Goal: Task Accomplishment & Management: Use online tool/utility

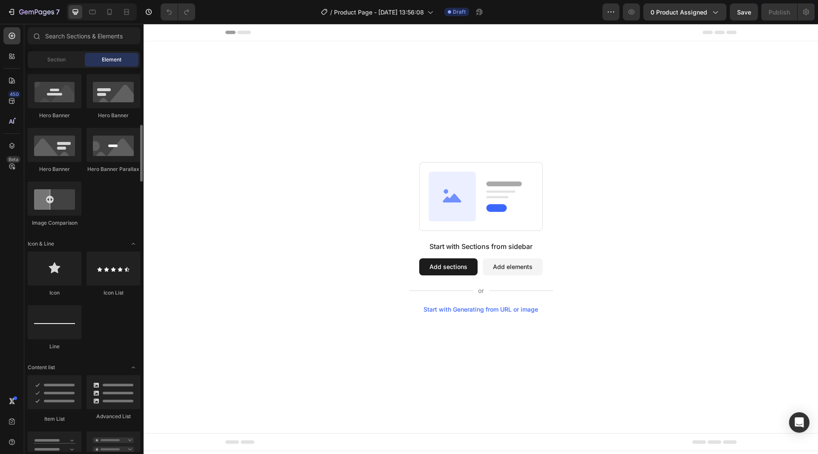
scroll to position [170, 0]
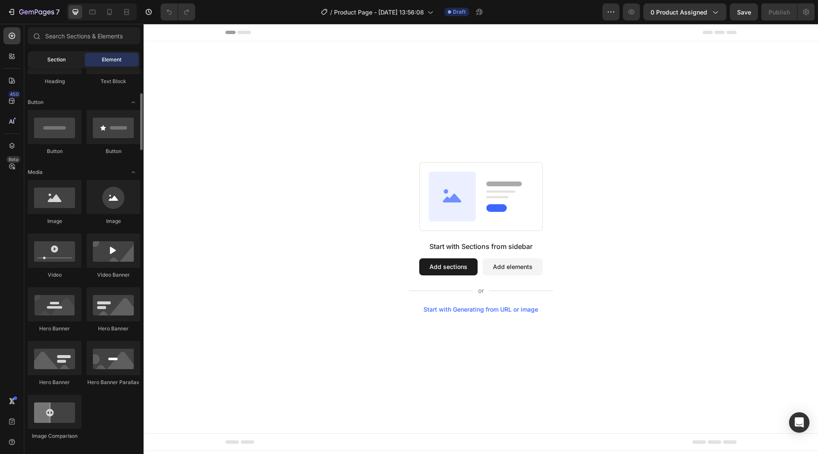
click at [70, 63] on div "Section" at bounding box center [56, 60] width 54 height 14
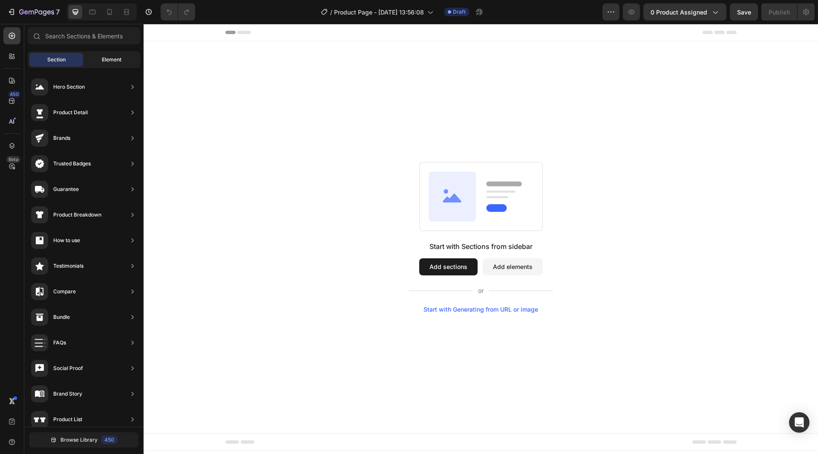
click at [107, 61] on span "Element" at bounding box center [112, 60] width 20 height 8
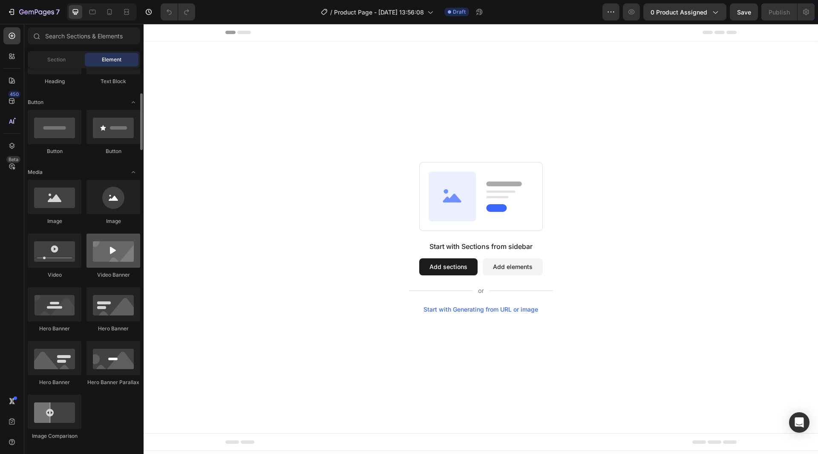
scroll to position [213, 0]
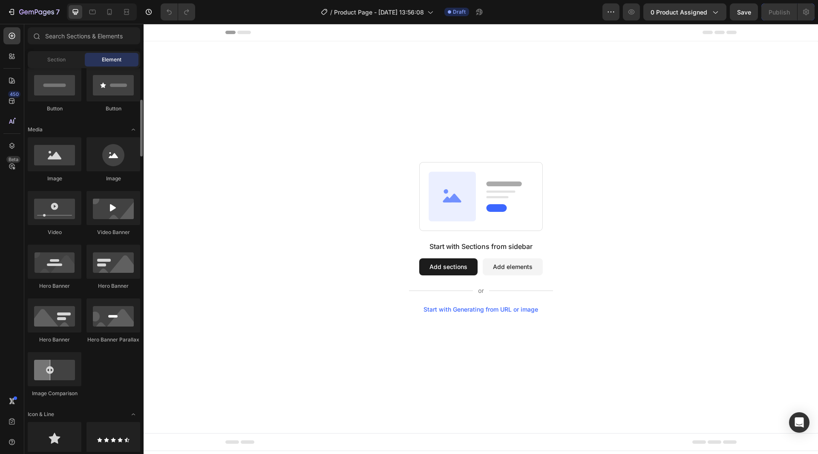
click at [65, 175] on div "Image" at bounding box center [55, 179] width 54 height 8
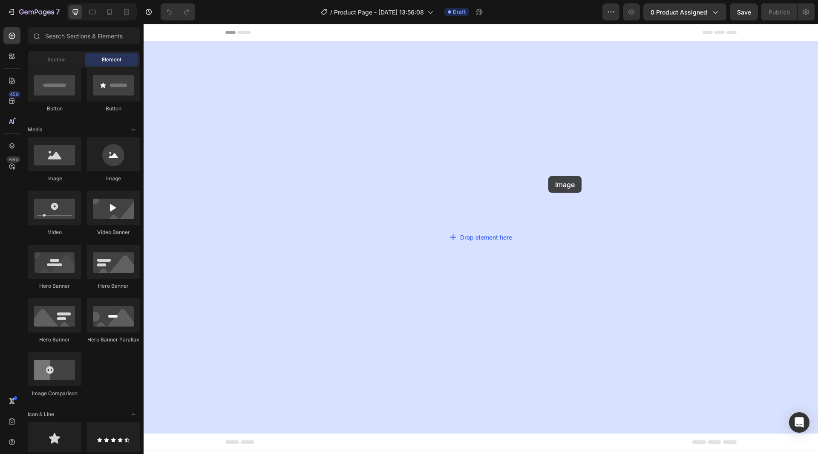
drag, startPoint x: 199, startPoint y: 190, endPoint x: 478, endPoint y: 152, distance: 281.3
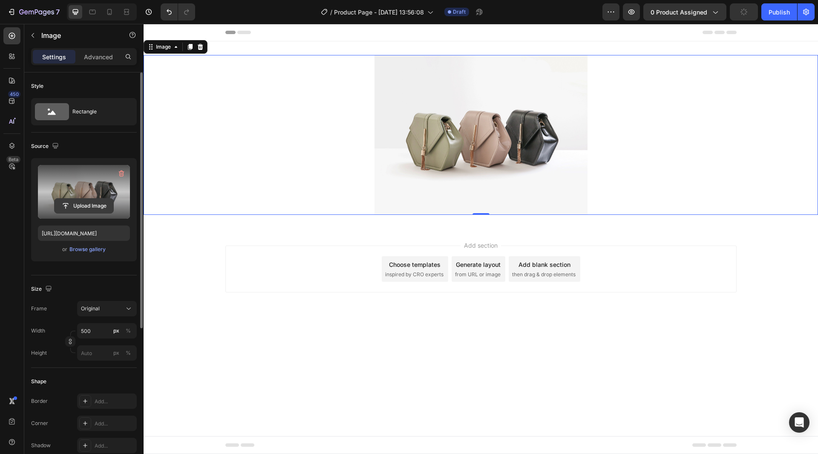
click at [85, 208] on input "file" at bounding box center [84, 206] width 59 height 14
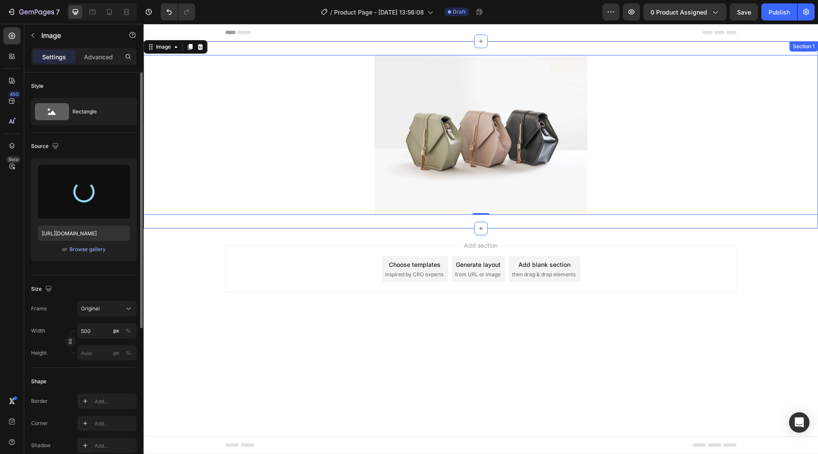
type input "https://cdn.shopify.com/s/files/1/0731/1337/0803/files/gempages_586031984329884…"
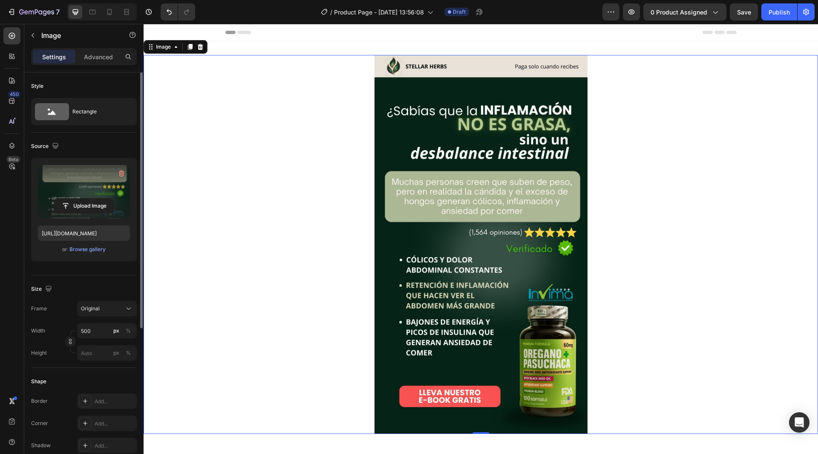
click at [491, 279] on img at bounding box center [480, 244] width 213 height 379
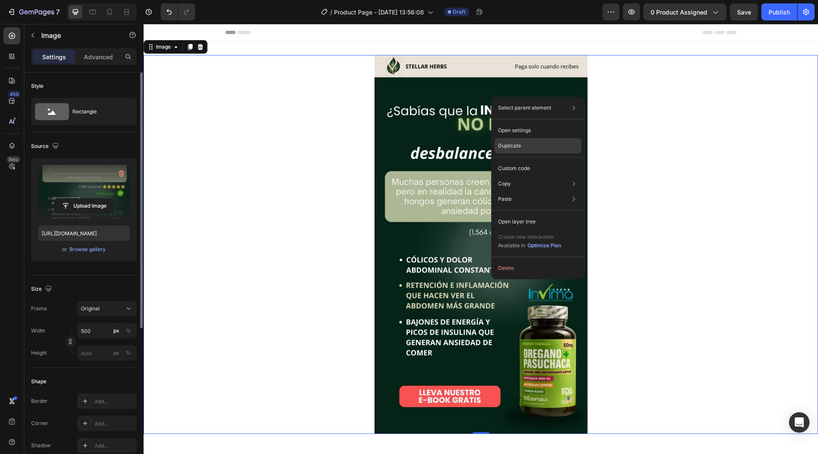
click at [514, 148] on p "Duplicate" at bounding box center [509, 146] width 23 height 8
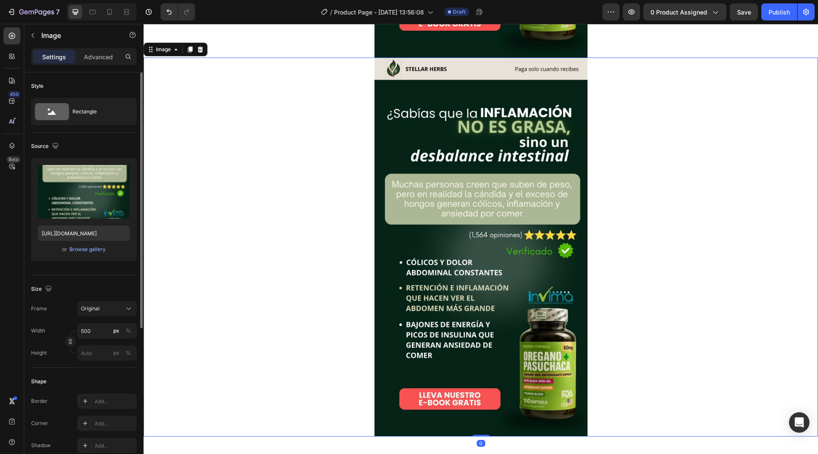
scroll to position [472, 0]
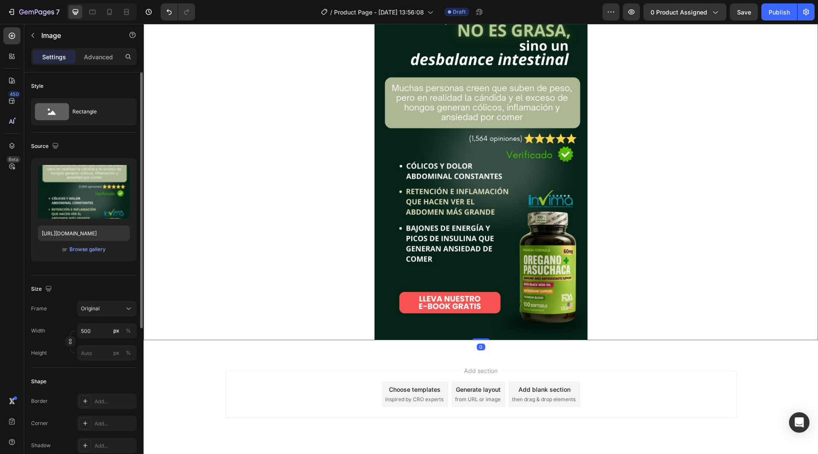
click at [512, 170] on img at bounding box center [480, 150] width 213 height 379
click at [81, 208] on input "file" at bounding box center [84, 206] width 59 height 14
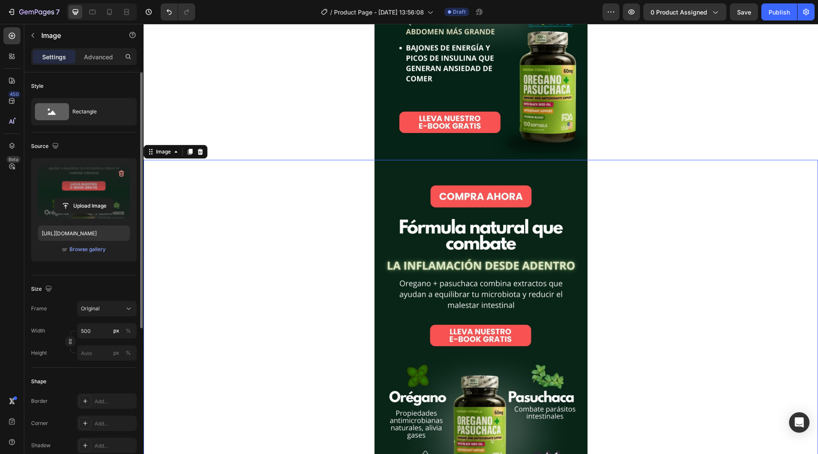
scroll to position [383, 0]
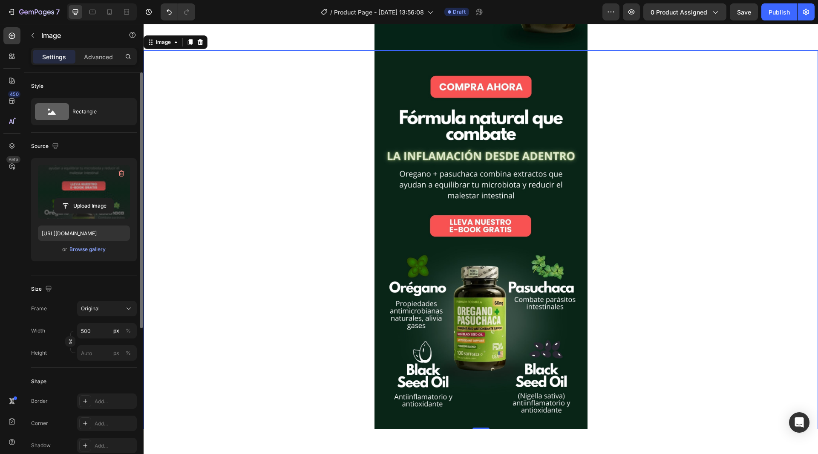
click at [492, 214] on img at bounding box center [480, 239] width 213 height 379
click at [86, 208] on input "file" at bounding box center [84, 206] width 59 height 14
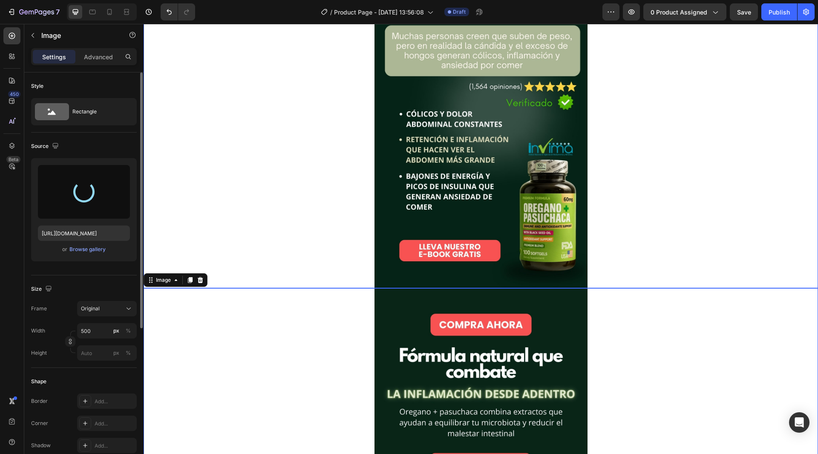
scroll to position [0, 0]
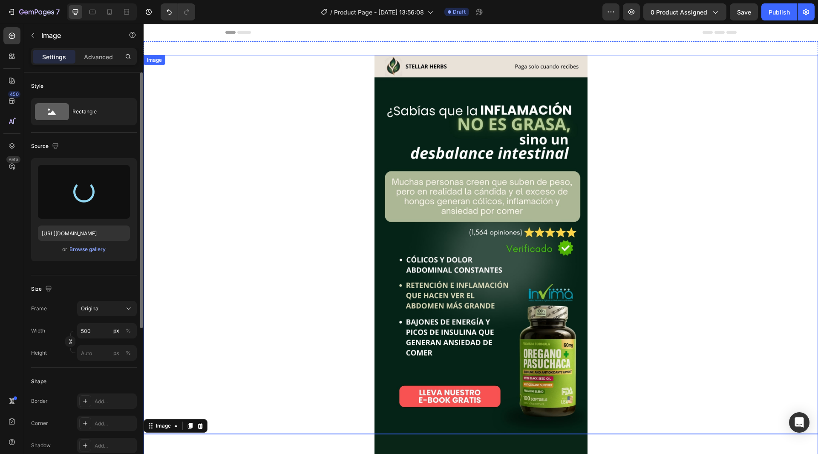
type input "https://cdn.shopify.com/s/files/1/0731/1337/0803/files/gempages_586031984329884…"
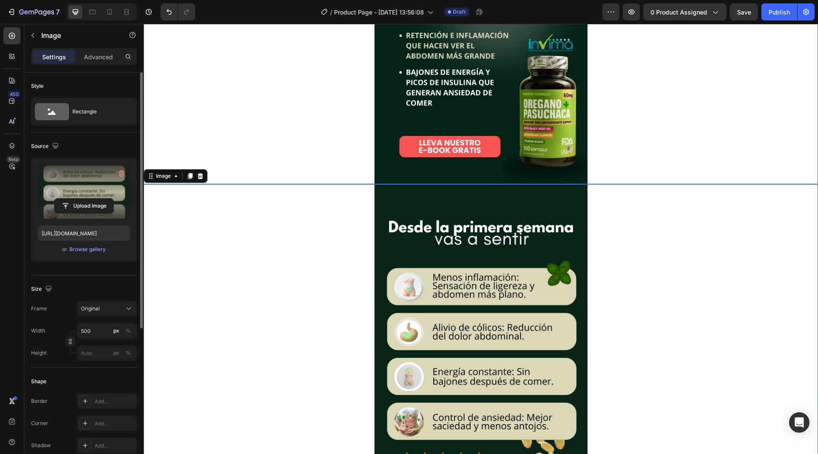
scroll to position [239, 0]
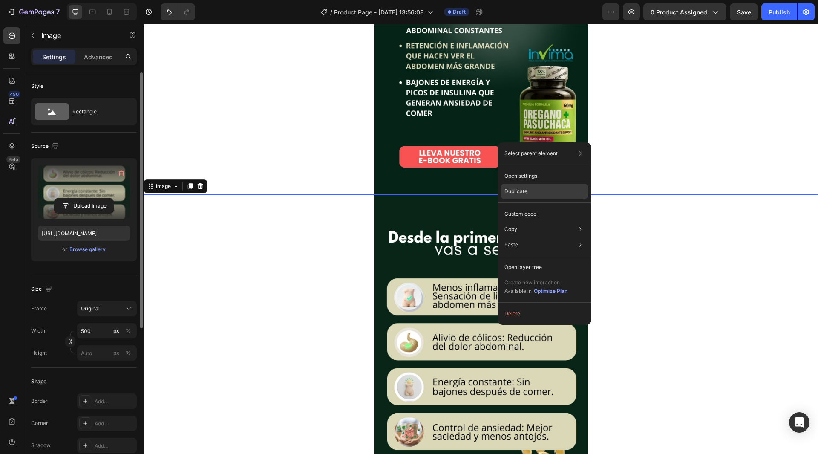
drag, startPoint x: 534, startPoint y: 190, endPoint x: 386, endPoint y: 179, distance: 148.3
click at [534, 190] on div "Duplicate" at bounding box center [544, 191] width 87 height 15
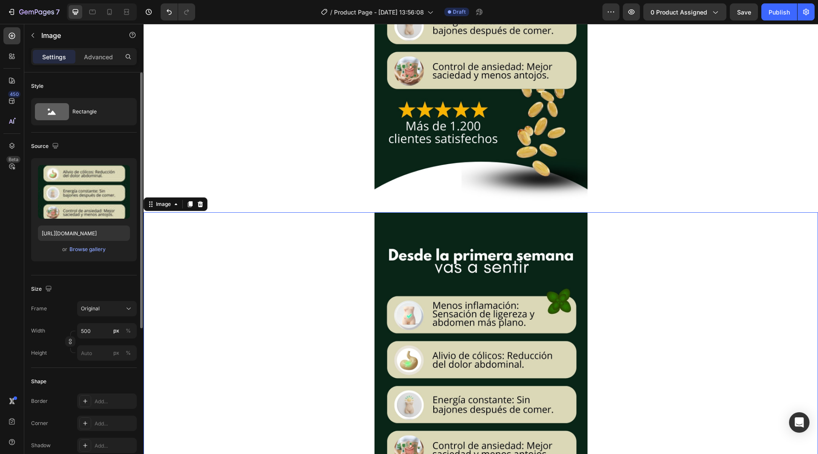
scroll to position [546, 0]
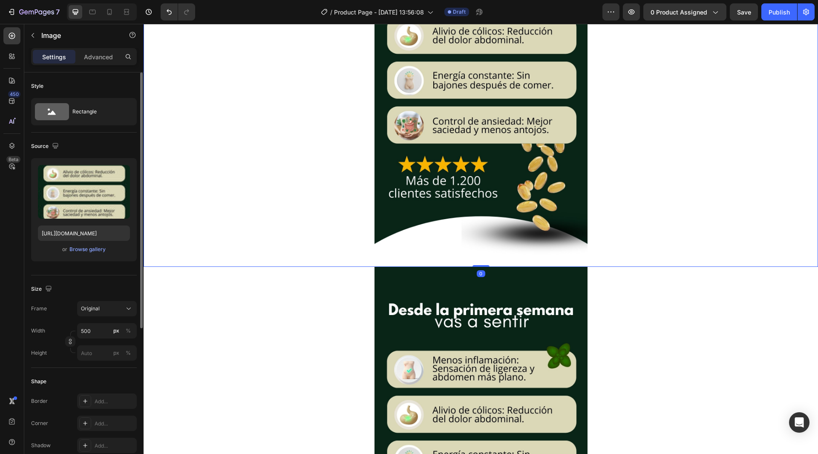
click at [480, 210] on img at bounding box center [480, 77] width 213 height 379
click at [108, 199] on input "file" at bounding box center [84, 206] width 59 height 14
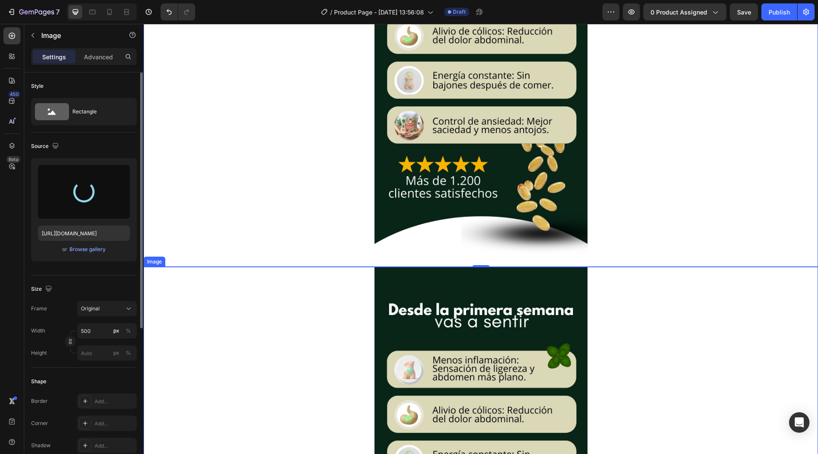
type input "https://cdn.shopify.com/s/files/1/0731/1337/0803/files/gempages_586031984329884…"
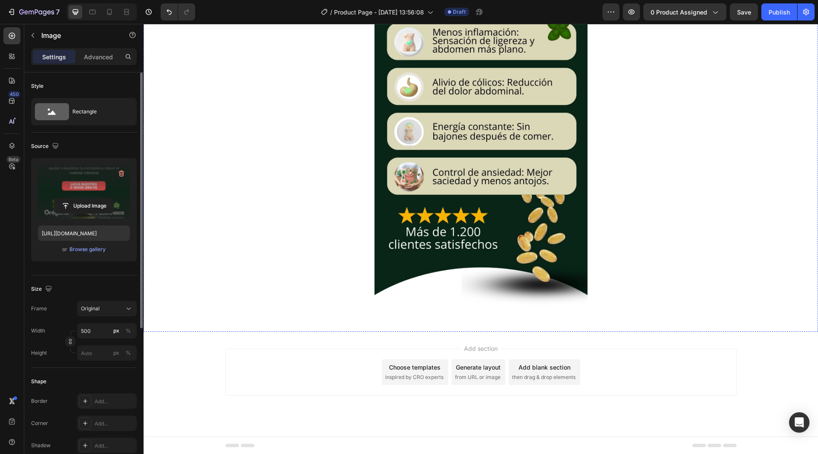
scroll to position [874, 0]
click at [498, 237] on img at bounding box center [480, 128] width 213 height 379
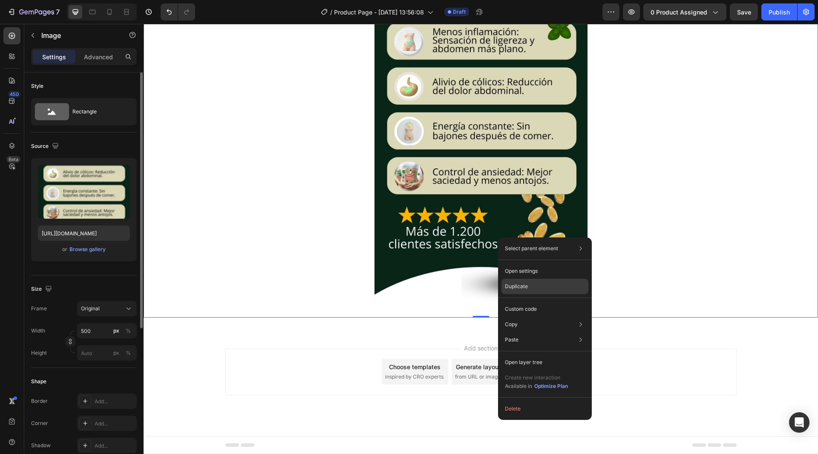
click at [533, 287] on div "Duplicate" at bounding box center [544, 286] width 87 height 15
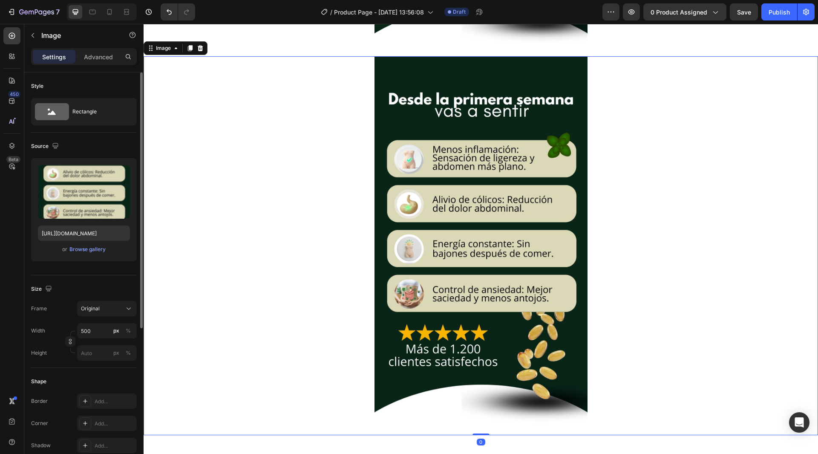
scroll to position [1138, 0]
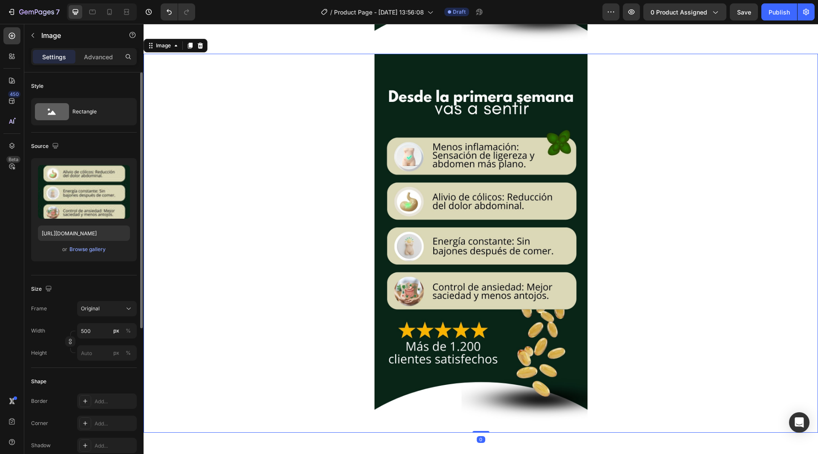
click at [484, 300] on img at bounding box center [480, 243] width 213 height 379
click at [83, 204] on input "file" at bounding box center [84, 206] width 59 height 14
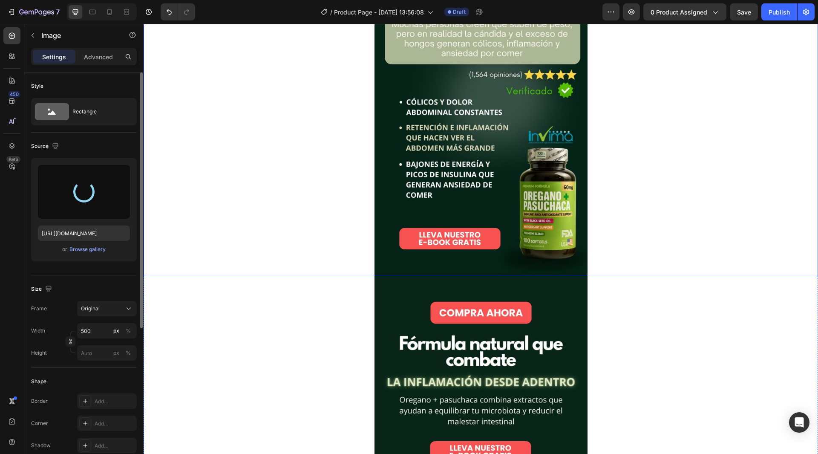
scroll to position [0, 0]
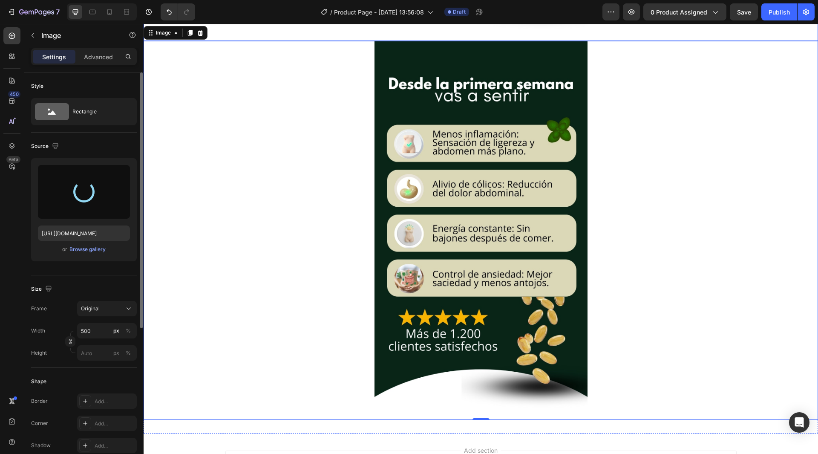
type input "https://cdn.shopify.com/s/files/1/0731/1337/0803/files/gempages_586031984329884…"
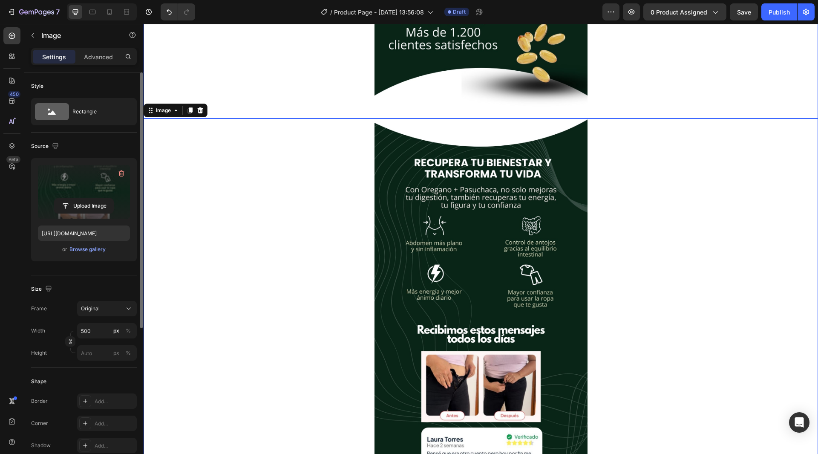
scroll to position [1253, 0]
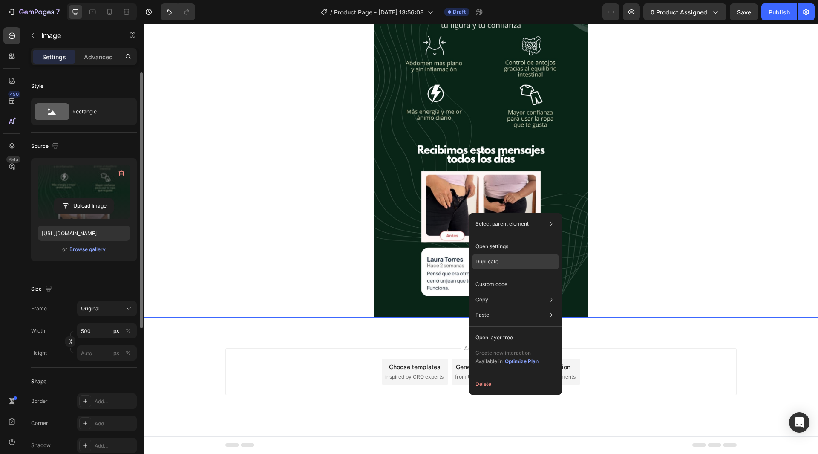
click at [505, 261] on div "Duplicate" at bounding box center [515, 261] width 87 height 15
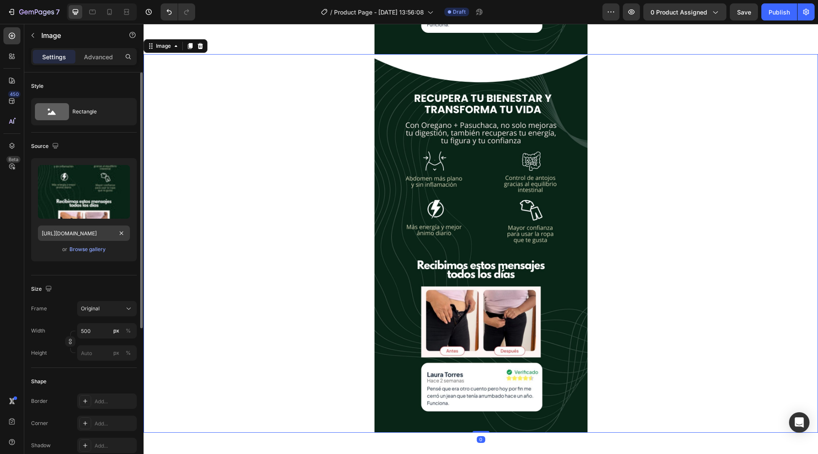
scroll to position [1516, 0]
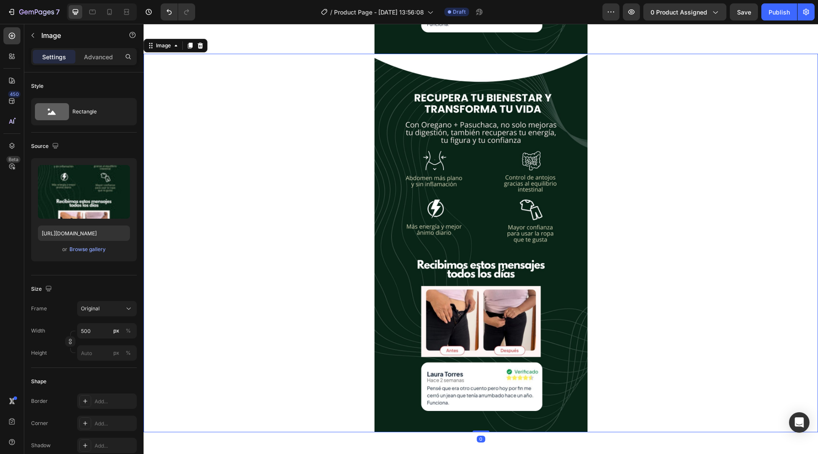
click at [503, 293] on img at bounding box center [480, 243] width 213 height 379
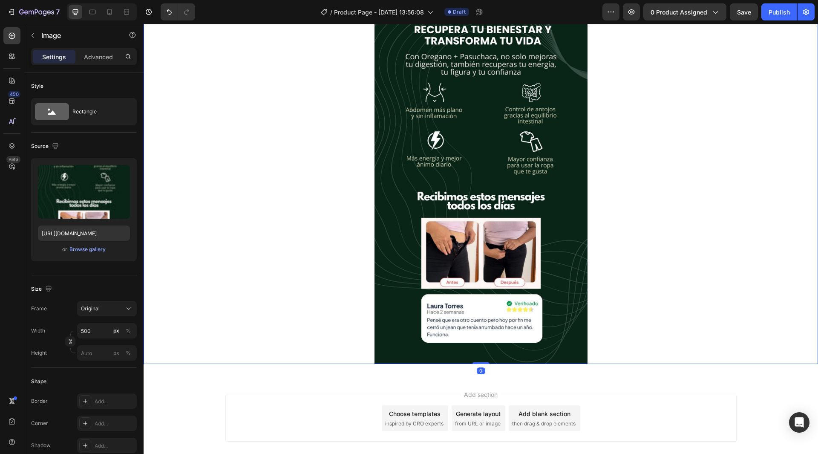
scroll to position [1631, 0]
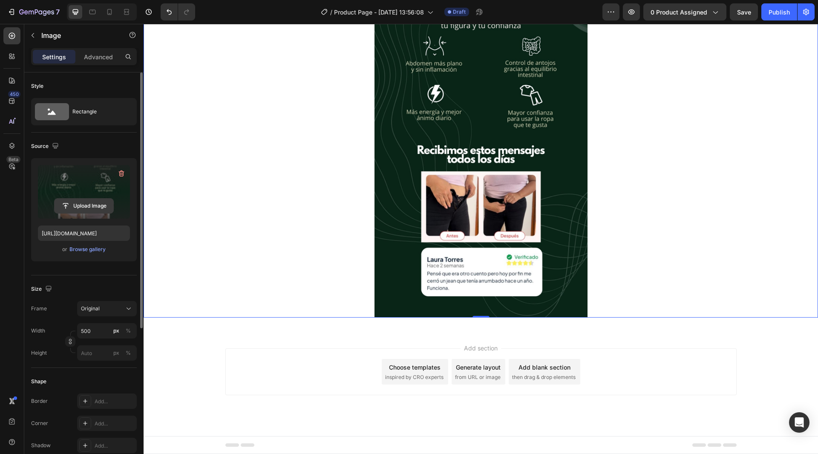
click at [89, 207] on input "file" at bounding box center [84, 206] width 59 height 14
type input "https://cdn.shopify.com/s/files/1/0731/1337/0803/files/gempages_586031984329884…"
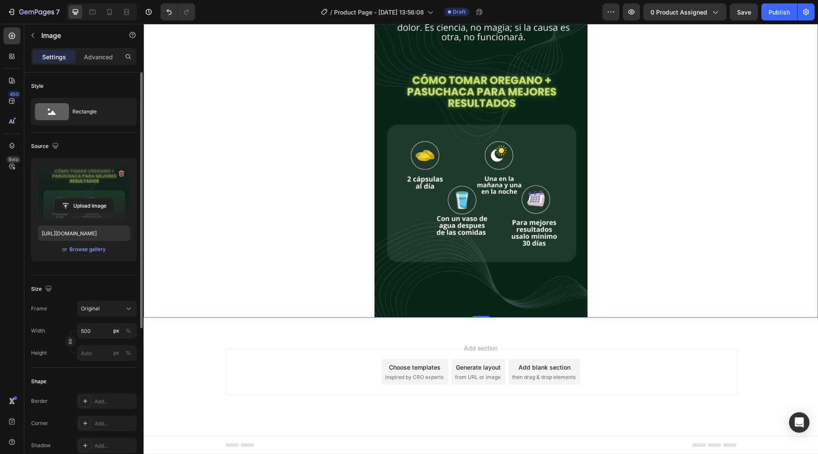
click at [510, 246] on img at bounding box center [480, 128] width 213 height 379
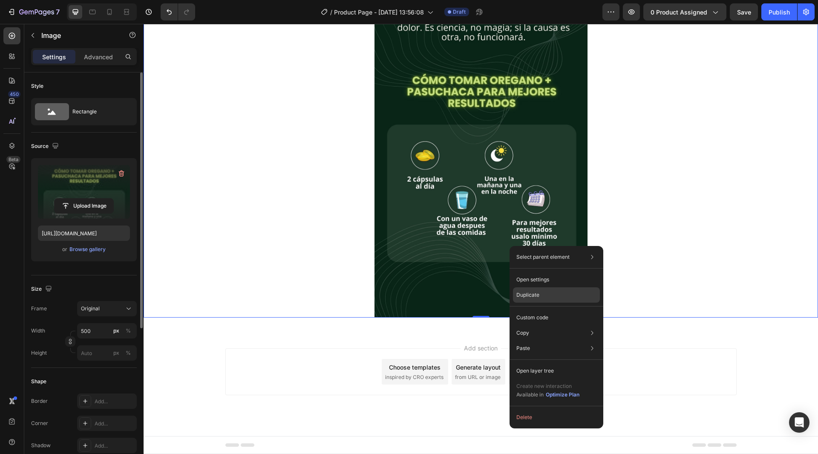
click at [546, 296] on div "Duplicate" at bounding box center [556, 294] width 87 height 15
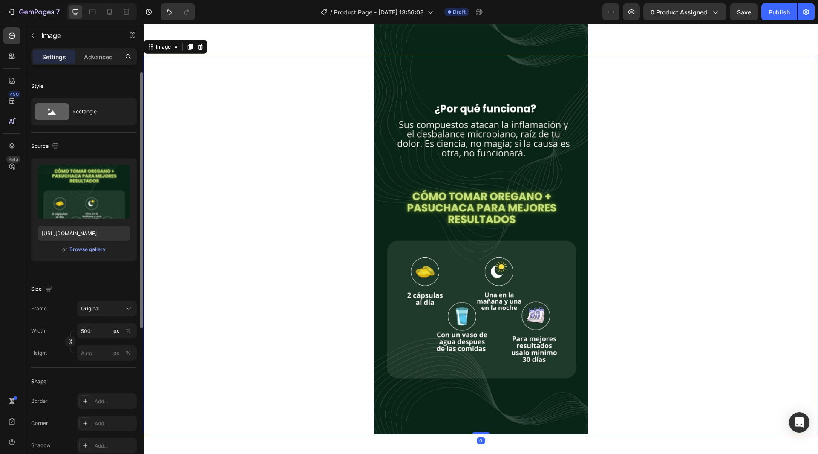
scroll to position [1895, 0]
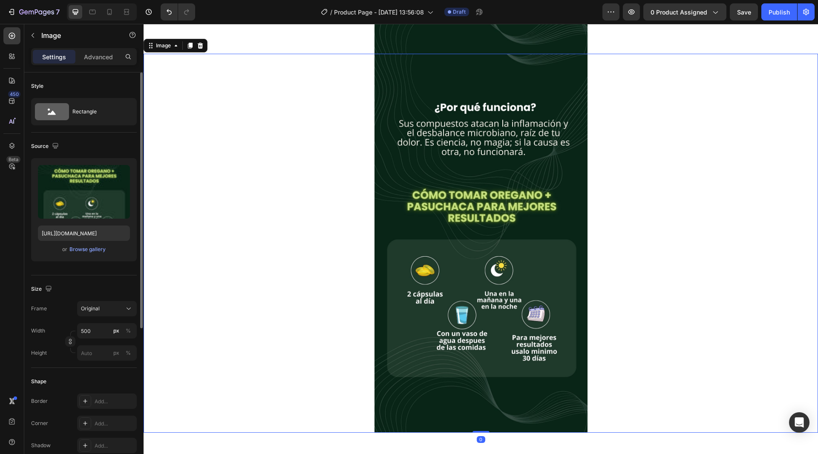
click at [529, 261] on img at bounding box center [480, 243] width 213 height 379
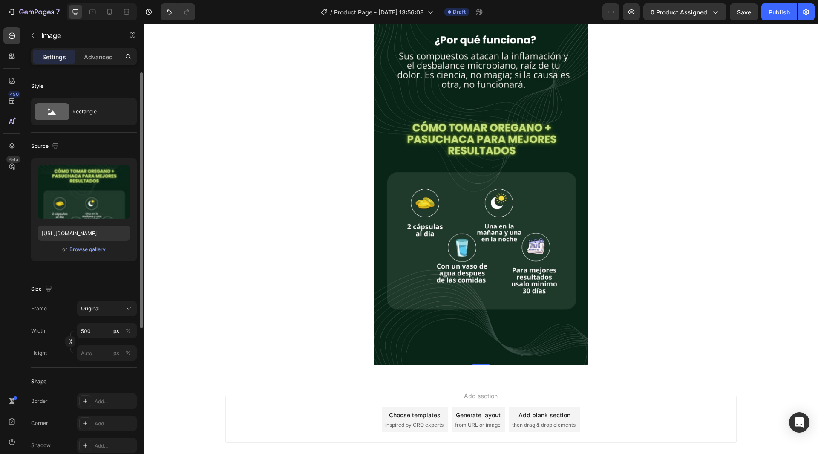
scroll to position [1967, 0]
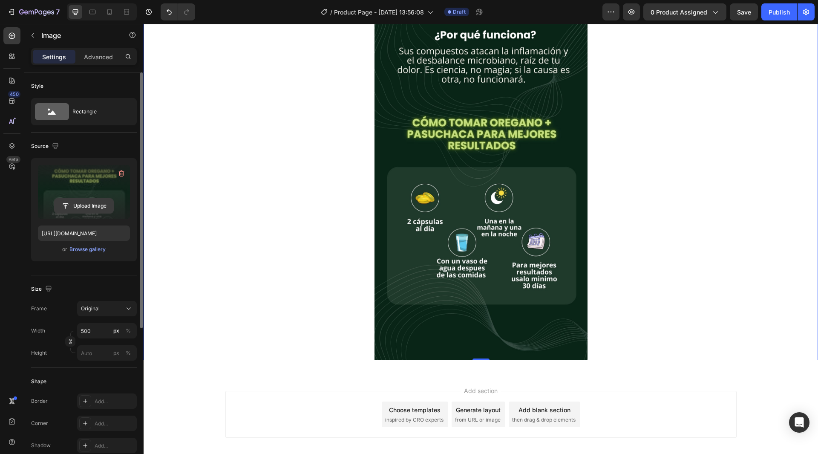
click at [92, 210] on input "file" at bounding box center [84, 206] width 59 height 14
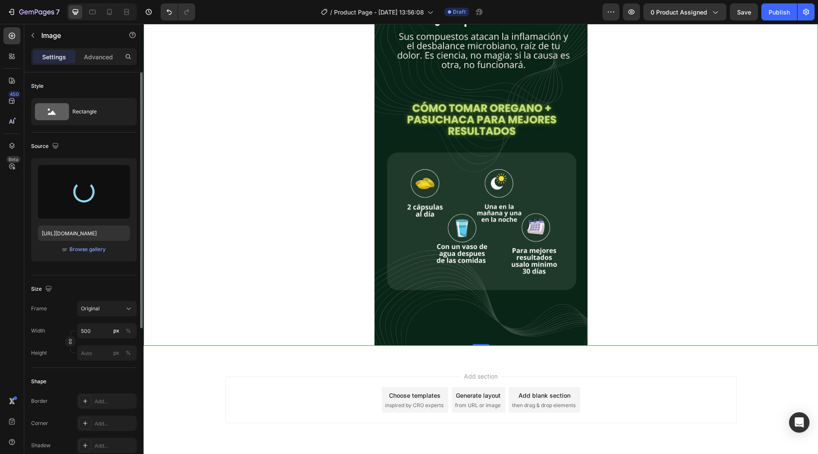
scroll to position [2010, 0]
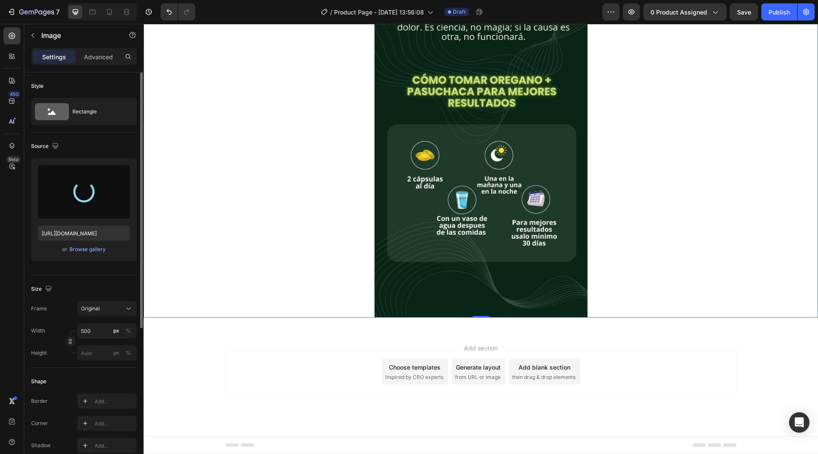
type input "https://cdn.shopify.com/s/files/1/0731/1337/0803/files/gempages_586031984329884…"
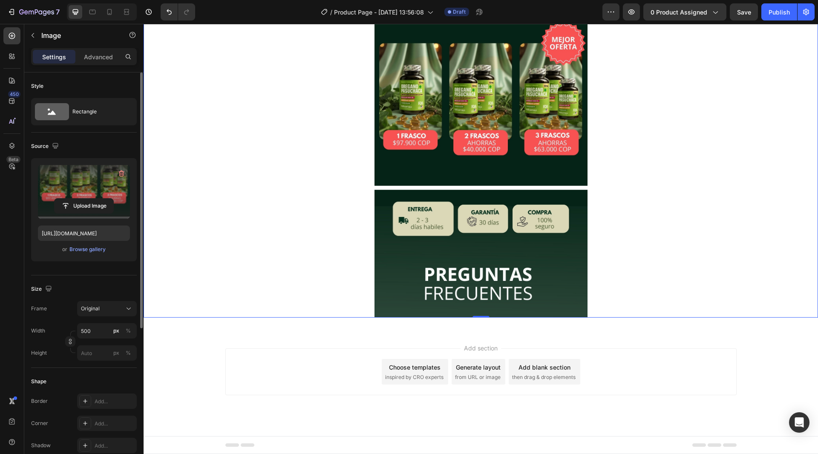
click at [478, 265] on img at bounding box center [480, 128] width 213 height 379
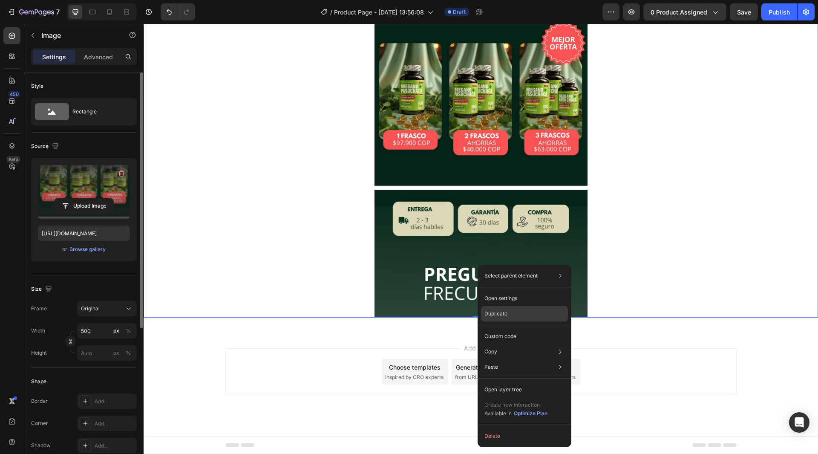
click at [513, 313] on div "Duplicate" at bounding box center [524, 313] width 87 height 15
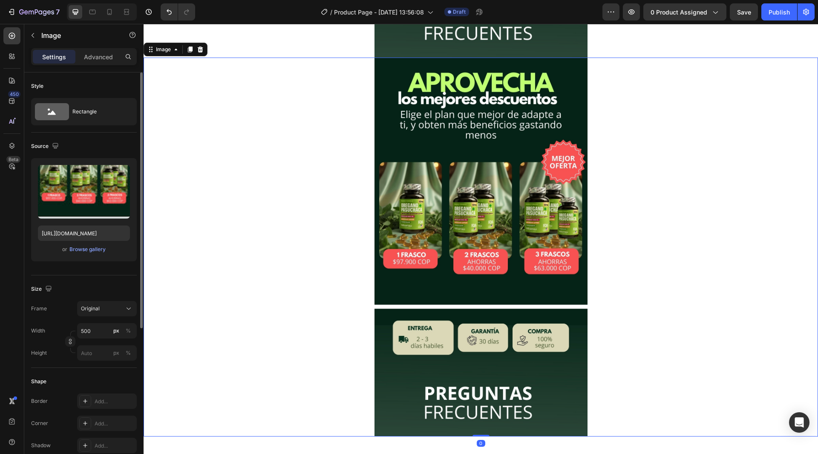
scroll to position [2273, 0]
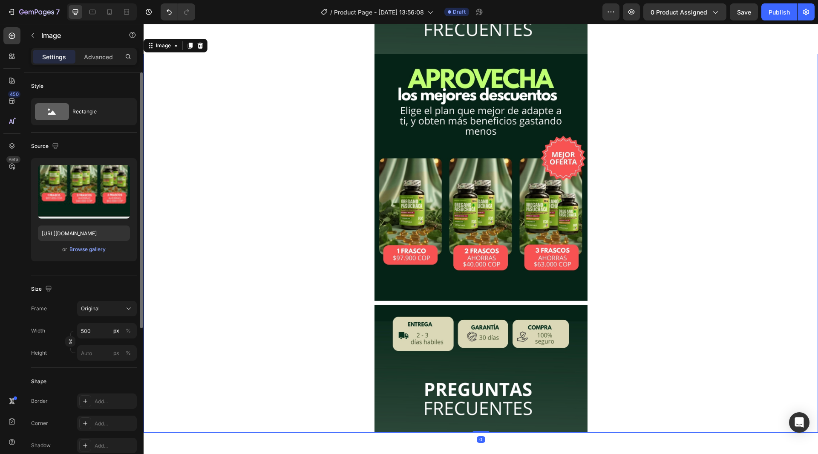
click at [438, 287] on img at bounding box center [480, 243] width 213 height 379
click at [88, 204] on input "file" at bounding box center [84, 206] width 59 height 14
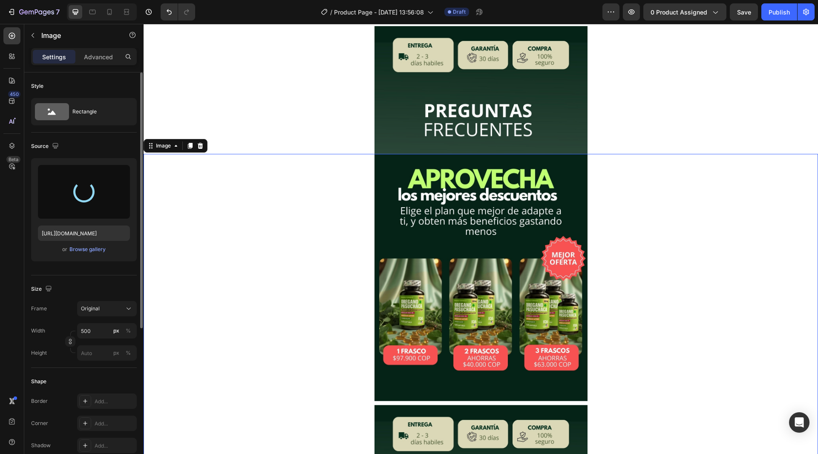
scroll to position [2175, 0]
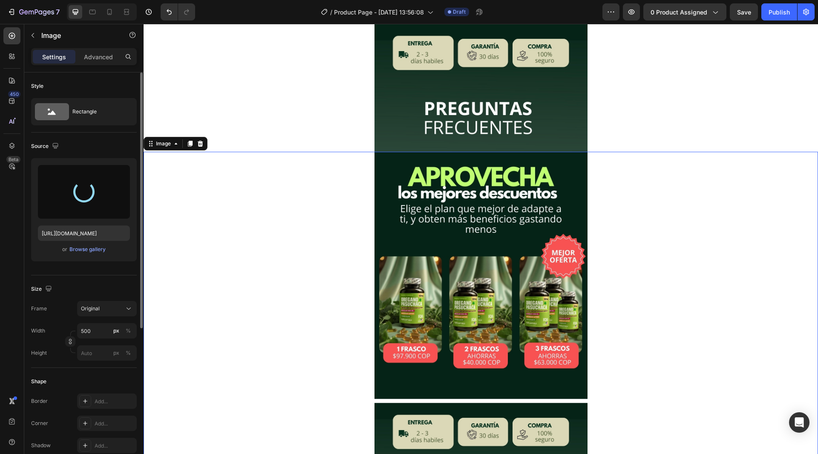
type input "https://cdn.shopify.com/s/files/1/0731/1337/0803/files/gempages_586031984329884…"
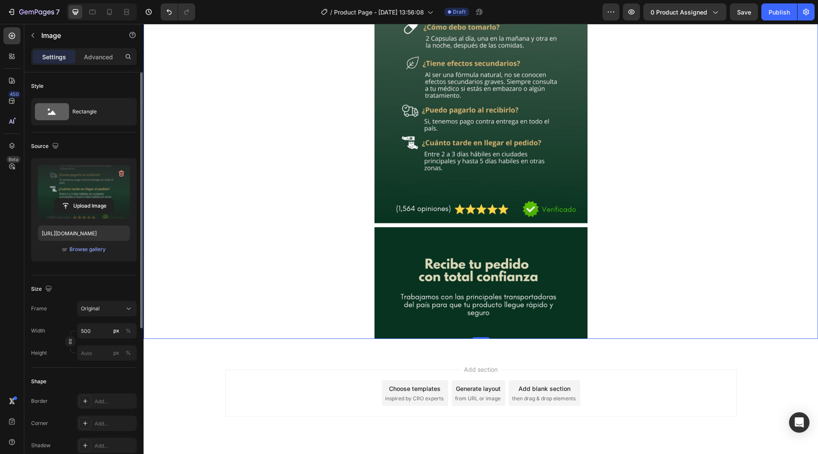
scroll to position [2388, 0]
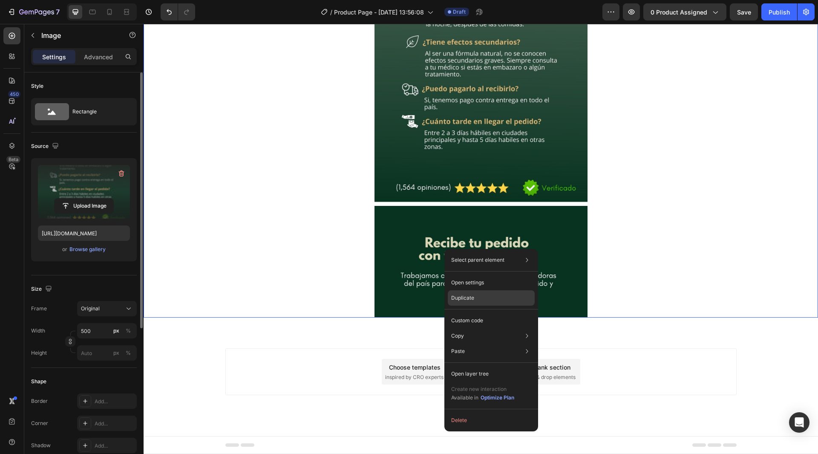
click at [490, 300] on div "Duplicate" at bounding box center [491, 297] width 87 height 15
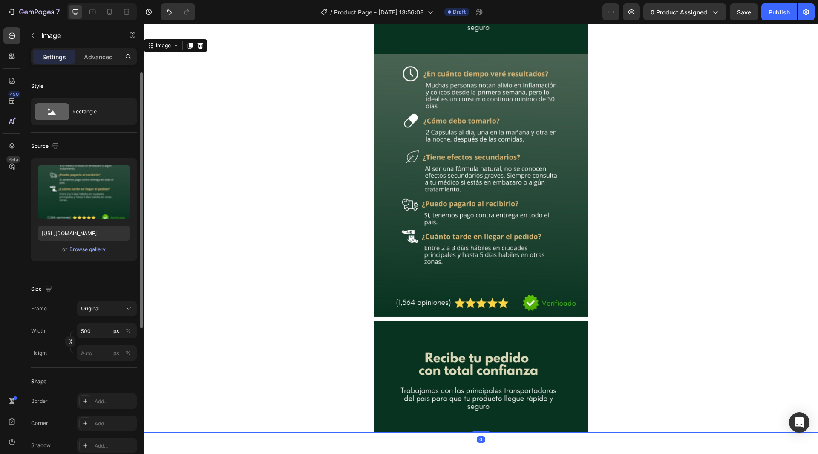
click at [509, 264] on img at bounding box center [480, 243] width 213 height 379
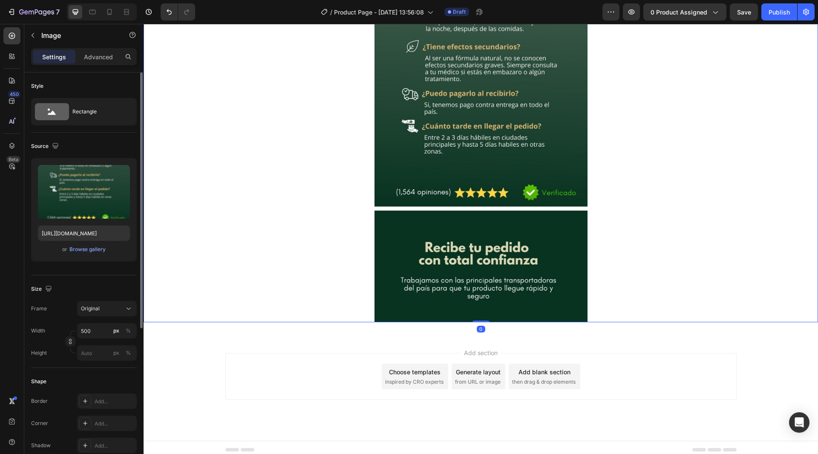
scroll to position [2767, 0]
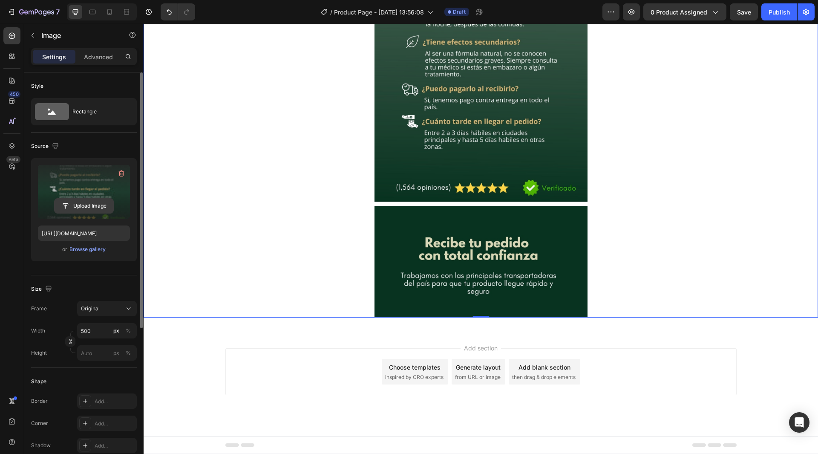
click at [90, 207] on input "file" at bounding box center [84, 206] width 59 height 14
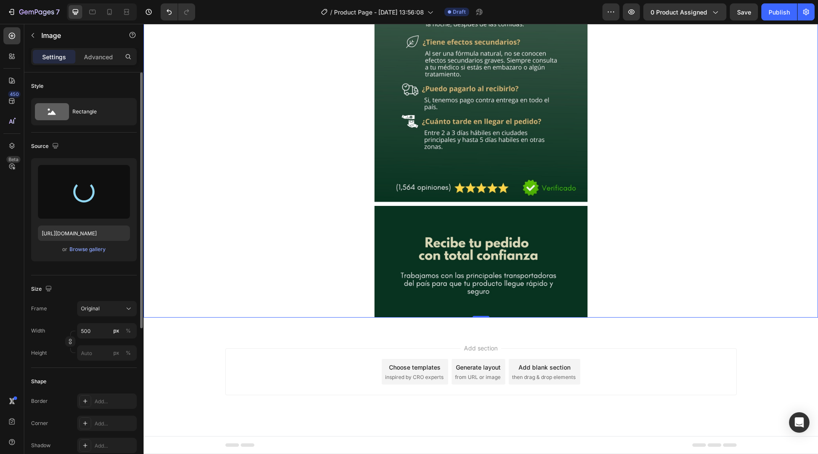
type input "[URL][DOMAIN_NAME]"
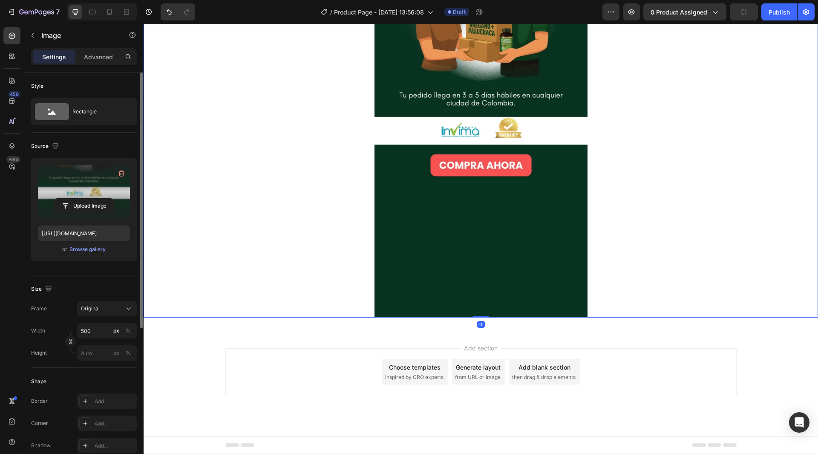
drag, startPoint x: 480, startPoint y: 317, endPoint x: 483, endPoint y: 293, distance: 23.6
click at [484, 276] on div "Image 0" at bounding box center [481, 128] width 674 height 379
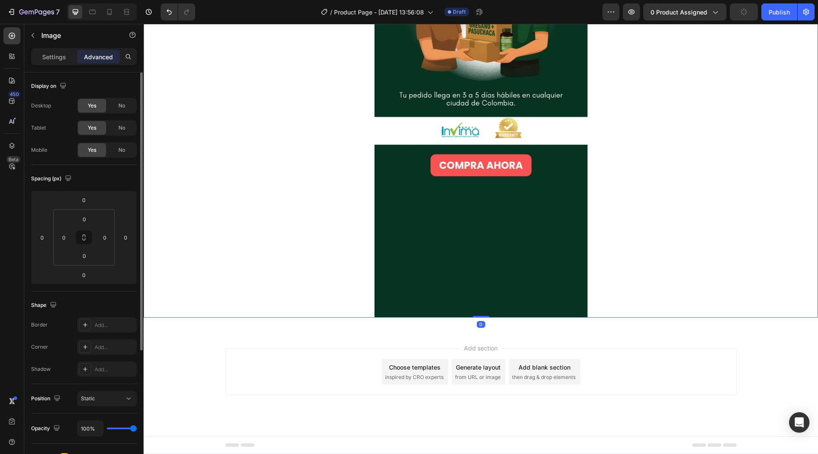
click at [486, 283] on img at bounding box center [480, 128] width 213 height 379
click at [501, 249] on img at bounding box center [480, 128] width 213 height 379
drag, startPoint x: 478, startPoint y: 316, endPoint x: 485, endPoint y: 300, distance: 17.7
click at [485, 300] on div "Image 0" at bounding box center [481, 128] width 674 height 379
click at [608, 313] on div at bounding box center [481, 128] width 674 height 379
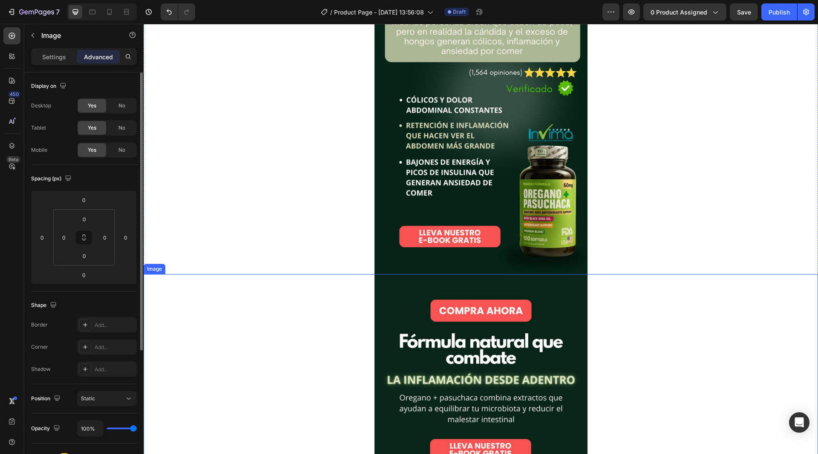
scroll to position [83, 0]
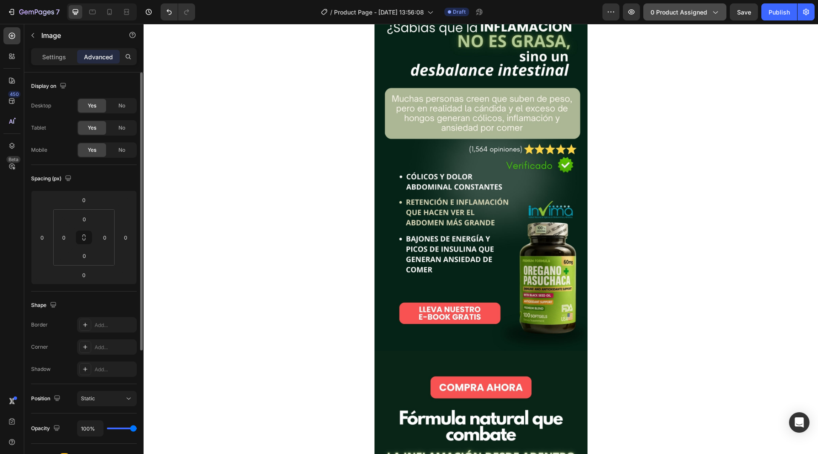
click at [709, 18] on button "0 product assigned" at bounding box center [684, 11] width 83 height 17
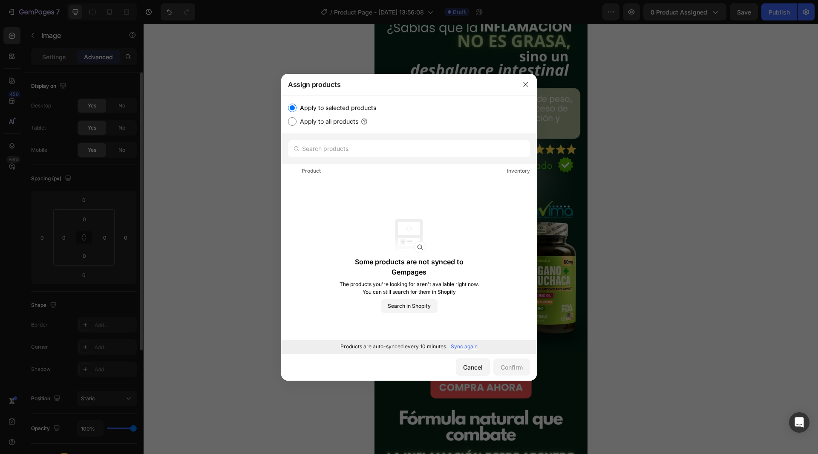
click at [334, 120] on label "Apply to all products" at bounding box center [328, 121] width 62 height 10
click at [297, 120] on input "Apply to all products" at bounding box center [292, 121] width 9 height 9
radio input "true"
click at [329, 107] on label "Apply to selected products" at bounding box center [337, 108] width 80 height 10
click at [297, 107] on input "Apply to selected products" at bounding box center [292, 108] width 9 height 9
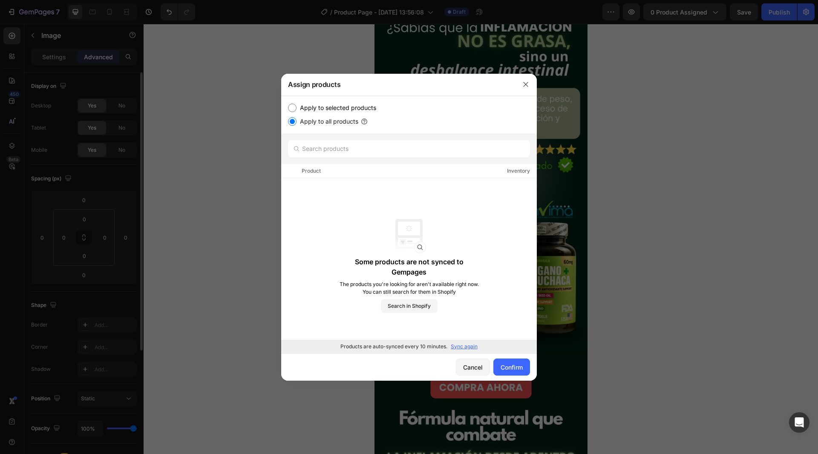
radio input "true"
click at [470, 345] on p "Sync again" at bounding box center [464, 347] width 27 height 8
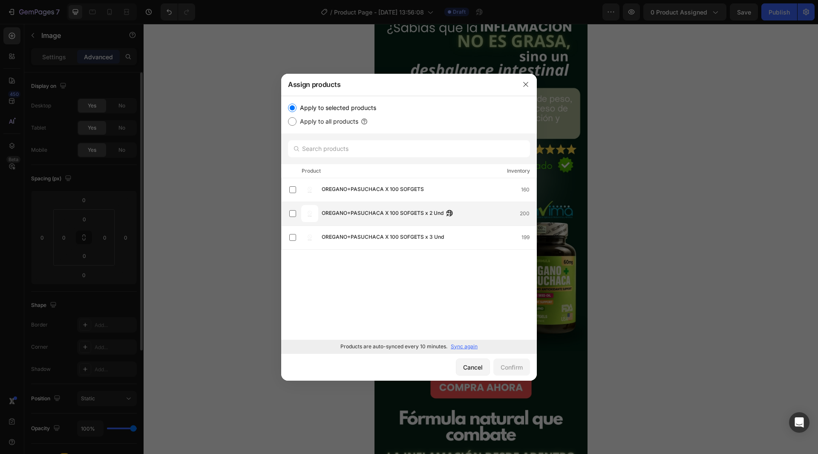
drag, startPoint x: 291, startPoint y: 193, endPoint x: 294, endPoint y: 202, distance: 8.9
click at [292, 193] on label at bounding box center [292, 189] width 7 height 7
click at [294, 215] on label at bounding box center [292, 213] width 7 height 7
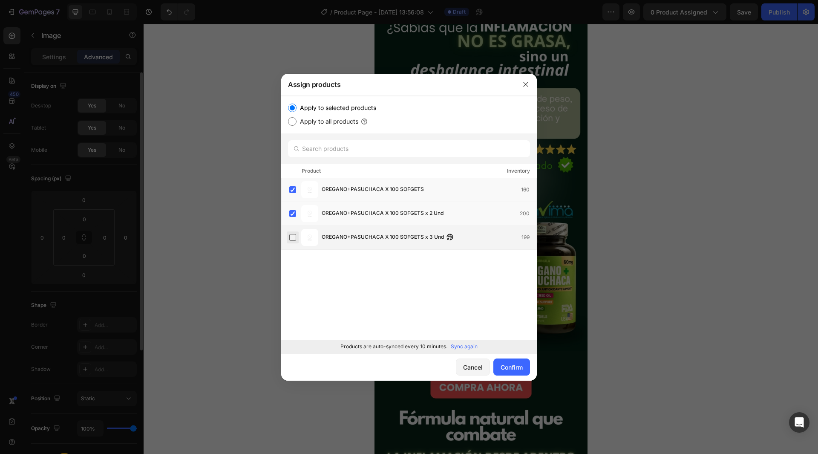
click at [289, 240] on label at bounding box center [292, 237] width 7 height 7
click at [517, 366] on div "Confirm" at bounding box center [512, 367] width 22 height 9
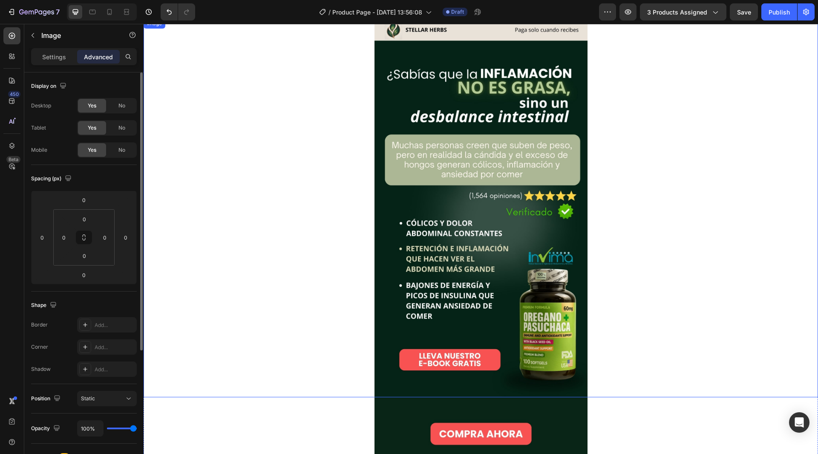
scroll to position [0, 0]
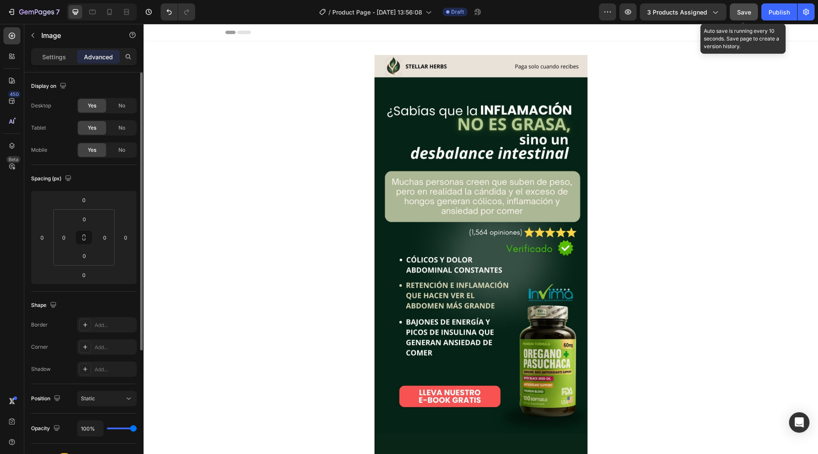
click at [750, 13] on span "Save" at bounding box center [744, 12] width 14 height 7
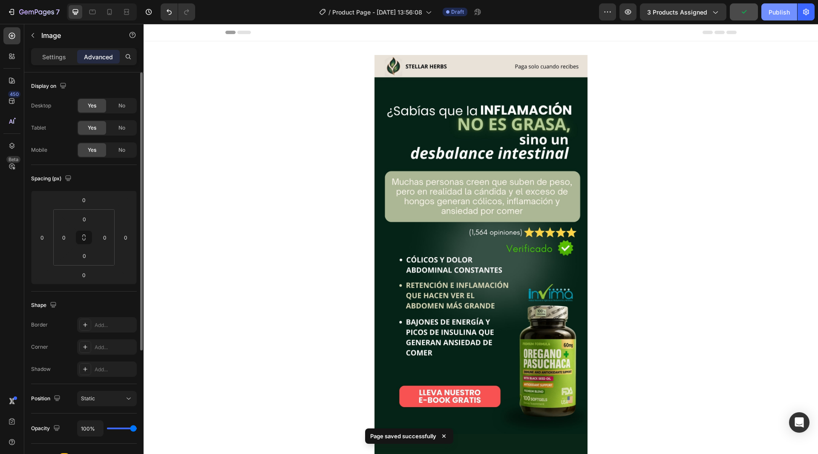
click at [768, 12] on button "Publish" at bounding box center [779, 11] width 36 height 17
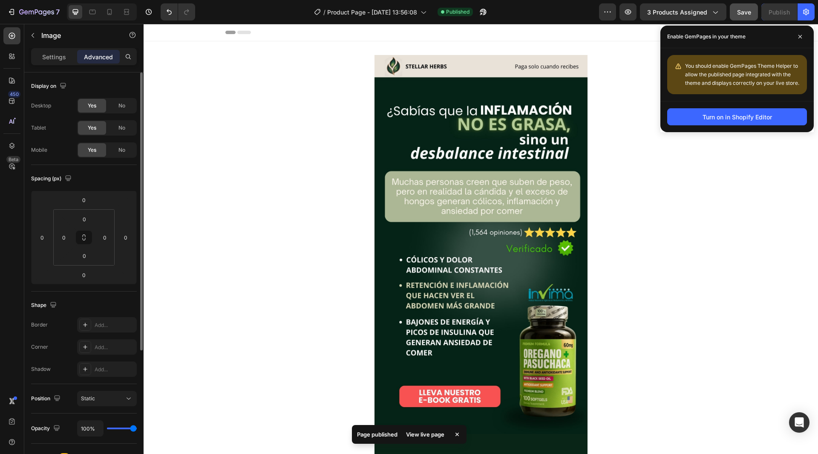
click at [729, 79] on div "You should enable GemPages Theme Helper to allow the published page integrated …" at bounding box center [742, 75] width 115 height 26
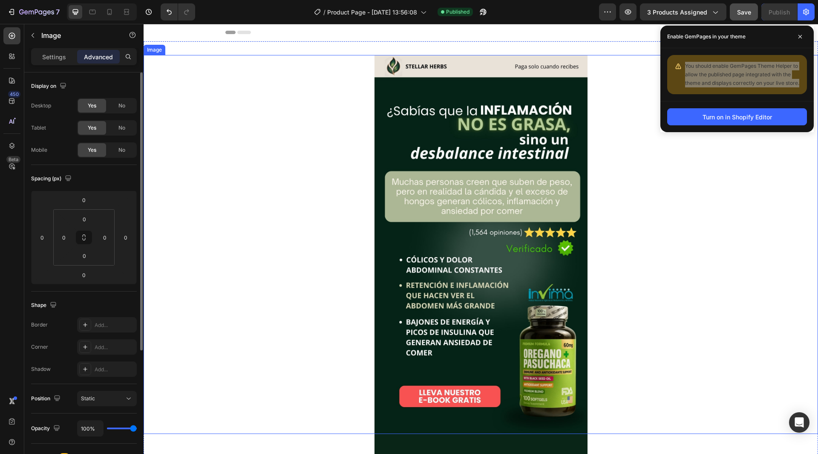
drag, startPoint x: 700, startPoint y: 193, endPoint x: 698, endPoint y: 186, distance: 6.7
click at [700, 193] on div at bounding box center [481, 244] width 674 height 379
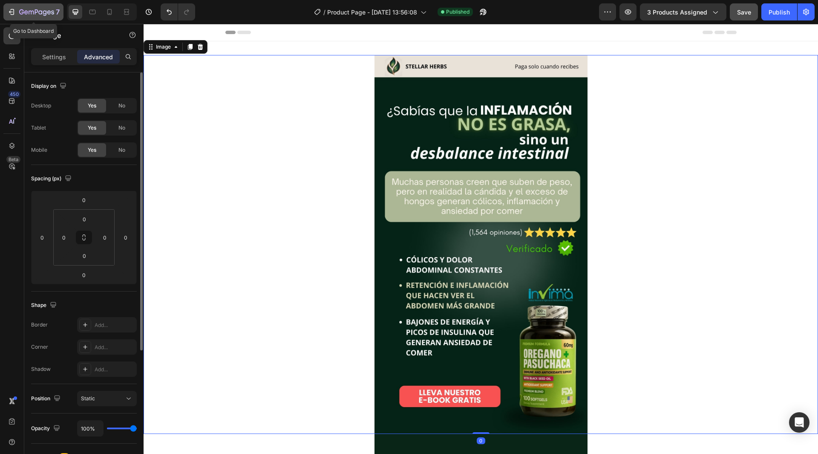
click at [20, 11] on icon "button" at bounding box center [21, 11] width 5 height 5
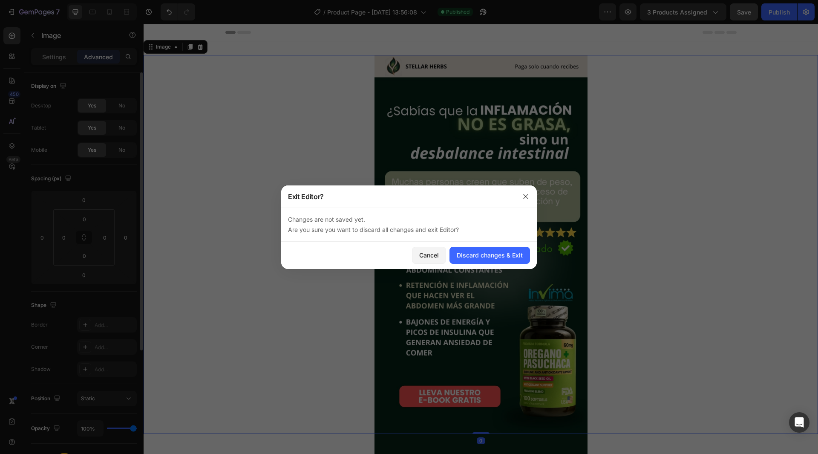
drag, startPoint x: 431, startPoint y: 257, endPoint x: 623, endPoint y: 153, distance: 218.3
click at [447, 254] on div "Cancel Discard changes & Exit" at bounding box center [409, 255] width 256 height 27
drag, startPoint x: 744, startPoint y: 6, endPoint x: 736, endPoint y: 20, distance: 16.8
click at [744, 6] on div at bounding box center [409, 227] width 818 height 454
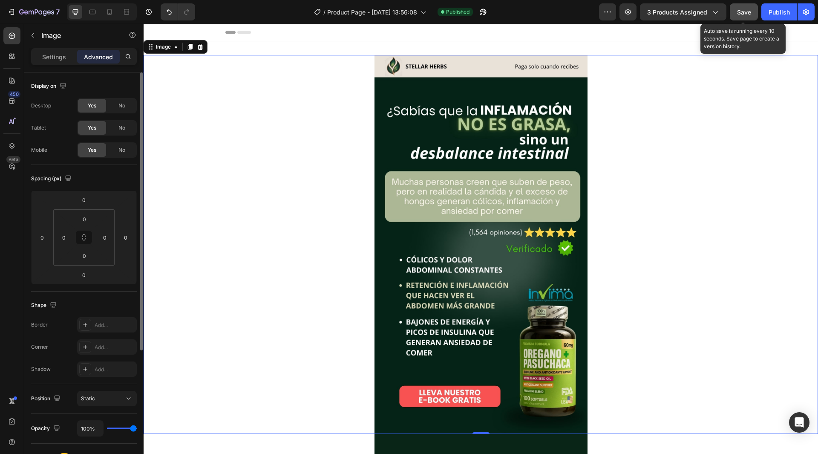
click at [736, 20] on button "Save" at bounding box center [744, 11] width 28 height 17
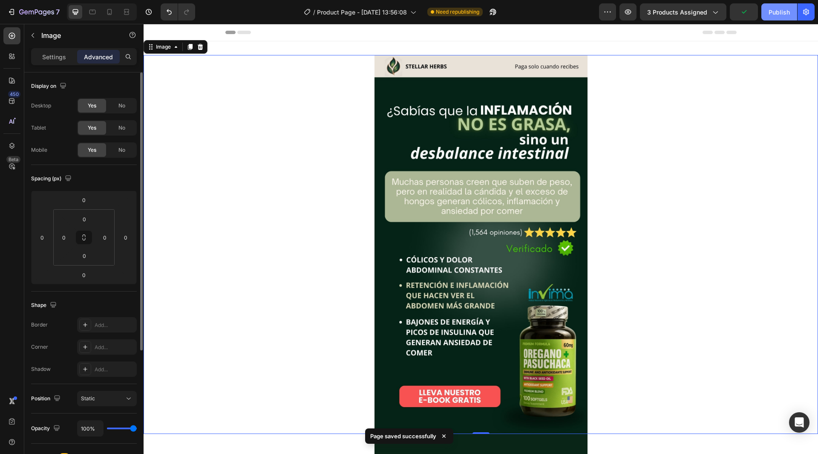
click at [769, 17] on button "Publish" at bounding box center [779, 11] width 36 height 17
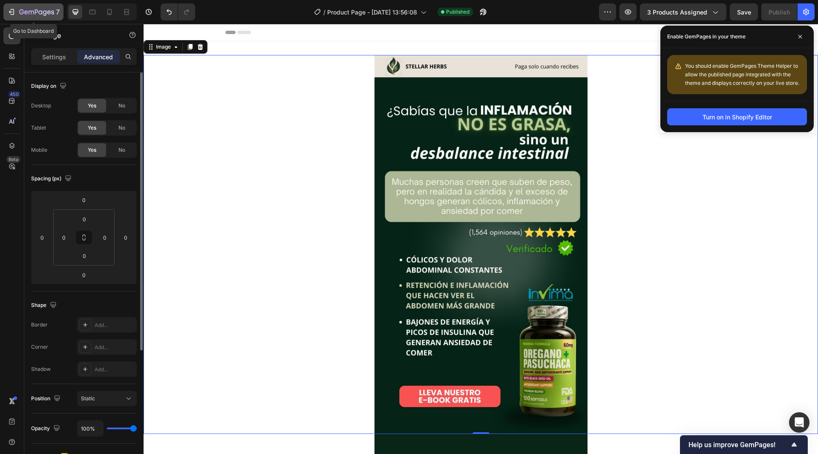
click at [32, 13] on icon "button" at bounding box center [36, 12] width 35 height 7
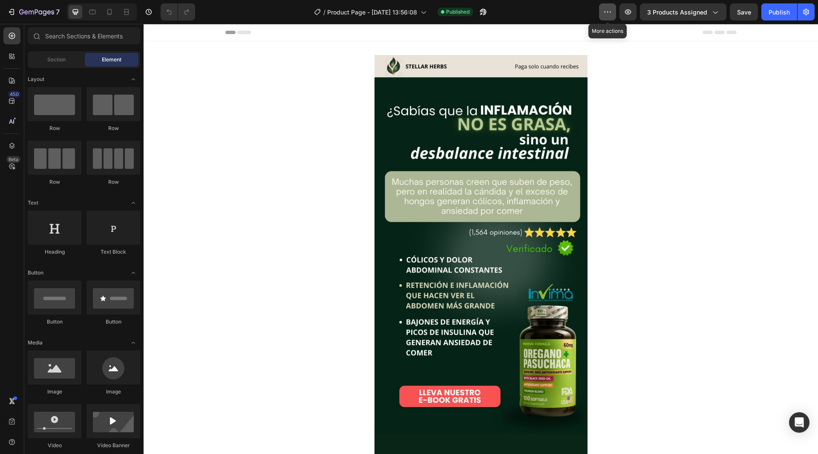
click at [614, 9] on button "button" at bounding box center [607, 11] width 17 height 17
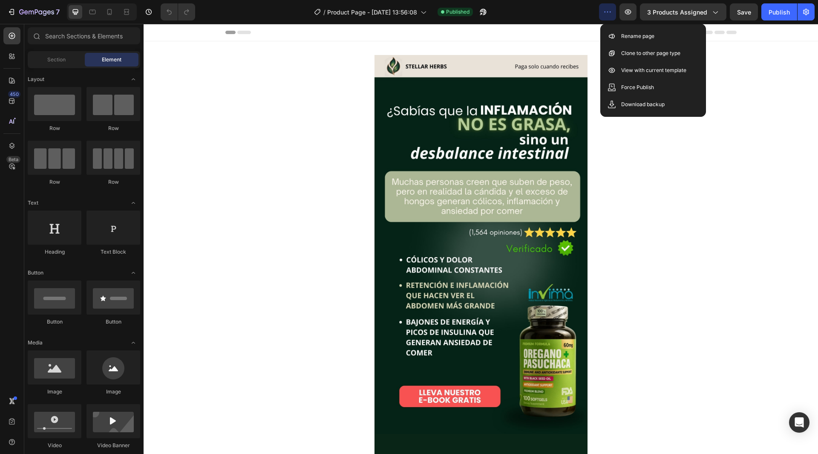
click at [614, 9] on button "button" at bounding box center [607, 11] width 17 height 17
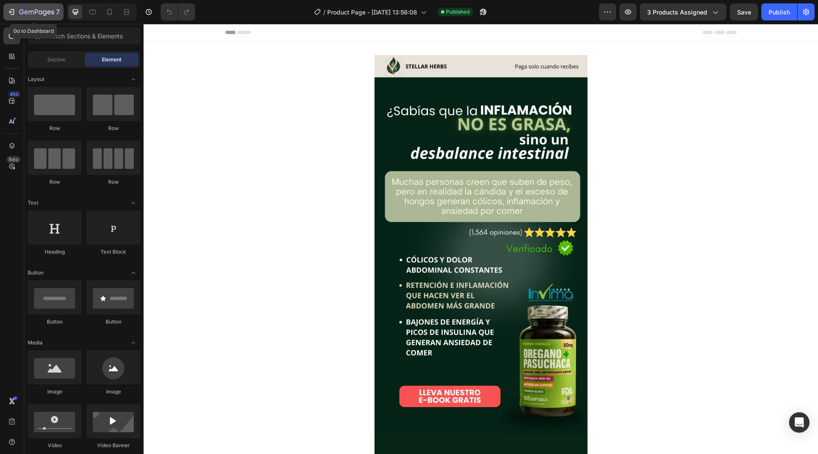
click at [19, 7] on div "7" at bounding box center [39, 12] width 40 height 10
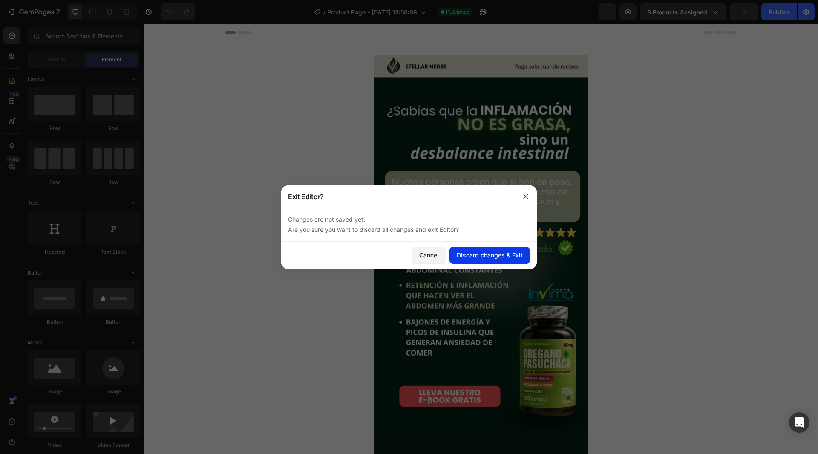
click at [493, 257] on div "Discard changes & Exit" at bounding box center [490, 255] width 66 height 9
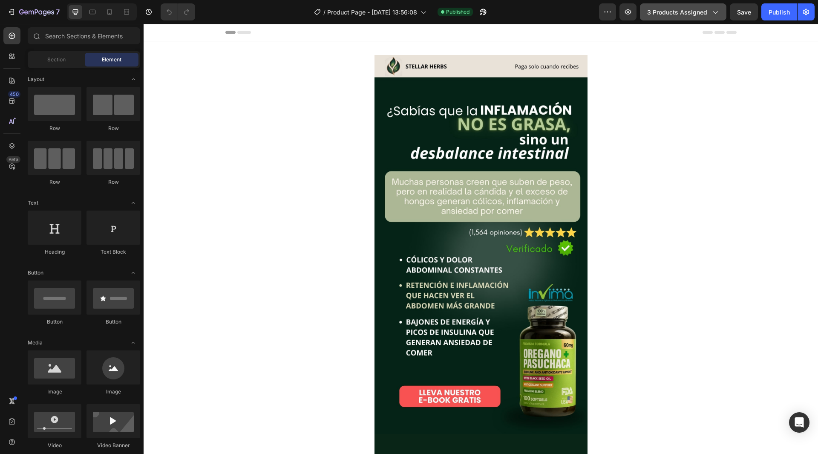
click at [719, 17] on button "3 products assigned" at bounding box center [683, 11] width 86 height 17
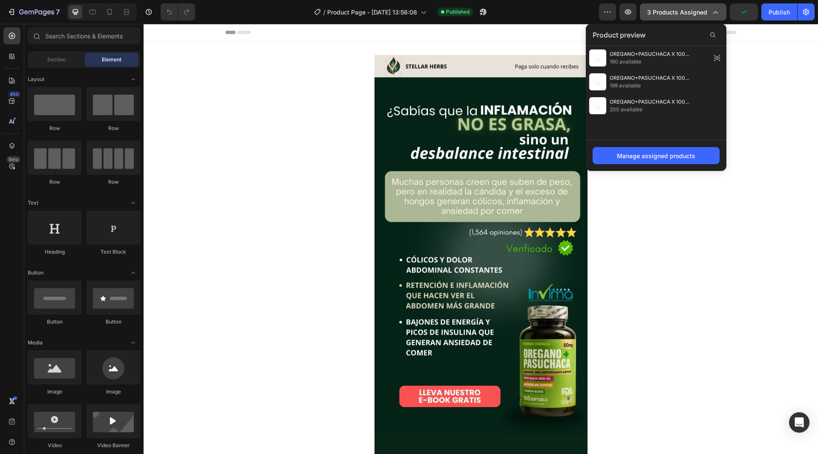
click at [717, 12] on icon "button" at bounding box center [715, 13] width 5 height 3
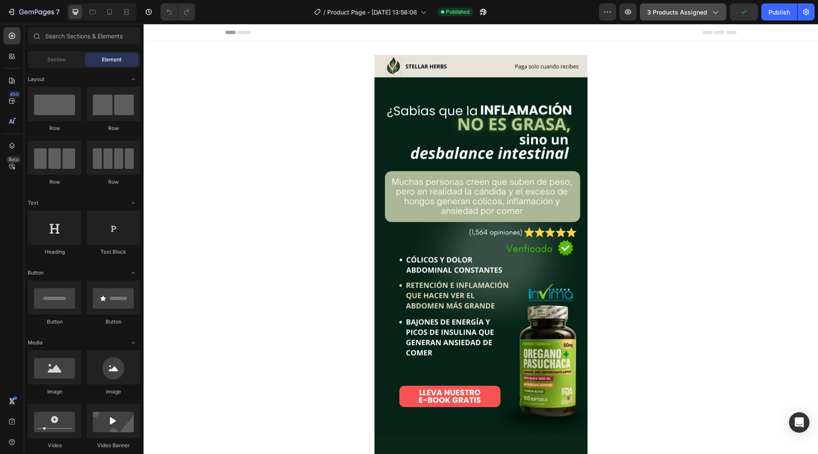
click at [717, 12] on icon "button" at bounding box center [715, 12] width 9 height 9
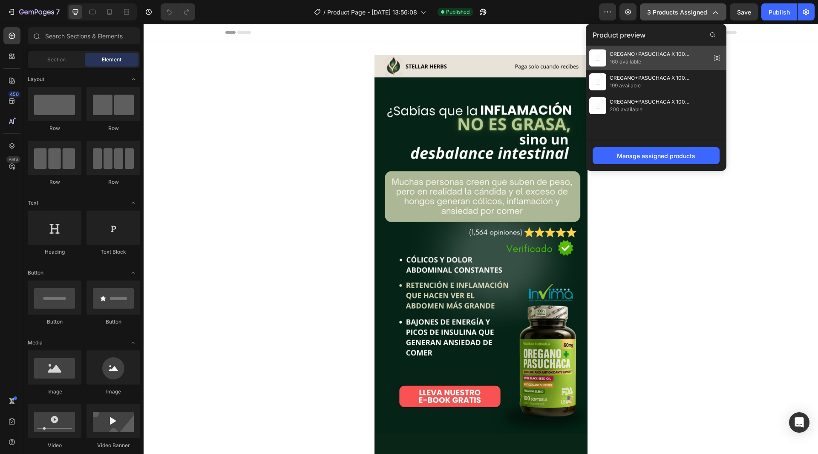
click at [717, 60] on icon at bounding box center [717, 58] width 12 height 12
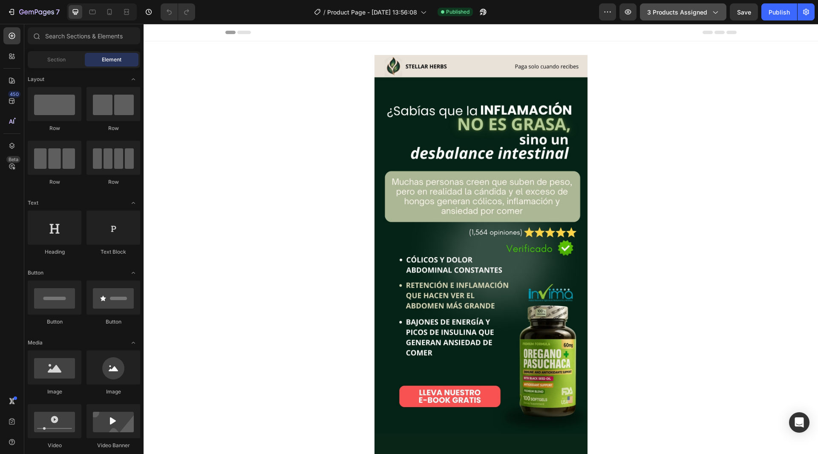
click at [699, 16] on span "3 products assigned" at bounding box center [677, 12] width 60 height 9
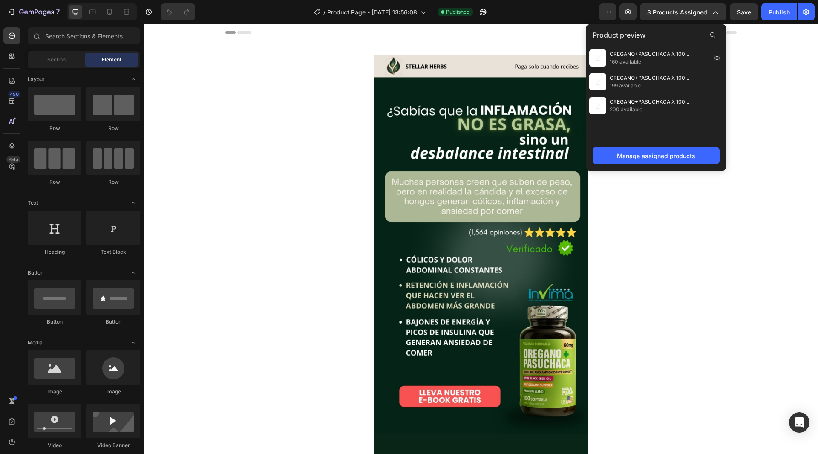
click at [753, 66] on div at bounding box center [481, 244] width 674 height 379
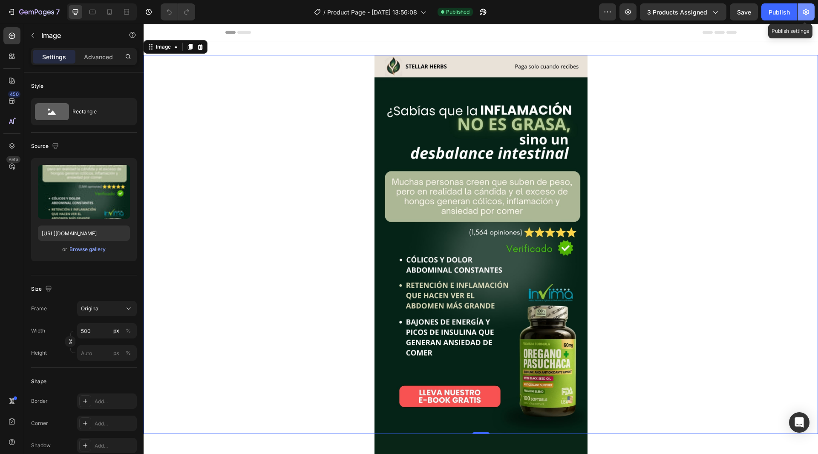
click at [806, 15] on icon "button" at bounding box center [806, 12] width 9 height 9
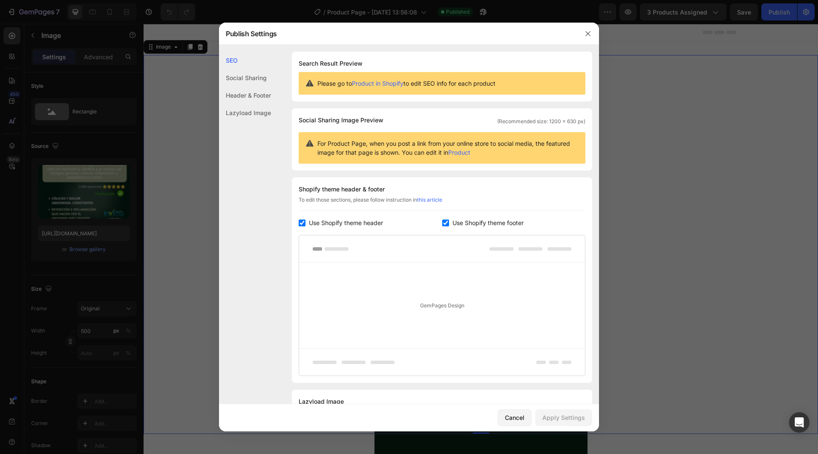
click at [474, 85] on span "Please go to Product in Shopify to edit SEO info for each product" at bounding box center [406, 83] width 178 height 9
click at [407, 155] on span "For Product Page, when you post a link from your online store to social media, …" at bounding box center [447, 148] width 261 height 18
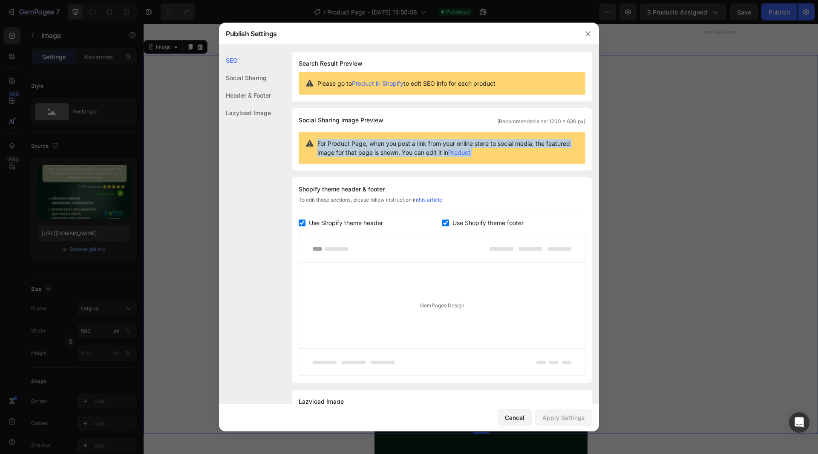
click at [407, 155] on span "For Product Page, when you post a link from your online store to social media, …" at bounding box center [447, 148] width 261 height 18
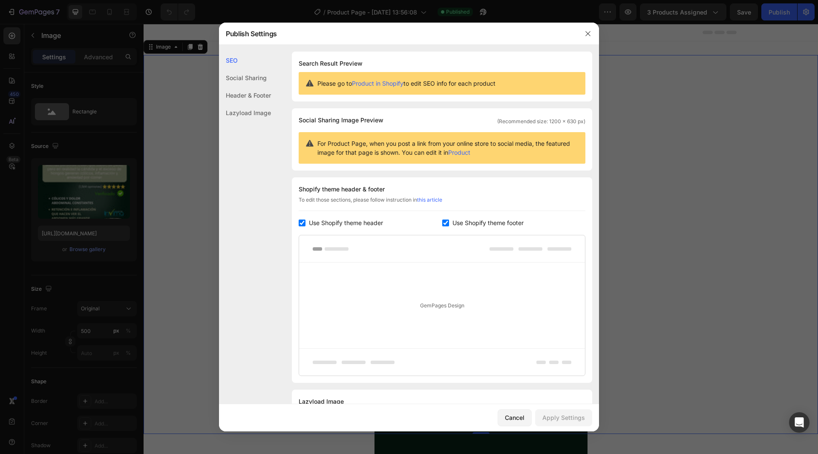
click at [556, 272] on div "GemPages Design" at bounding box center [442, 305] width 286 height 86
click at [320, 227] on span "Use Shopify theme header" at bounding box center [346, 223] width 74 height 10
checkbox input "false"
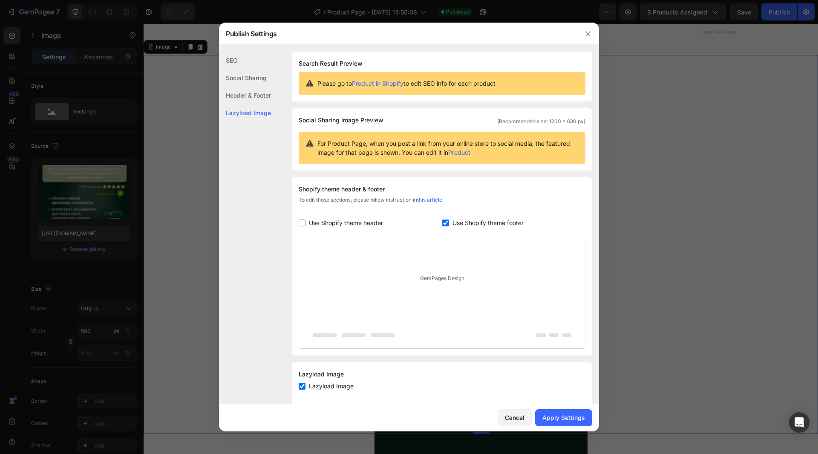
click at [452, 223] on span "Use Shopify theme footer" at bounding box center [487, 223] width 71 height 10
checkbox input "false"
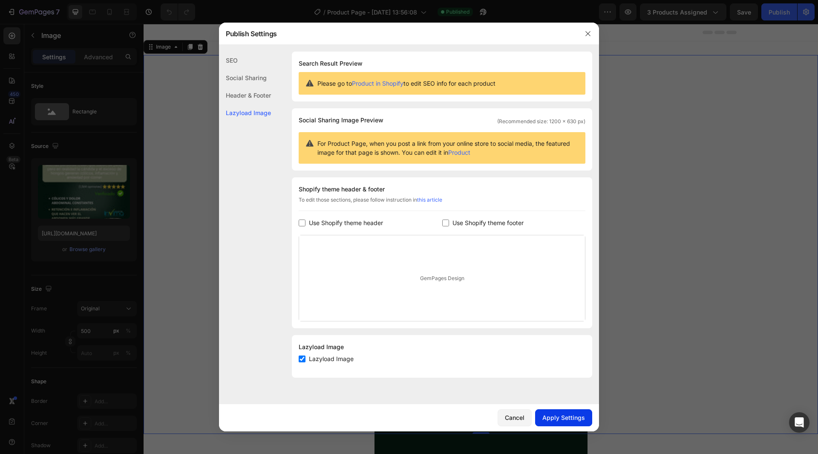
click at [564, 419] on div "Apply Settings" at bounding box center [563, 417] width 43 height 9
click at [259, 95] on div "Header & Footer" at bounding box center [245, 94] width 52 height 17
click at [251, 79] on div "Social Sharing" at bounding box center [245, 77] width 52 height 17
click at [233, 58] on div "SEO" at bounding box center [245, 60] width 52 height 17
click at [590, 33] on icon "button" at bounding box center [588, 33] width 7 height 7
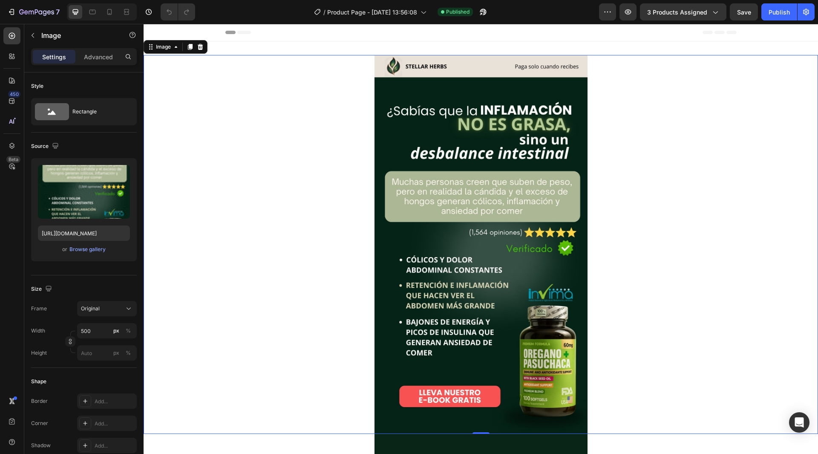
click at [317, 150] on div at bounding box center [481, 244] width 674 height 379
click at [483, 14] on icon "button" at bounding box center [483, 12] width 9 height 9
click at [481, 207] on img at bounding box center [480, 244] width 213 height 379
click at [627, 13] on icon "button" at bounding box center [628, 11] width 6 height 5
click at [338, 171] on div at bounding box center [481, 244] width 674 height 379
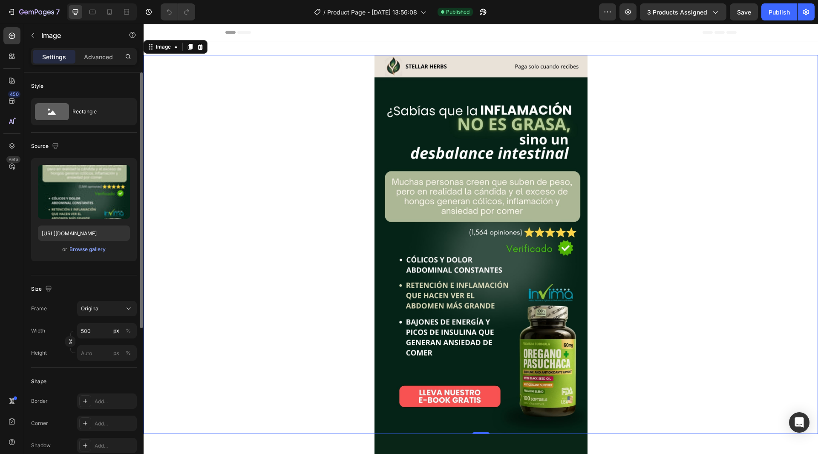
click at [281, 249] on div at bounding box center [481, 244] width 674 height 379
click at [33, 38] on icon "button" at bounding box center [32, 35] width 7 height 7
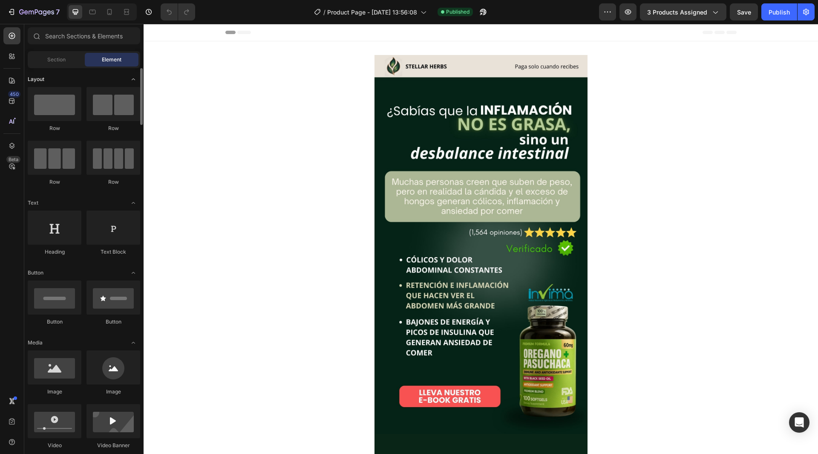
click at [72, 77] on div "Layout" at bounding box center [84, 79] width 112 height 9
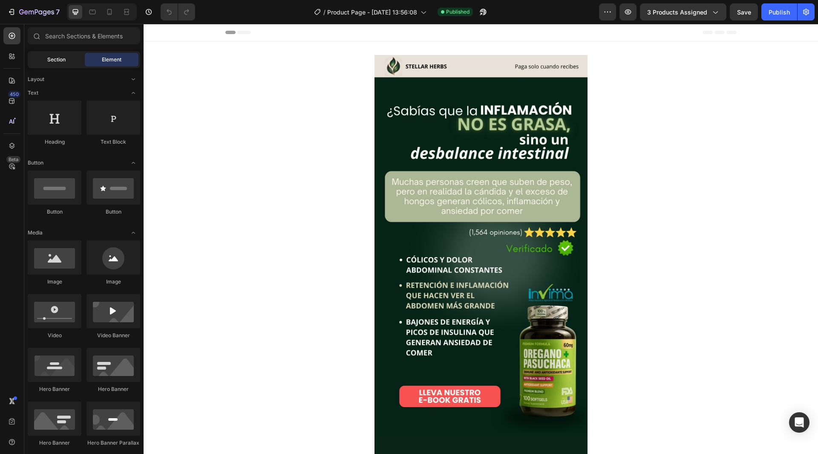
click at [67, 63] on div "Section" at bounding box center [56, 60] width 54 height 14
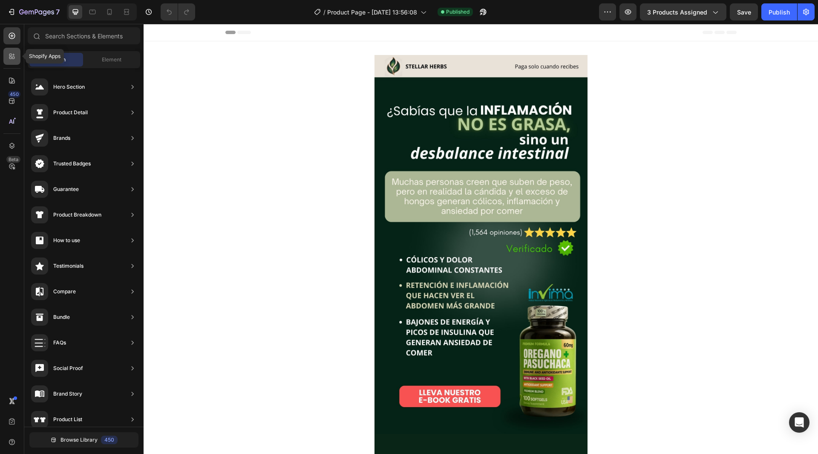
click at [12, 53] on icon at bounding box center [12, 56] width 9 height 9
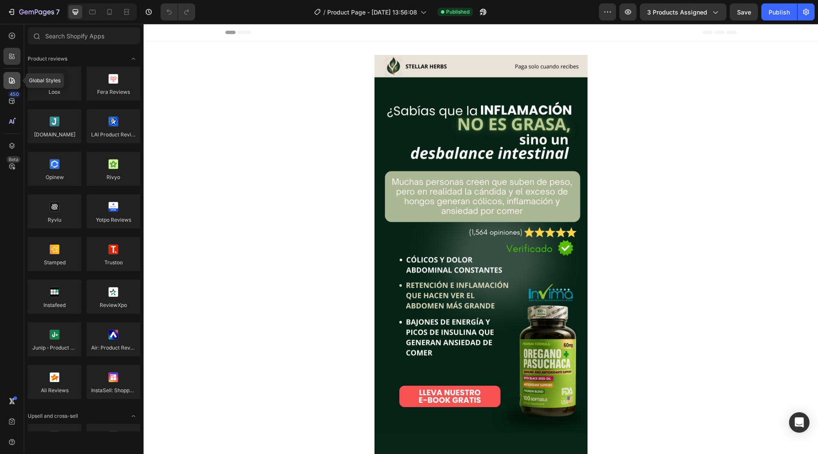
click at [11, 83] on icon at bounding box center [12, 81] width 6 height 6
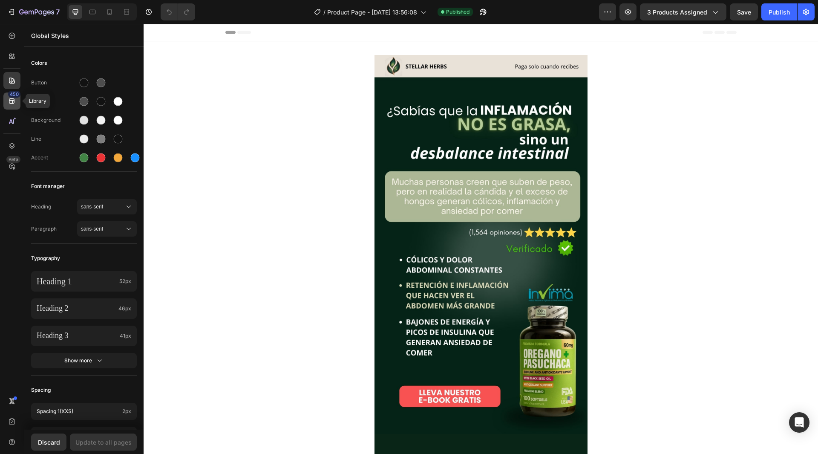
click at [10, 103] on icon at bounding box center [12, 101] width 9 height 9
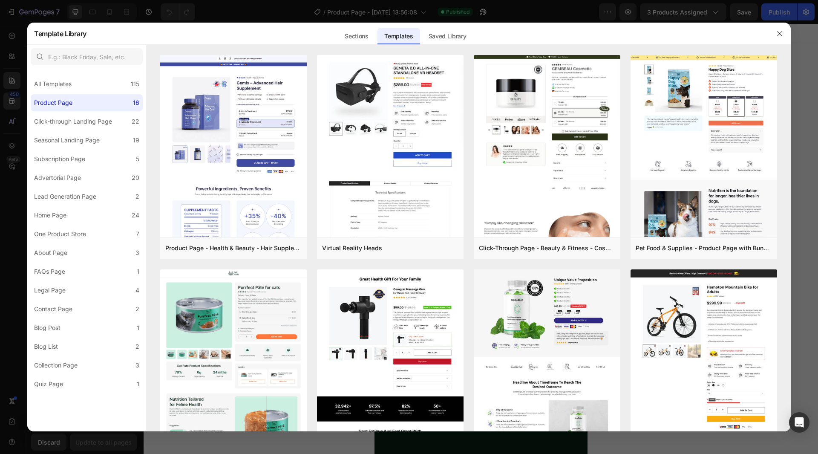
click at [13, 35] on div at bounding box center [409, 227] width 818 height 454
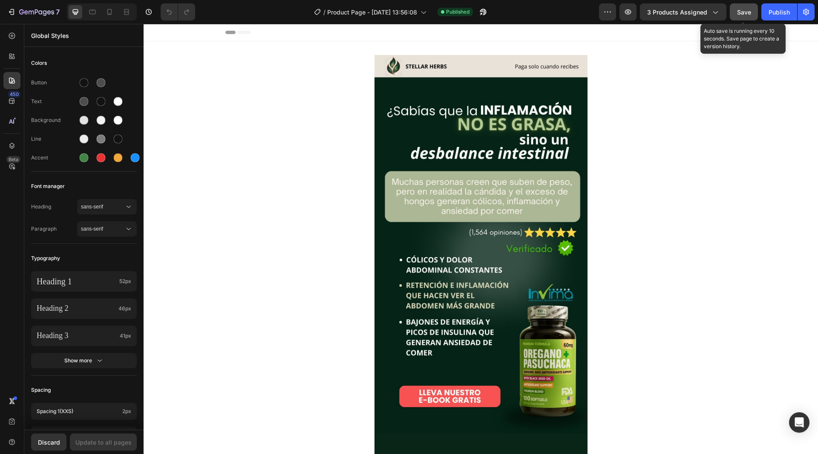
click at [746, 11] on span "Save" at bounding box center [744, 12] width 14 height 7
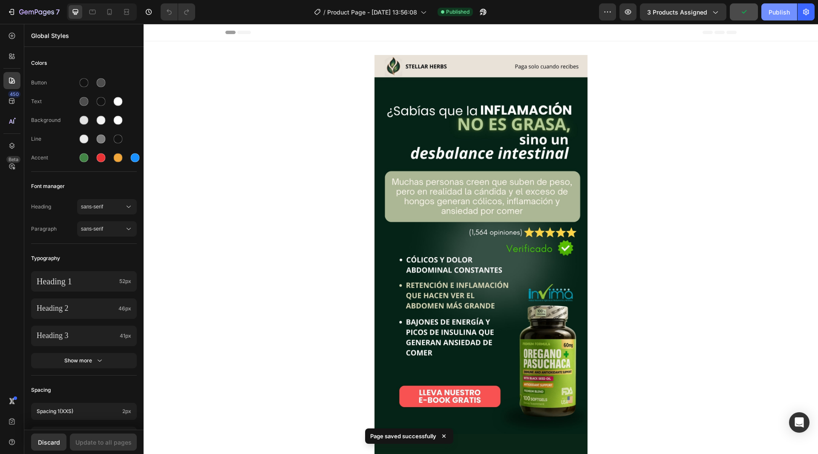
click at [768, 12] on button "Publish" at bounding box center [779, 11] width 36 height 17
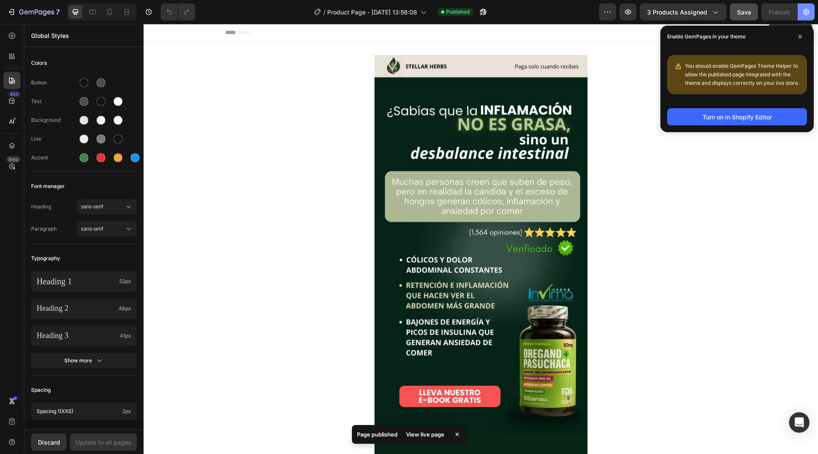
click at [804, 17] on button "button" at bounding box center [806, 11] width 17 height 17
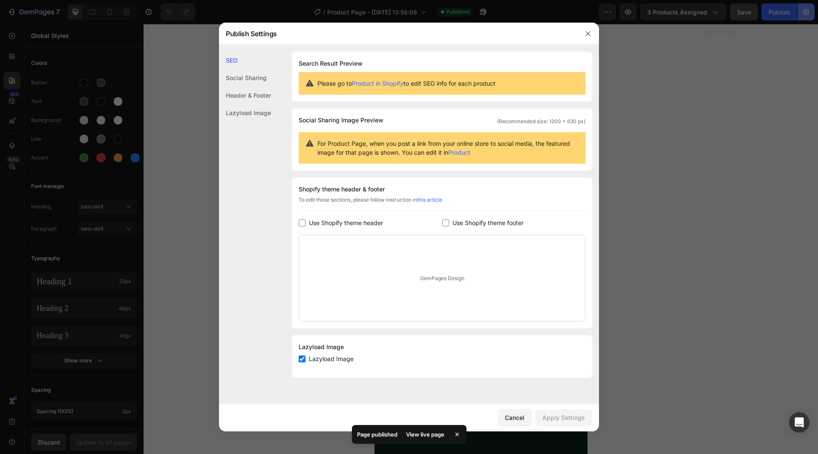
click at [804, 17] on div at bounding box center [409, 227] width 818 height 454
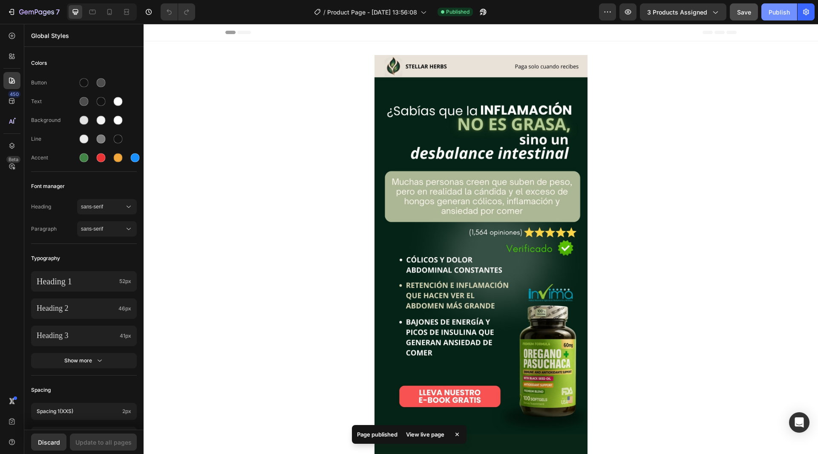
click at [781, 17] on button "Publish" at bounding box center [779, 11] width 36 height 17
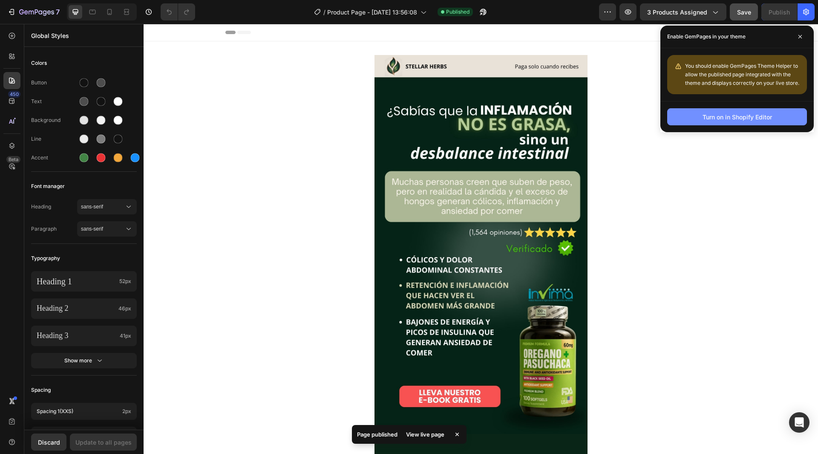
click at [747, 121] on div "Turn on in Shopify Editor" at bounding box center [737, 116] width 69 height 9
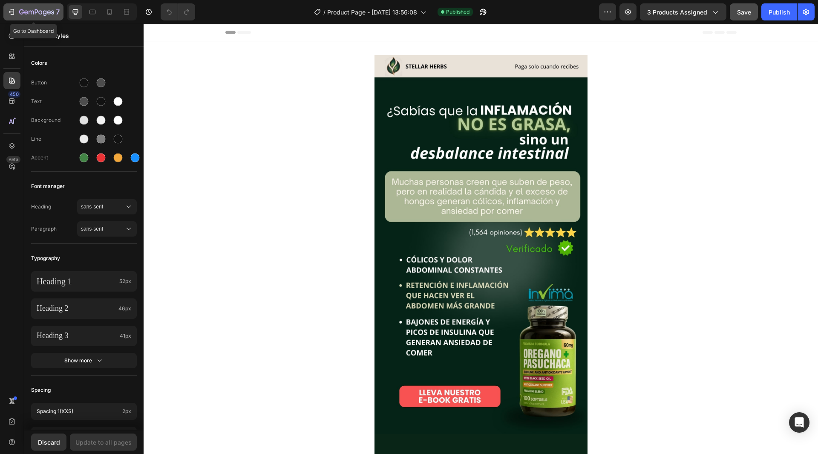
click at [17, 11] on div "7" at bounding box center [33, 12] width 52 height 10
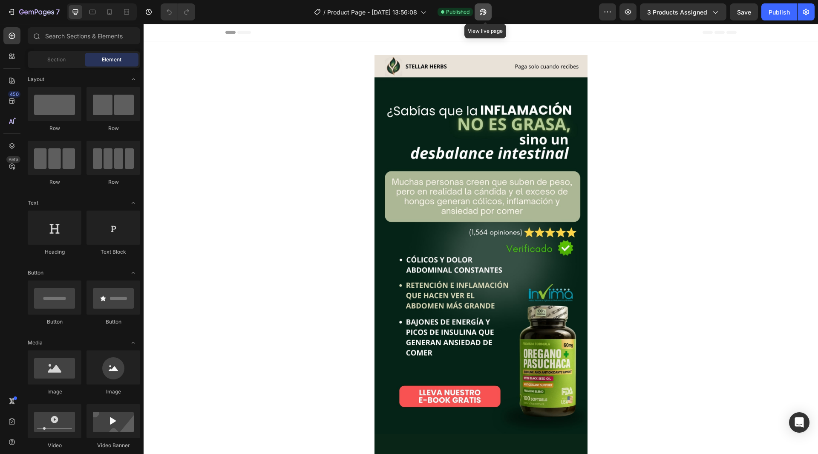
click at [482, 14] on icon "button" at bounding box center [481, 14] width 2 height 2
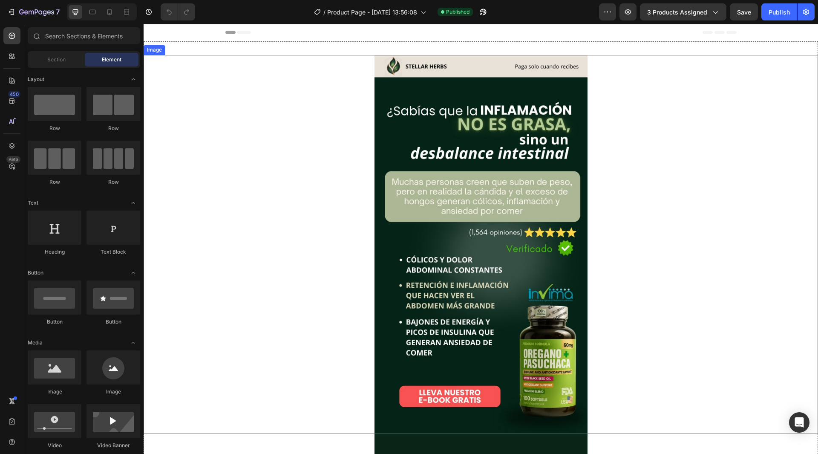
click at [475, 60] on img at bounding box center [480, 244] width 213 height 379
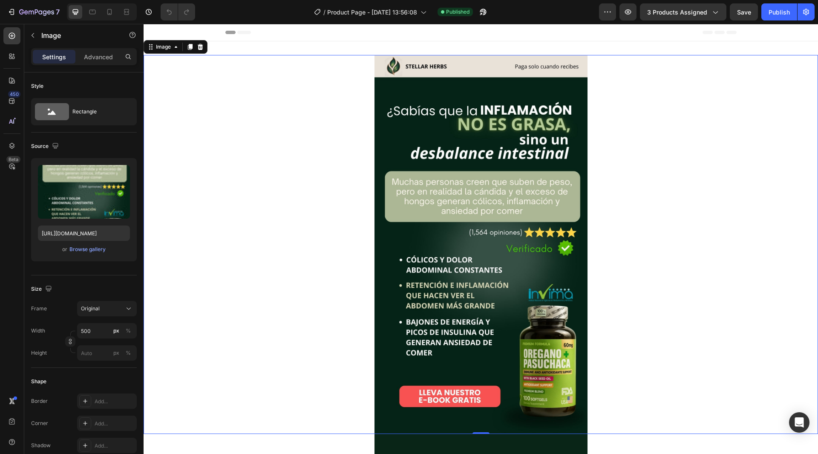
click at [471, 57] on img at bounding box center [480, 244] width 213 height 379
click at [691, 151] on div at bounding box center [481, 244] width 674 height 379
click at [294, 289] on div at bounding box center [481, 244] width 674 height 379
click at [37, 35] on button "button" at bounding box center [33, 36] width 14 height 14
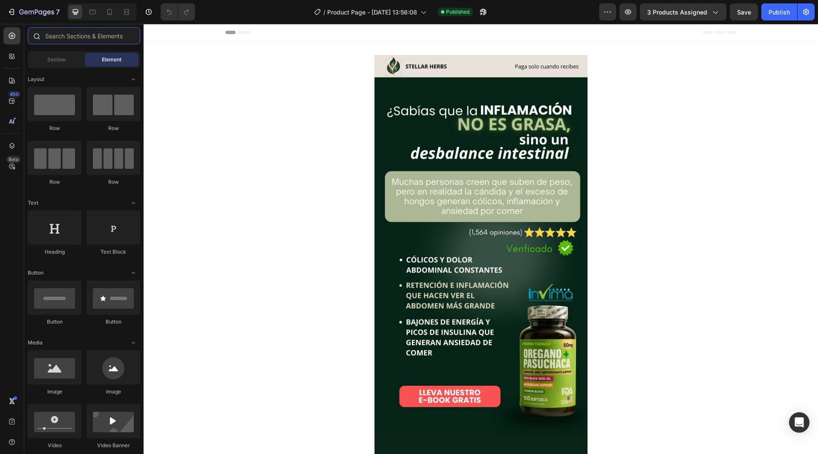
click at [103, 39] on input "text" at bounding box center [84, 35] width 112 height 17
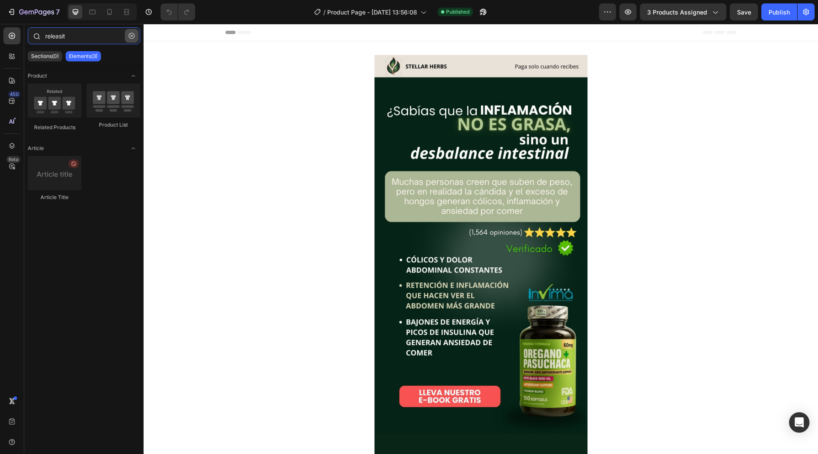
type input "releasit"
click at [138, 33] on button "button" at bounding box center [132, 36] width 14 height 14
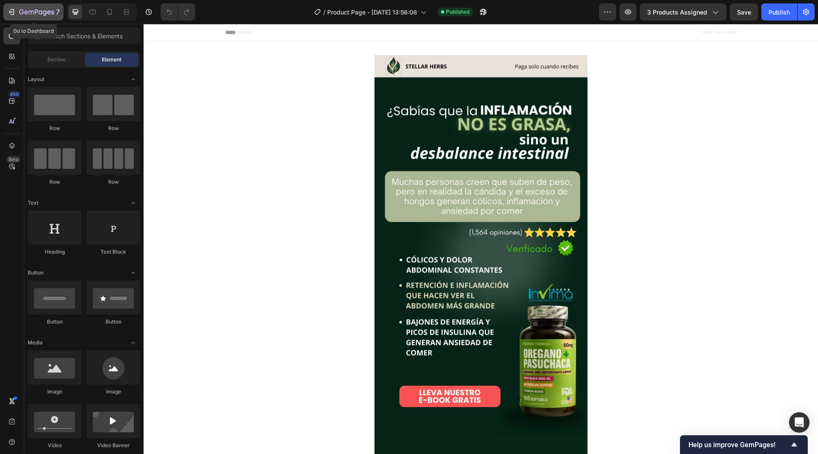
click at [40, 17] on button "7" at bounding box center [33, 11] width 60 height 17
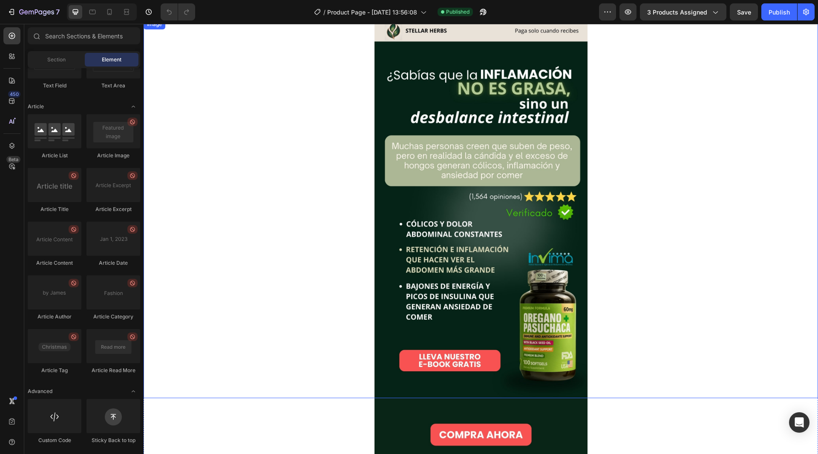
scroll to position [85, 0]
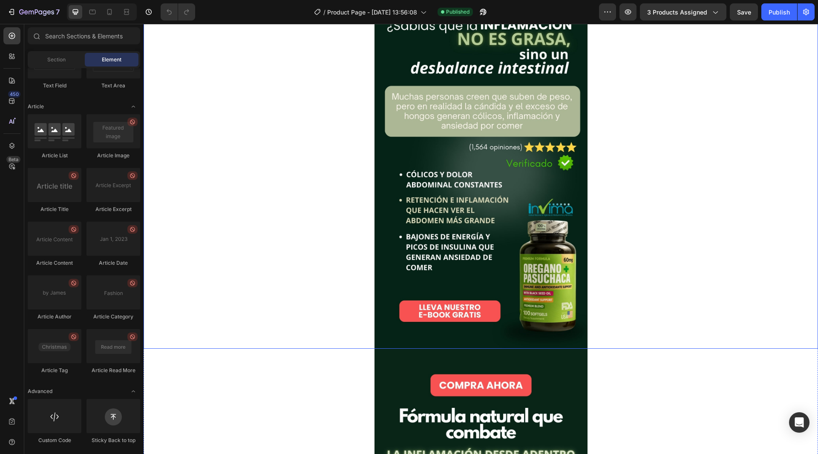
click at [488, 275] on img at bounding box center [480, 159] width 213 height 379
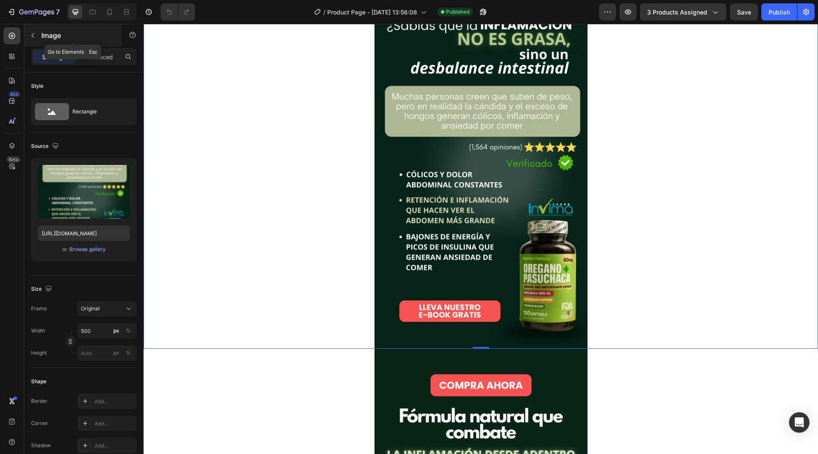
click at [48, 34] on p "Image" at bounding box center [77, 35] width 72 height 10
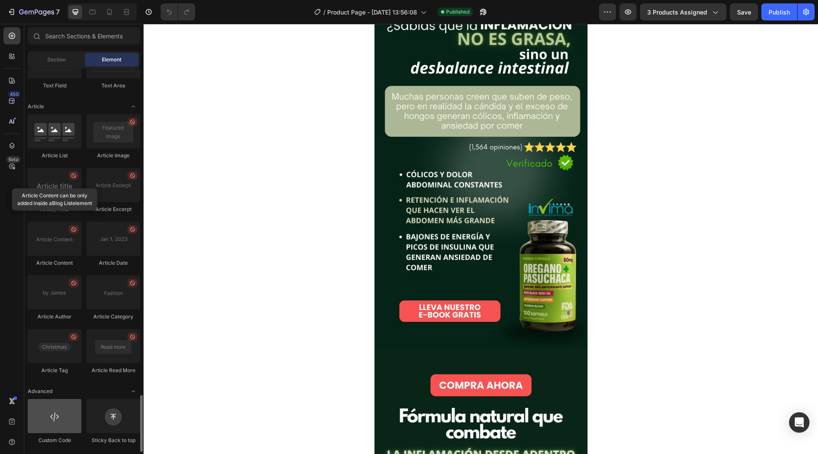
click at [63, 430] on div at bounding box center [55, 416] width 54 height 34
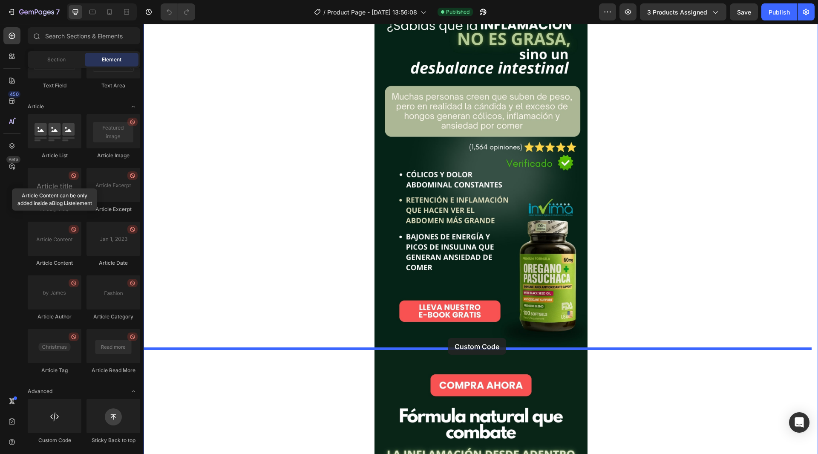
drag, startPoint x: 197, startPoint y: 434, endPoint x: 448, endPoint y: 339, distance: 268.5
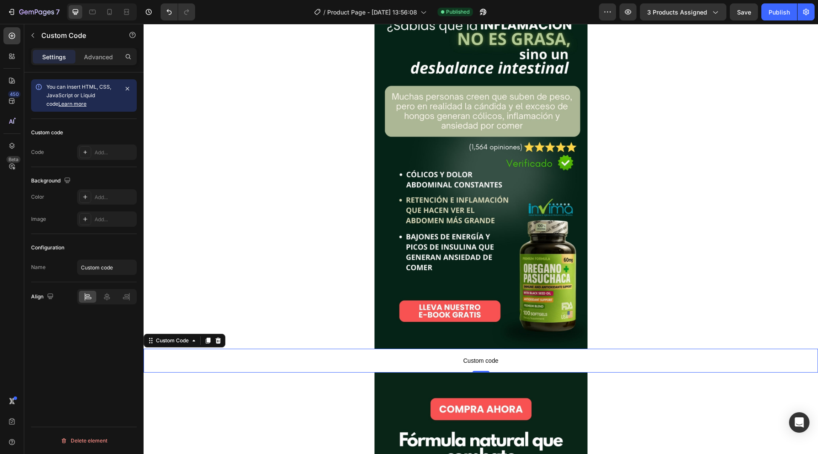
click at [492, 359] on span "Custom code" at bounding box center [481, 360] width 674 height 10
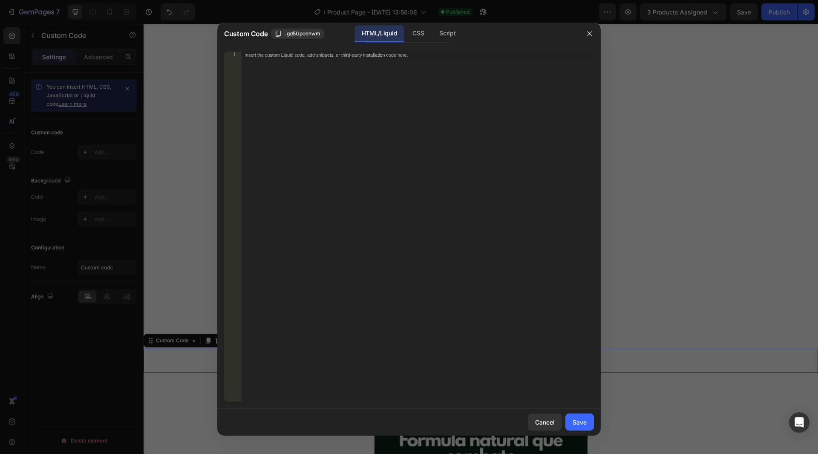
click at [433, 269] on div "Insert the custom Liquid code, add snippets, or third-party installation code h…" at bounding box center [417, 233] width 353 height 363
click at [403, 142] on div "Insert the custom Liquid code, add snippets, or third-party installation code h…" at bounding box center [417, 233] width 353 height 363
paste textarea "<div id="_rsi-cod-form-embed-custom-hook"></div>"
type textarea "<div id="_rsi-cod-form-embed-custom-hook"></div>"
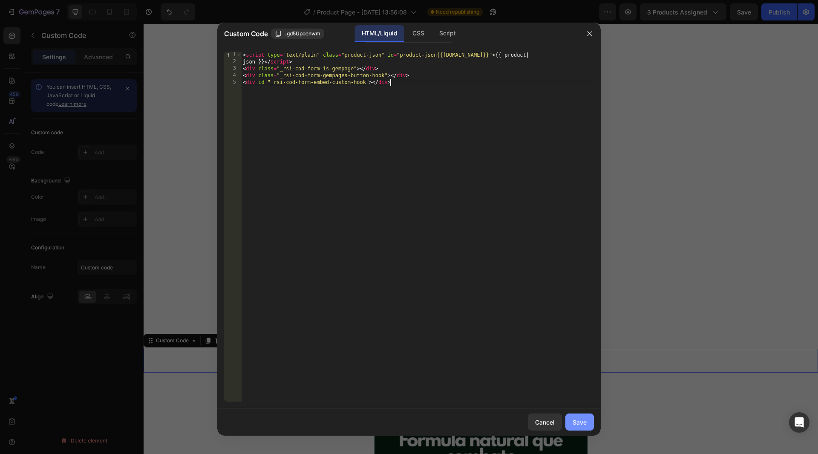
click at [584, 426] on div "Save" at bounding box center [580, 422] width 14 height 9
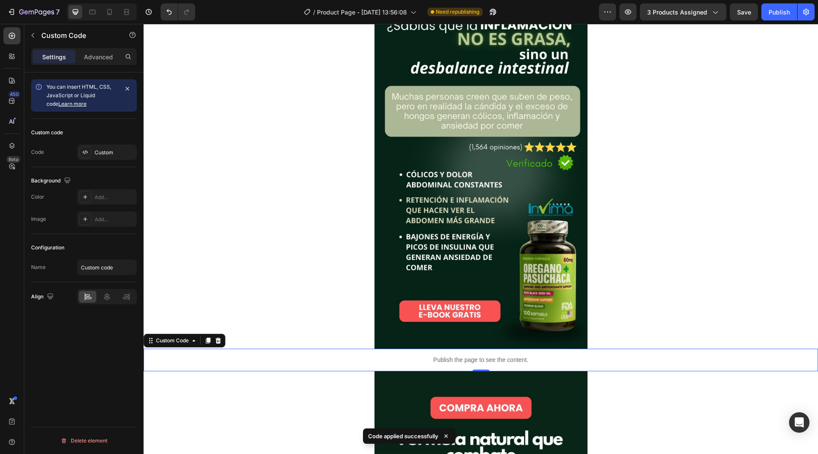
click at [486, 355] on p "Publish the page to see the content." at bounding box center [481, 359] width 674 height 9
click at [209, 341] on icon at bounding box center [208, 340] width 5 height 6
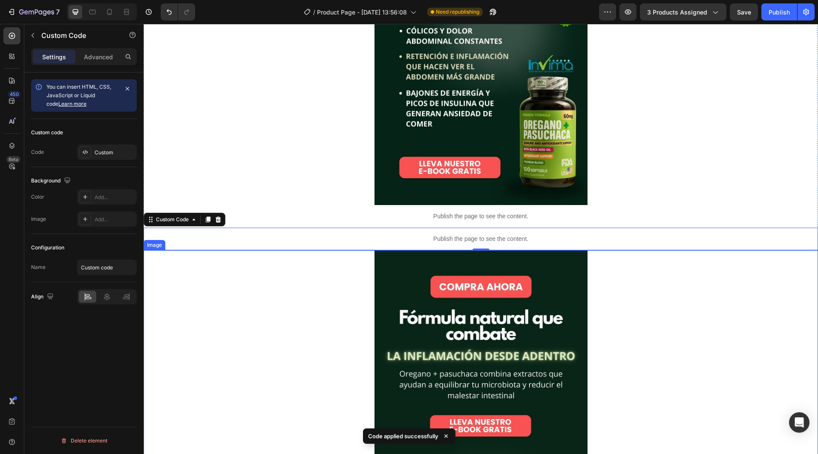
scroll to position [256, 0]
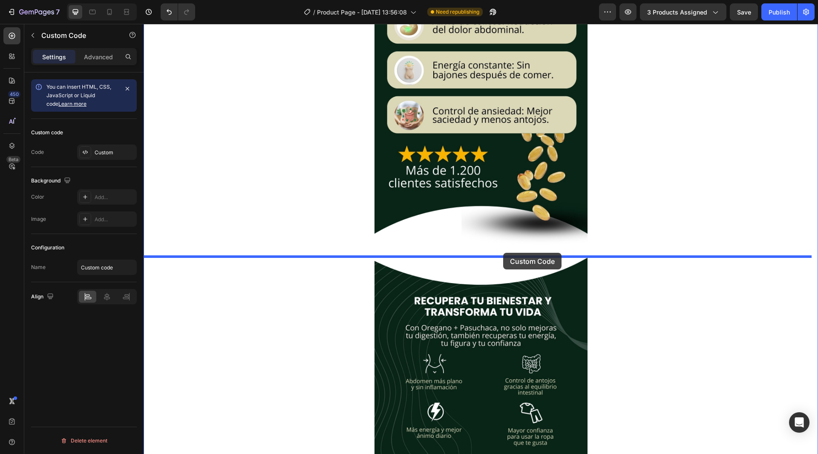
drag, startPoint x: 513, startPoint y: 214, endPoint x: 503, endPoint y: 252, distance: 39.1
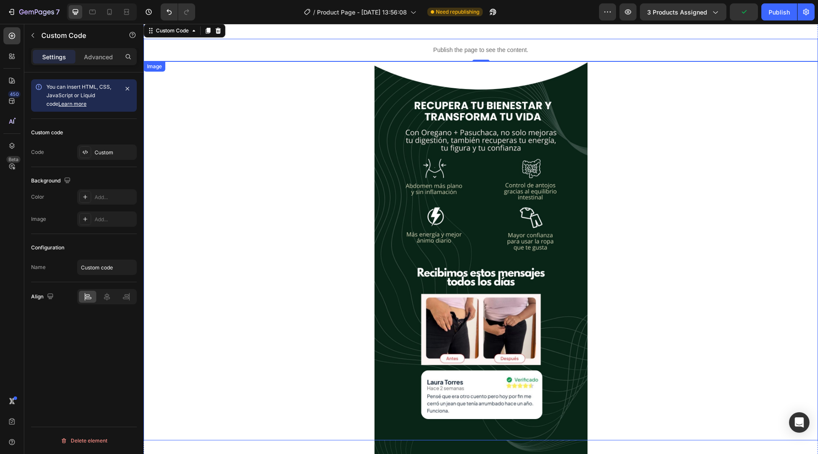
scroll to position [1043, 0]
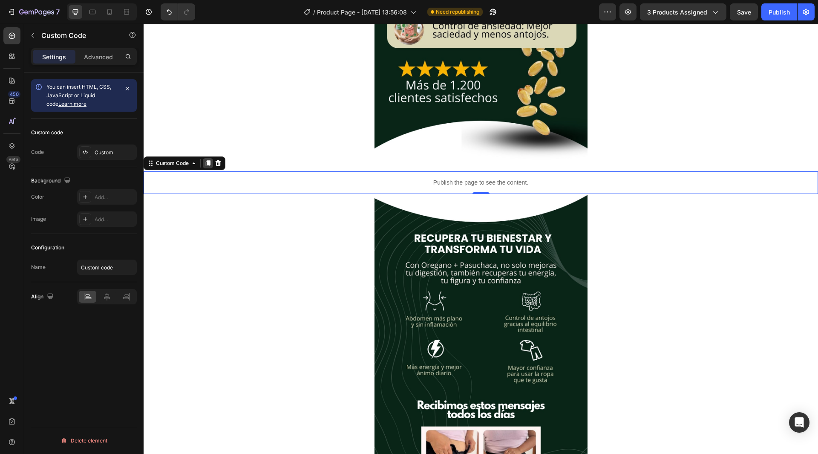
click at [208, 158] on div at bounding box center [208, 163] width 10 height 10
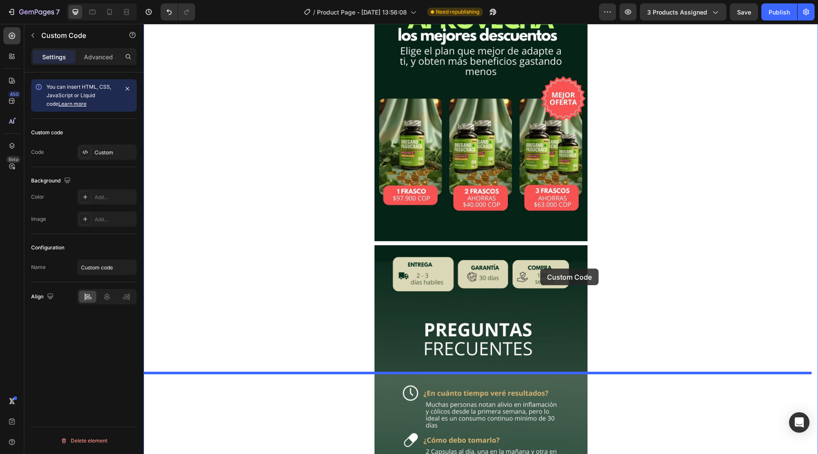
scroll to position [2022, 0]
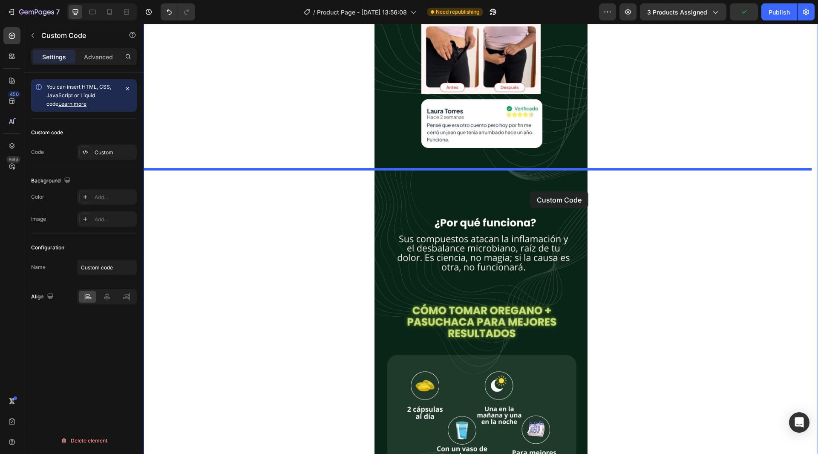
drag, startPoint x: 527, startPoint y: 204, endPoint x: 530, endPoint y: 191, distance: 13.2
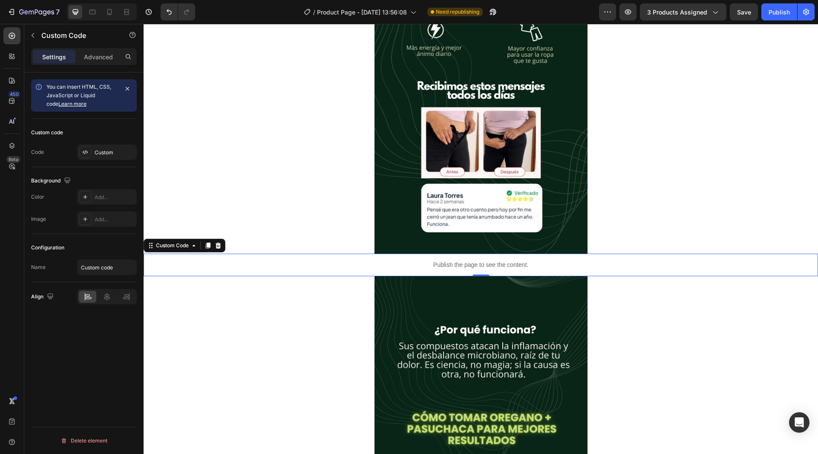
scroll to position [1361, 0]
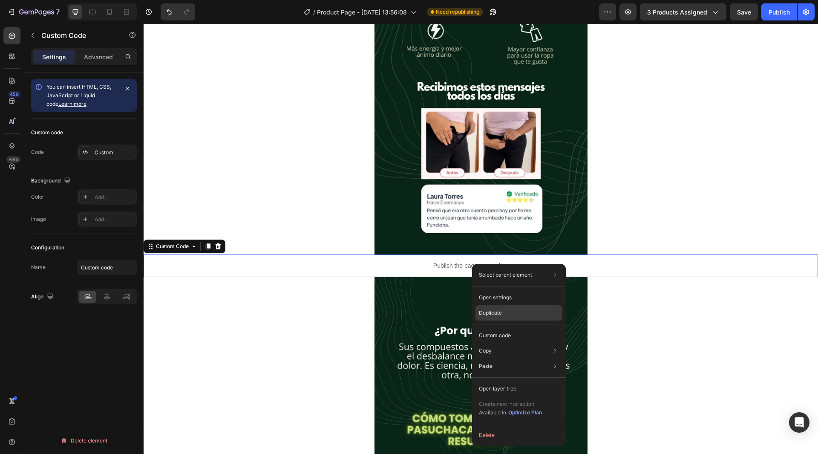
click at [498, 310] on p "Duplicate" at bounding box center [490, 313] width 23 height 8
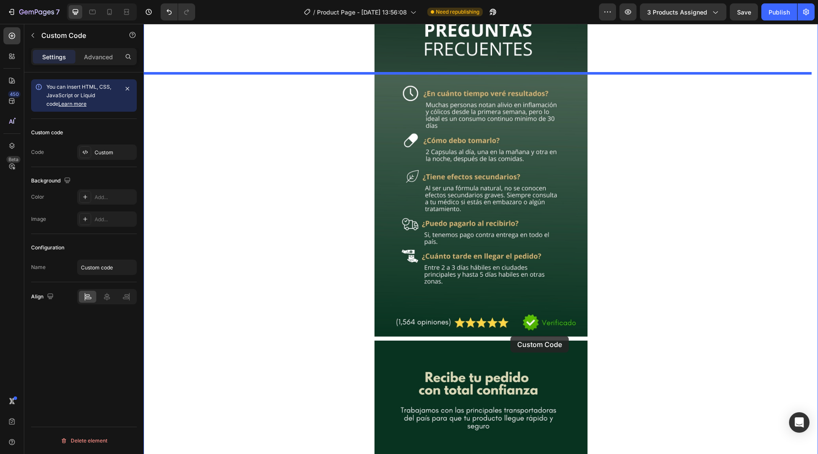
scroll to position [2426, 0]
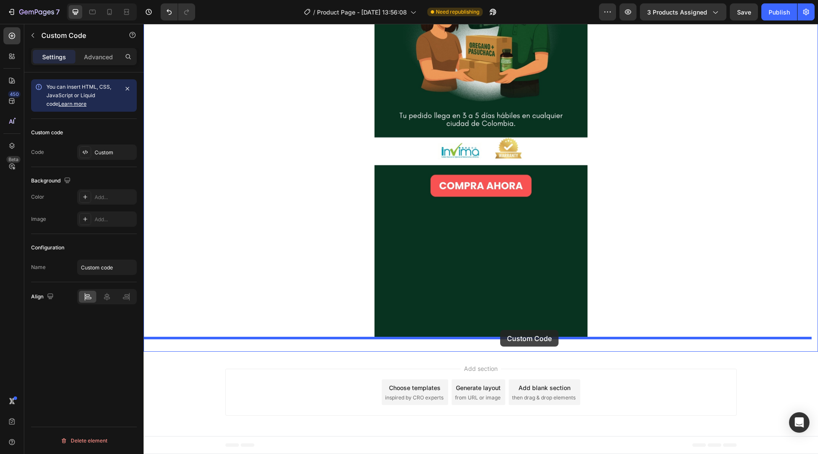
drag, startPoint x: 506, startPoint y: 288, endPoint x: 500, endPoint y: 330, distance: 42.1
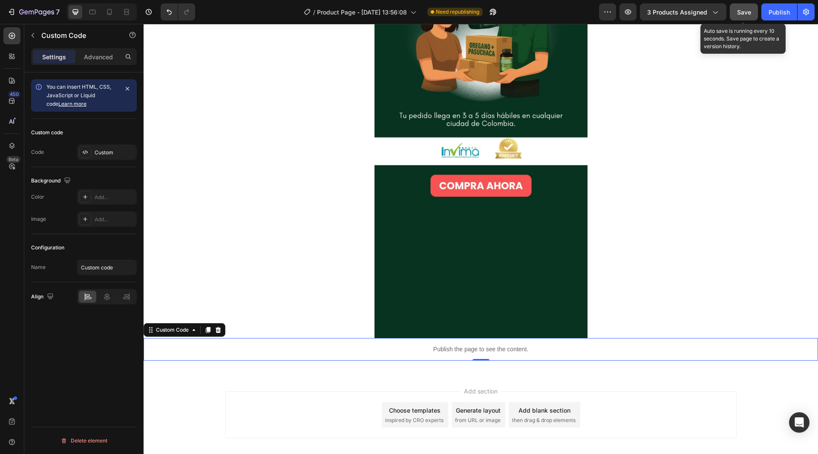
click at [750, 13] on span "Save" at bounding box center [744, 12] width 14 height 7
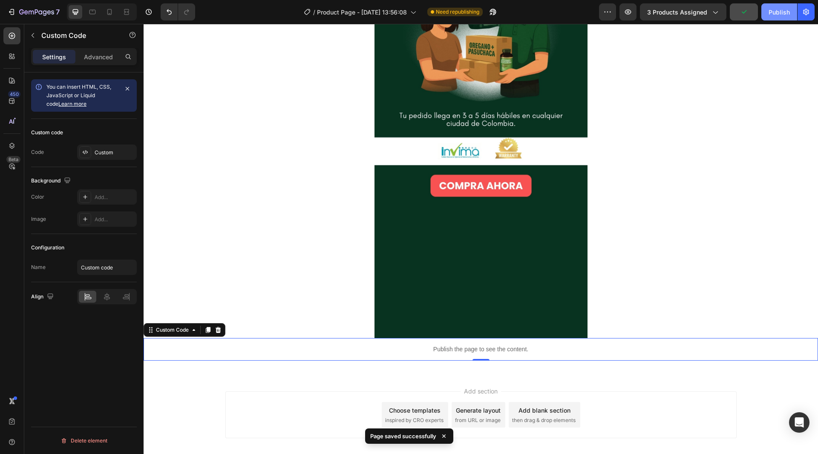
click at [782, 13] on div "Publish" at bounding box center [779, 12] width 21 height 9
click at [773, 15] on div "Publish" at bounding box center [779, 12] width 21 height 9
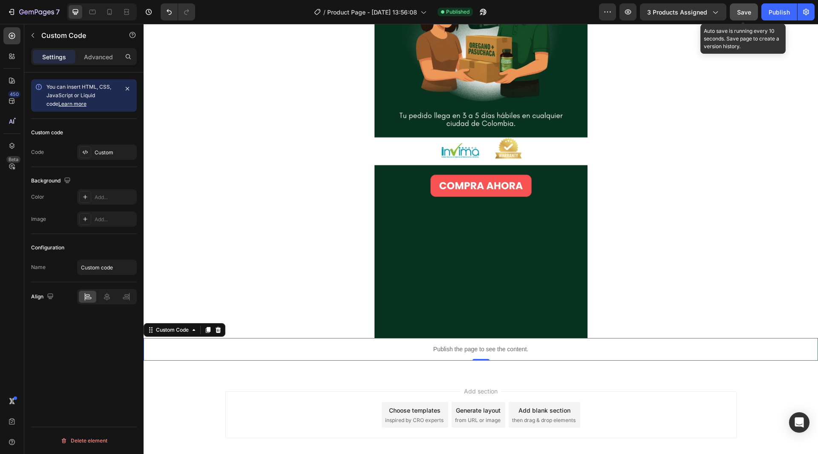
click at [749, 15] on span "Save" at bounding box center [744, 12] width 14 height 7
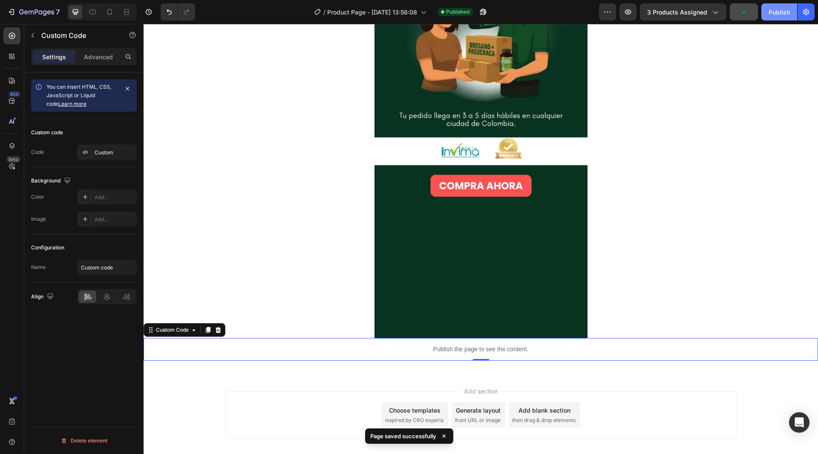
click at [787, 16] on div "Publish" at bounding box center [779, 12] width 21 height 9
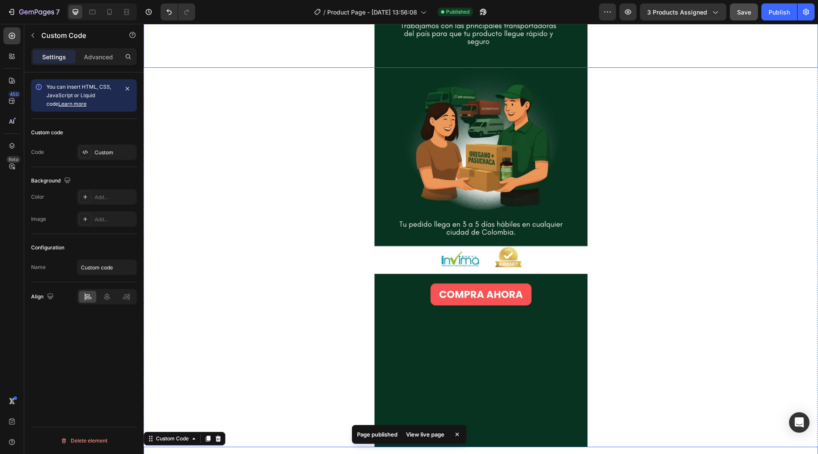
scroll to position [2559, 0]
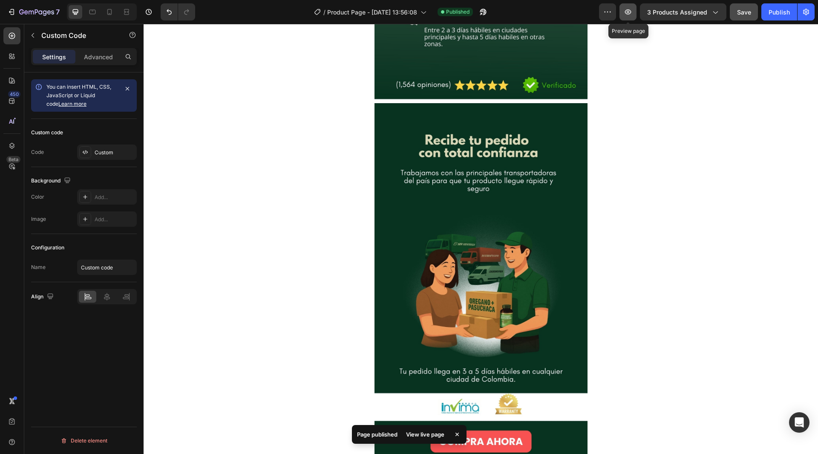
click at [628, 14] on icon "button" at bounding box center [628, 11] width 6 height 5
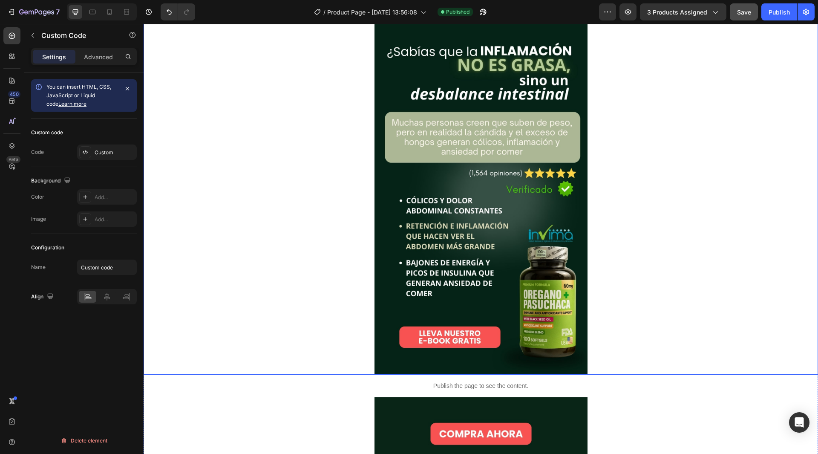
scroll to position [0, 0]
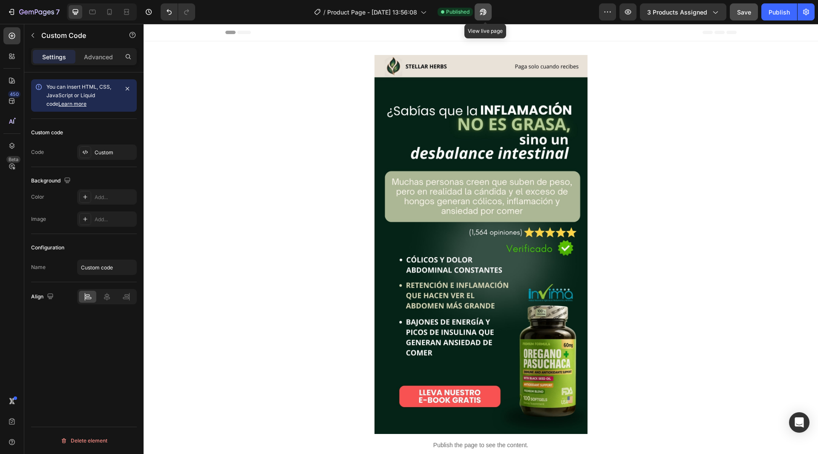
click at [486, 12] on icon "button" at bounding box center [483, 12] width 6 height 6
click at [629, 19] on button "button" at bounding box center [627, 11] width 17 height 17
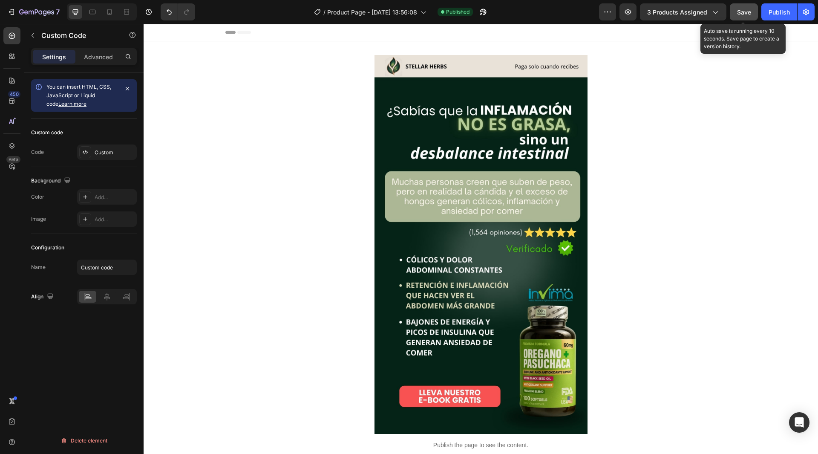
click at [743, 11] on span "Save" at bounding box center [744, 12] width 14 height 7
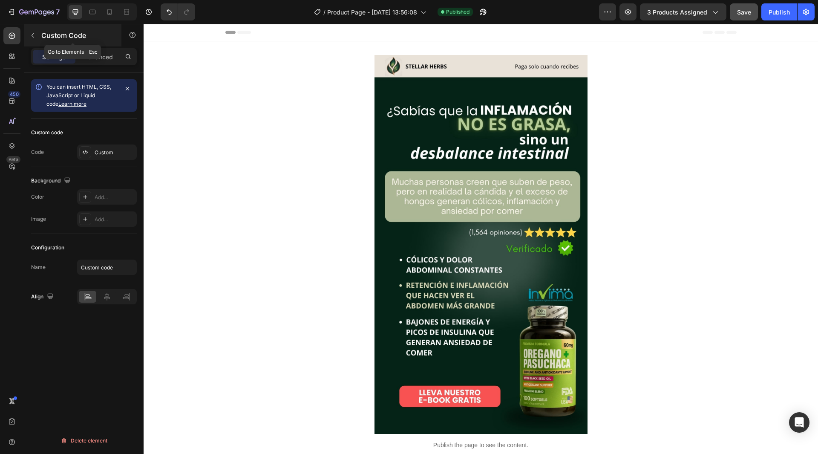
click at [39, 33] on button "button" at bounding box center [33, 36] width 14 height 14
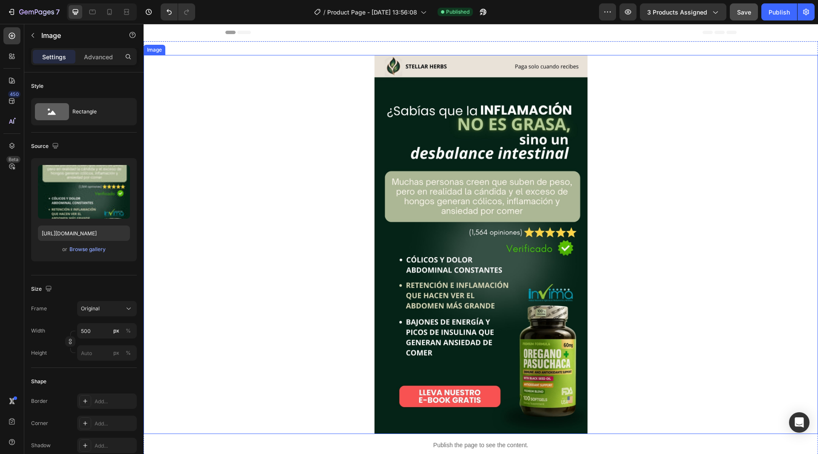
click at [276, 211] on div at bounding box center [481, 244] width 674 height 379
click at [37, 38] on button "button" at bounding box center [33, 36] width 14 height 14
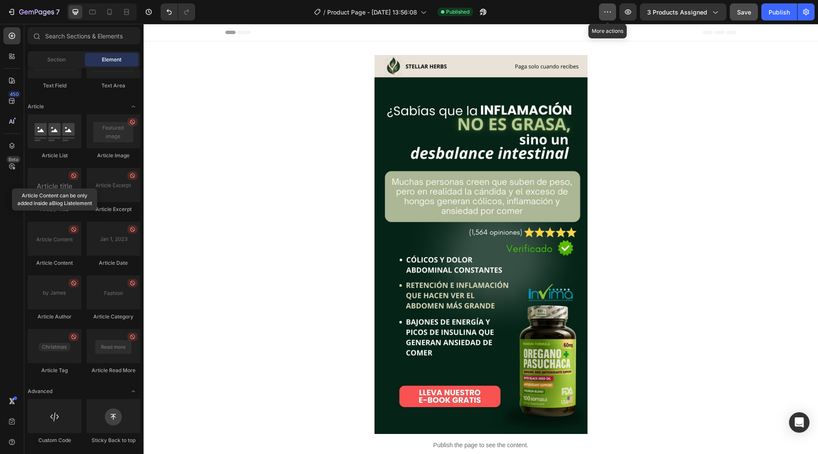
click at [612, 12] on icon "button" at bounding box center [607, 12] width 9 height 9
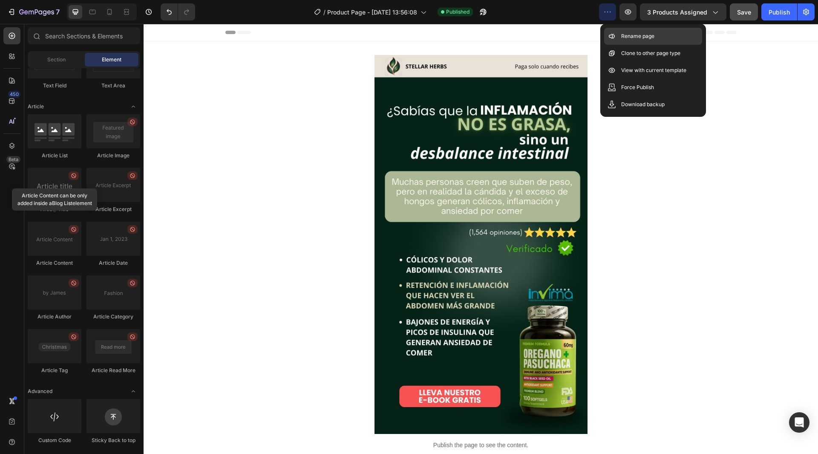
click at [656, 37] on div "Rename page" at bounding box center [653, 36] width 98 height 17
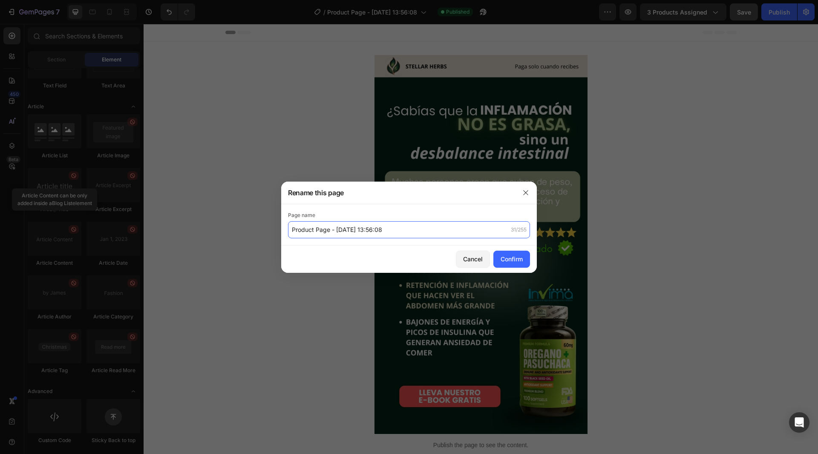
click at [409, 227] on input "Product Page - Sep 26, 13:56:08" at bounding box center [409, 229] width 242 height 17
click at [509, 258] on div "Confirm" at bounding box center [512, 258] width 22 height 9
type input "Cápsulas de orégano"
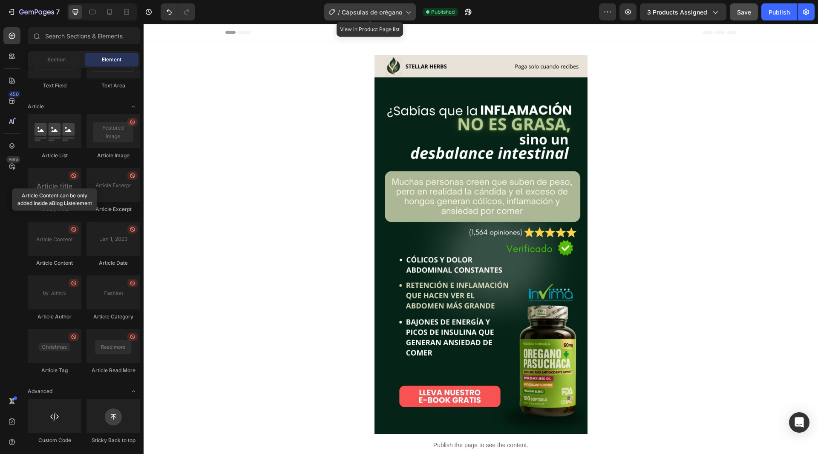
click at [406, 12] on icon at bounding box center [408, 12] width 9 height 9
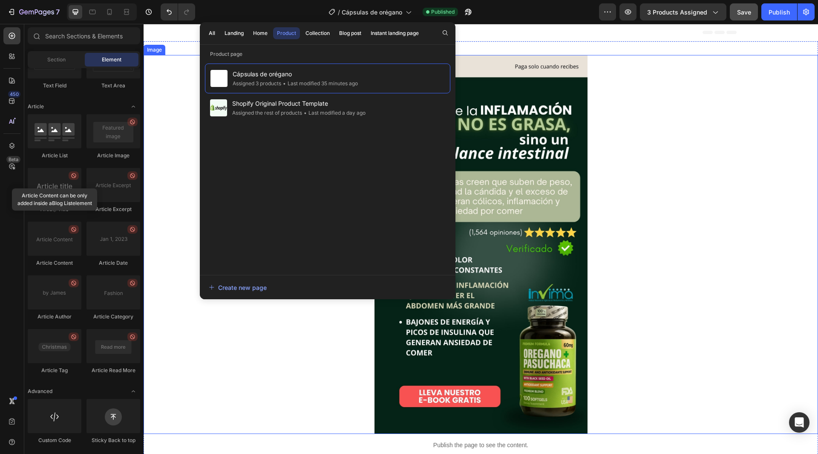
click at [670, 138] on div at bounding box center [481, 244] width 674 height 379
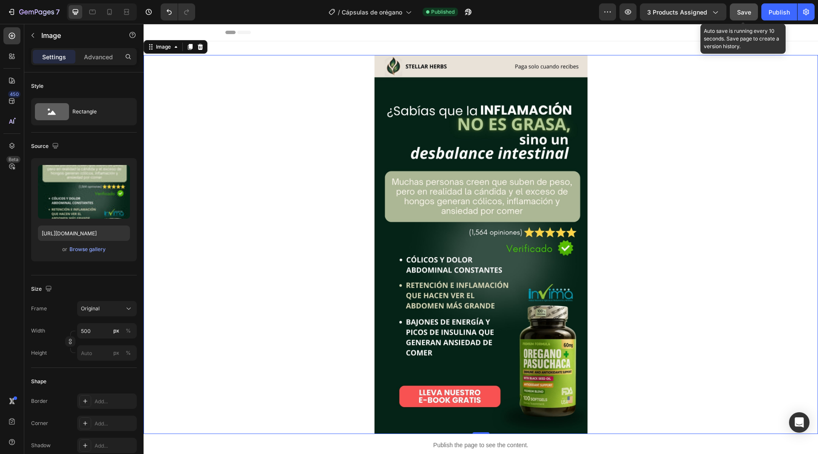
click at [748, 14] on span "Save" at bounding box center [744, 12] width 14 height 7
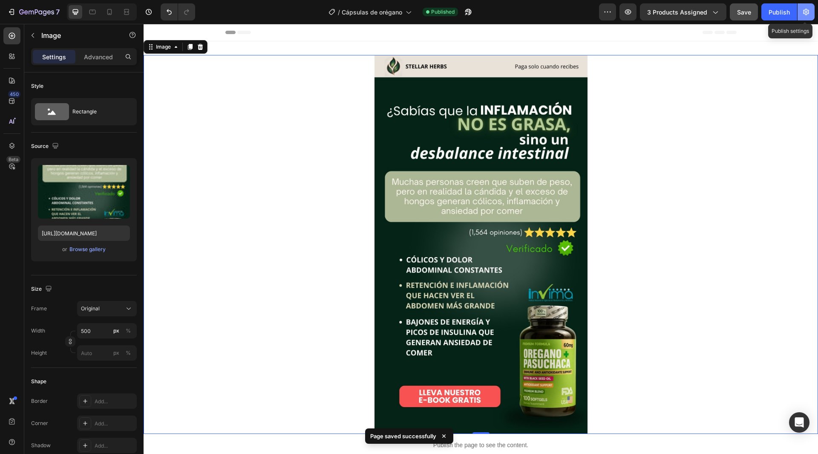
click at [806, 14] on icon "button" at bounding box center [806, 12] width 9 height 9
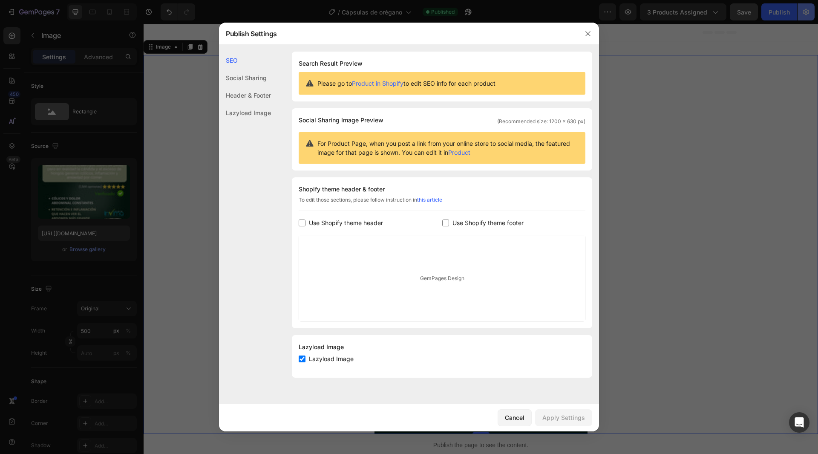
click at [806, 14] on div at bounding box center [409, 227] width 818 height 454
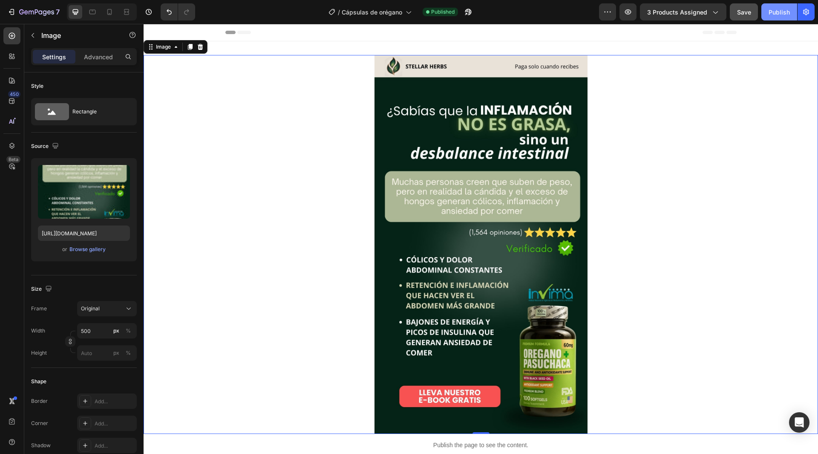
click at [780, 14] on div "Publish" at bounding box center [779, 12] width 21 height 9
click at [630, 13] on icon "button" at bounding box center [628, 12] width 9 height 9
drag, startPoint x: 285, startPoint y: 201, endPoint x: 463, endPoint y: 135, distance: 189.1
click at [286, 202] on div at bounding box center [481, 244] width 674 height 379
click at [789, 19] on button "Publish" at bounding box center [779, 11] width 36 height 17
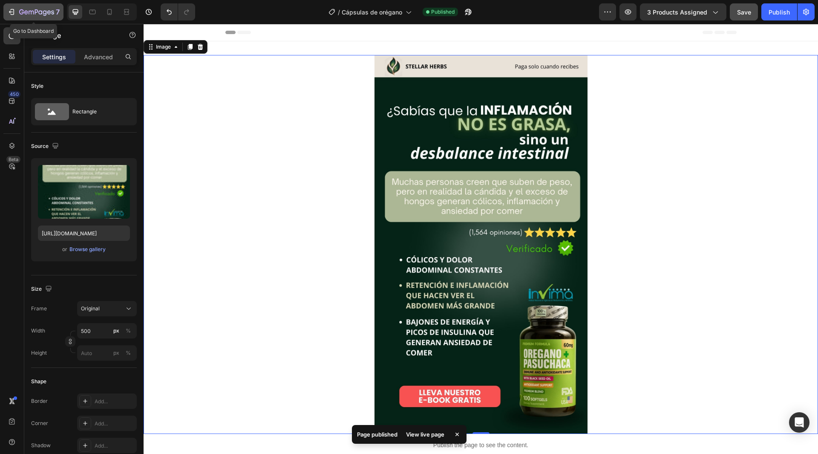
click at [24, 12] on icon "button" at bounding box center [36, 12] width 35 height 7
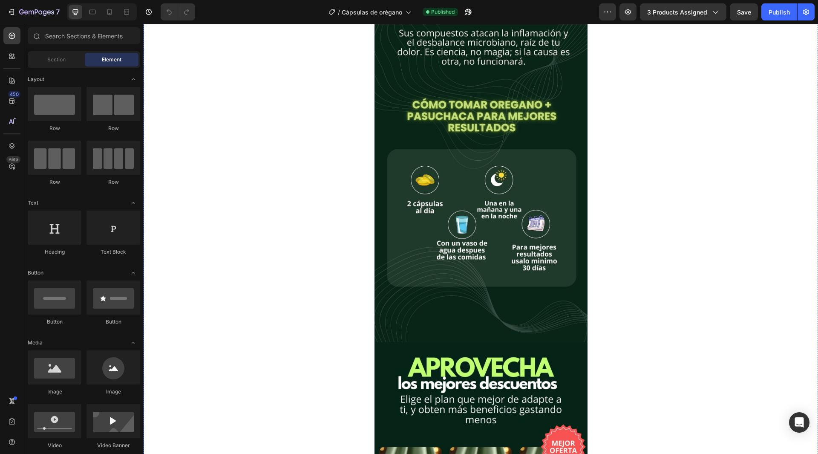
scroll to position [298, 0]
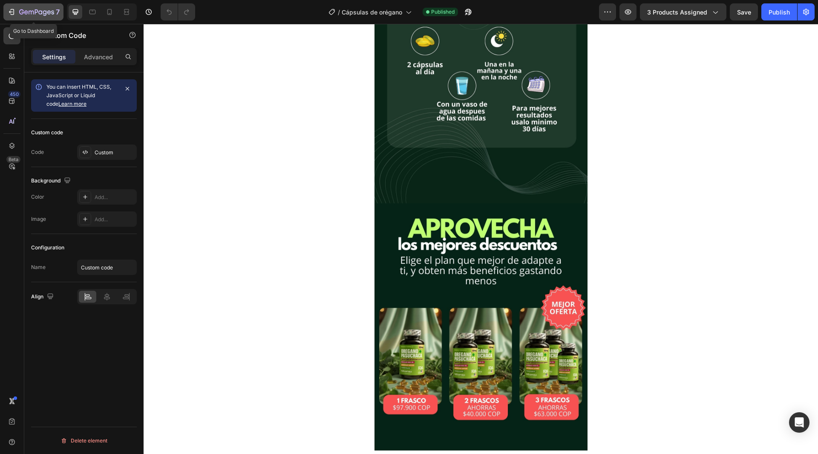
click at [22, 14] on icon "button" at bounding box center [21, 11] width 5 height 5
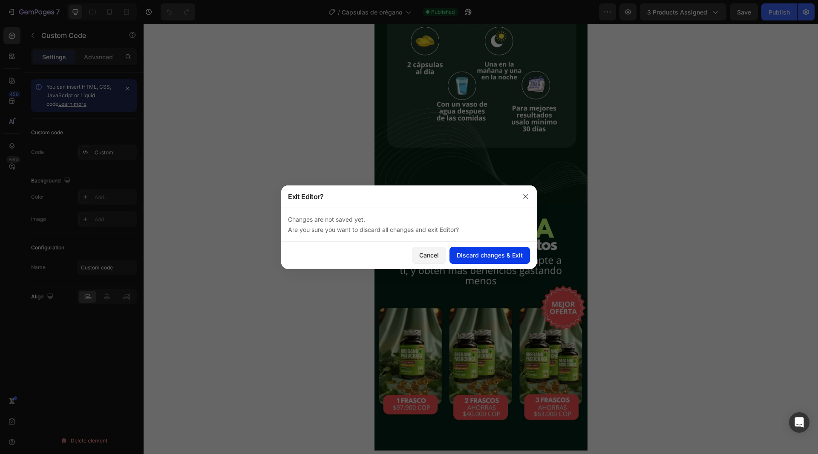
click at [476, 258] on div "Discard changes & Exit" at bounding box center [490, 255] width 66 height 9
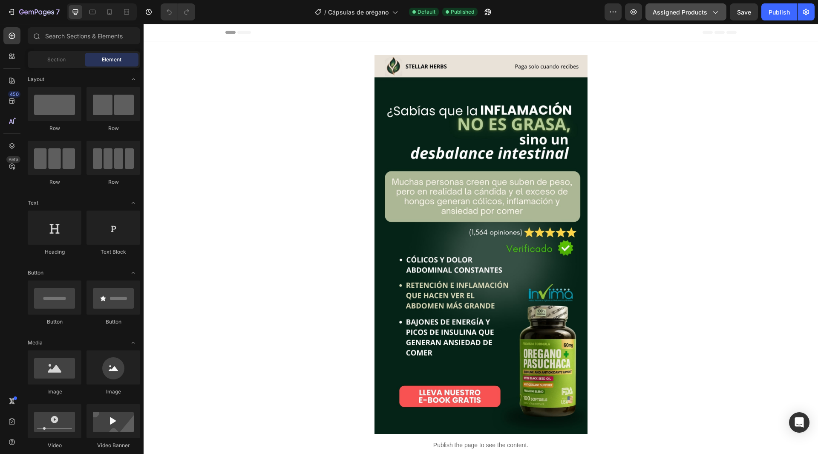
click at [702, 14] on span "Assigned Products" at bounding box center [680, 12] width 55 height 9
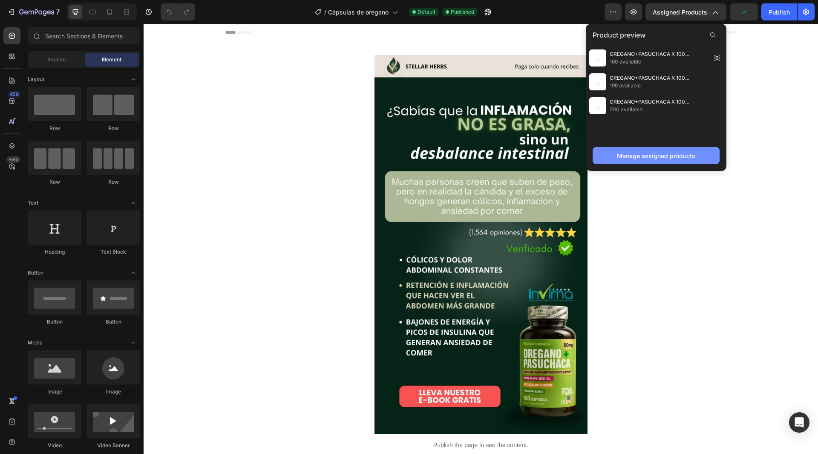
click at [666, 158] on div "Manage assigned products" at bounding box center [656, 155] width 78 height 9
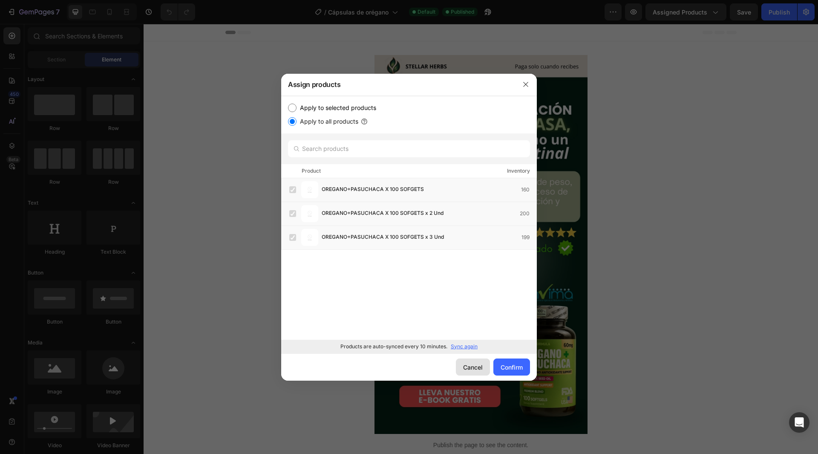
click at [472, 370] on div "Cancel" at bounding box center [473, 367] width 20 height 9
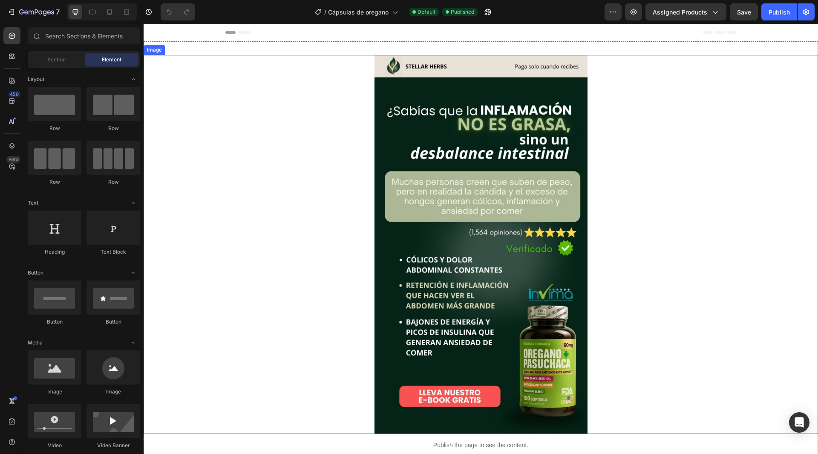
click at [660, 202] on div at bounding box center [481, 244] width 674 height 379
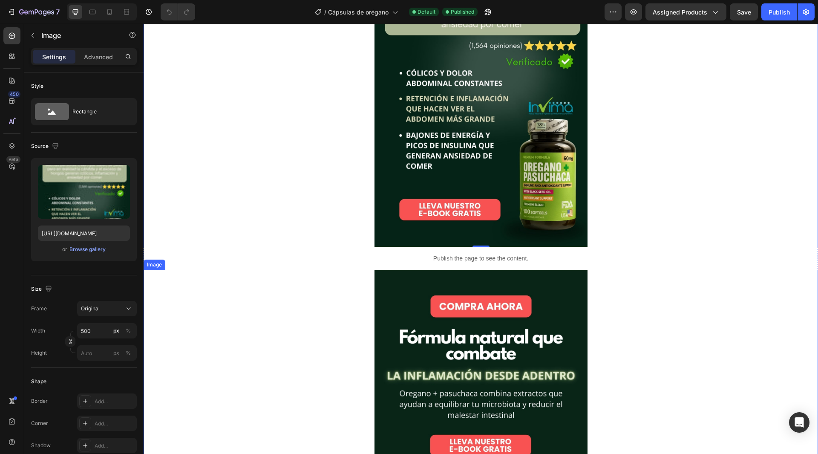
scroll to position [213, 0]
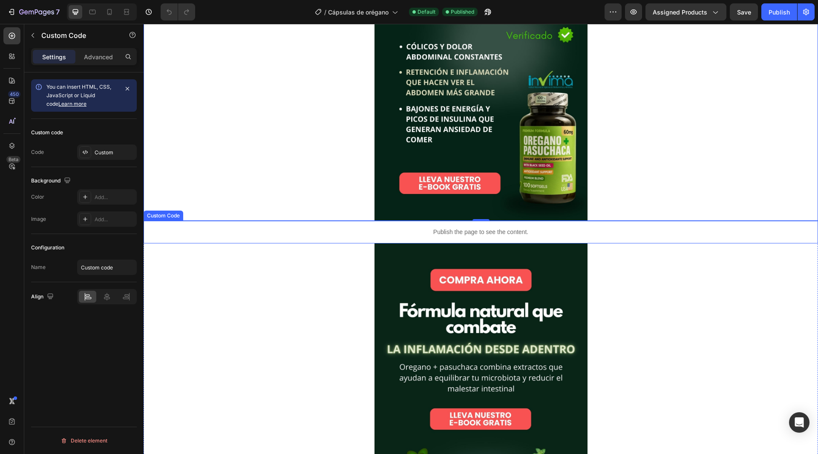
click at [522, 238] on div "Publish the page to see the content." at bounding box center [481, 232] width 674 height 23
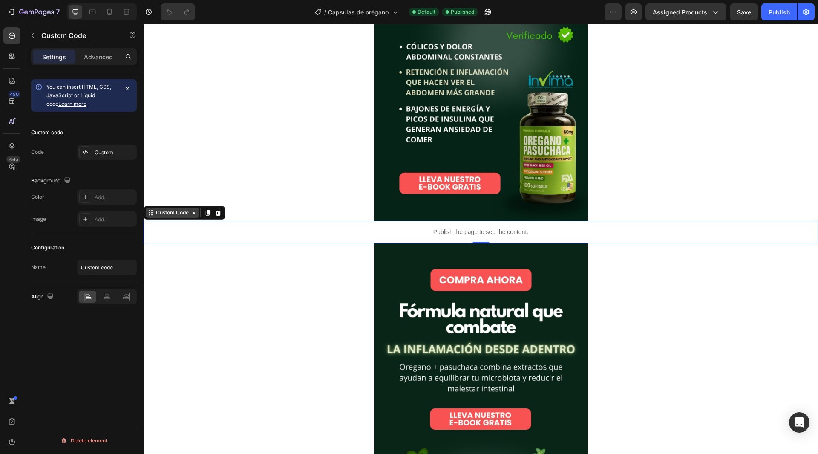
click at [190, 214] on div "Custom Code" at bounding box center [172, 213] width 36 height 8
click at [190, 215] on div "Custom Code" at bounding box center [172, 213] width 36 height 8
click at [195, 214] on icon at bounding box center [193, 212] width 7 height 7
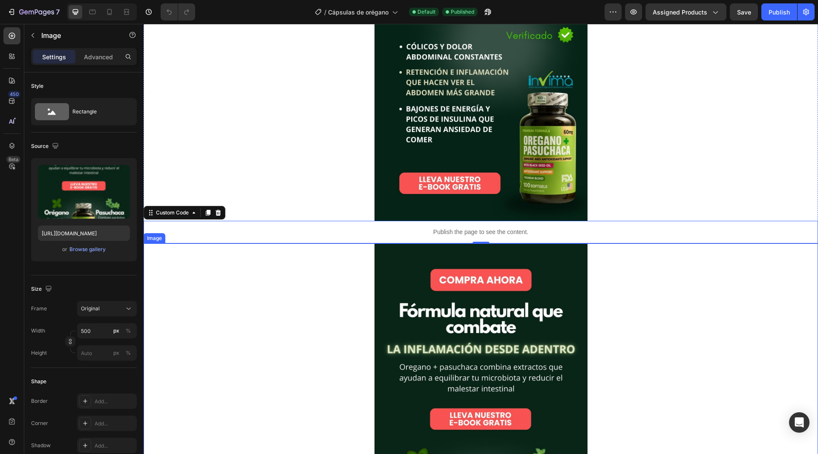
click at [343, 335] on div at bounding box center [481, 432] width 674 height 379
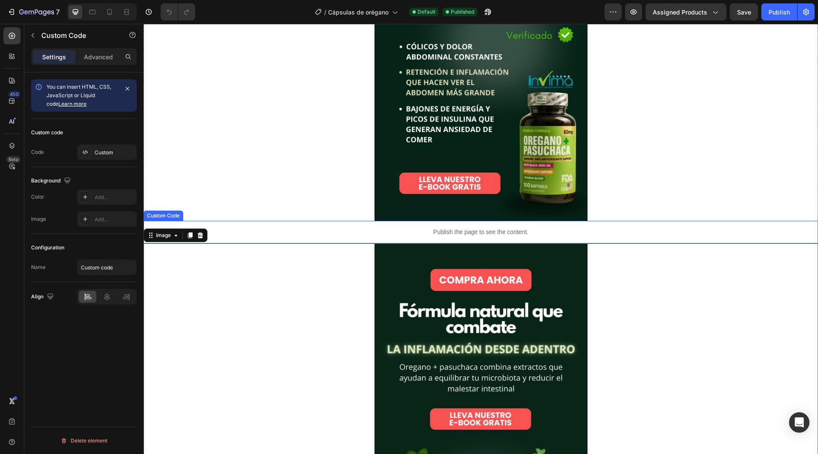
click at [408, 235] on p "Publish the page to see the content." at bounding box center [481, 232] width 674 height 9
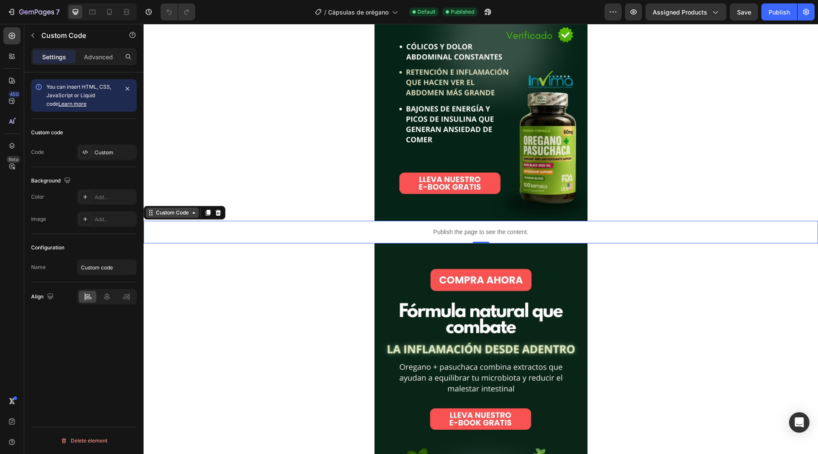
click at [192, 216] on icon at bounding box center [193, 212] width 7 height 7
click at [114, 192] on div "Add..." at bounding box center [107, 196] width 60 height 15
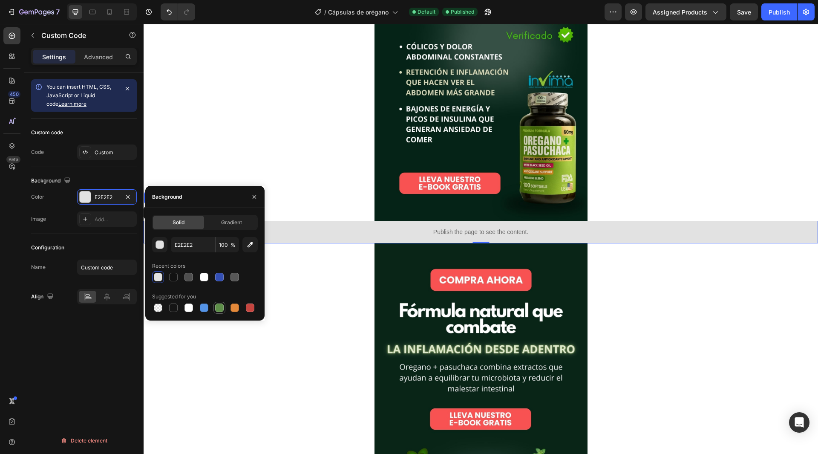
click at [218, 309] on div at bounding box center [219, 307] width 9 height 9
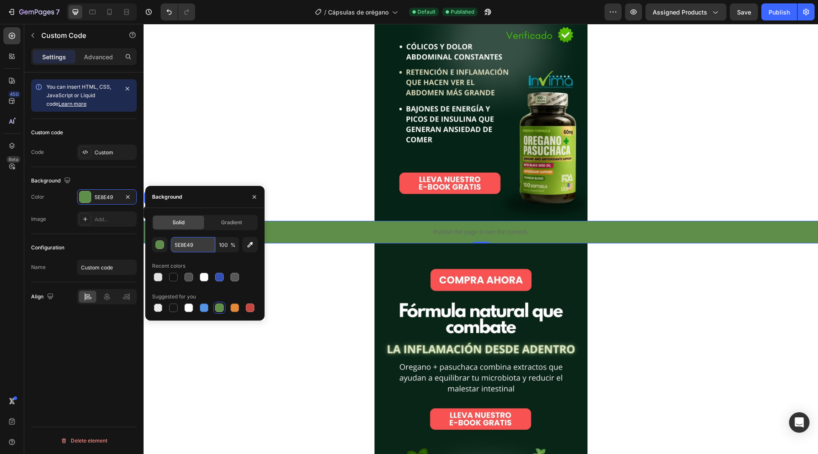
click at [210, 246] on input "5E8E49" at bounding box center [193, 244] width 44 height 15
click at [231, 245] on span "%" at bounding box center [232, 245] width 5 height 8
click at [251, 245] on icon "button" at bounding box center [251, 245] width 6 height 6
type input "052316"
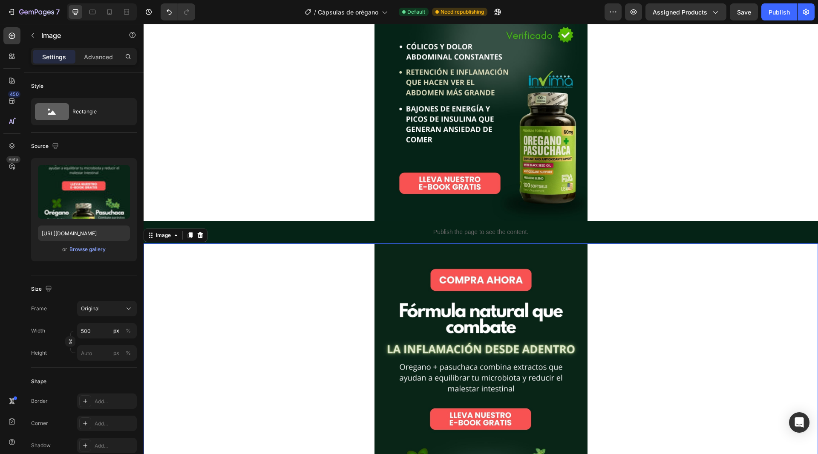
click at [331, 290] on div at bounding box center [481, 432] width 674 height 379
click at [190, 236] on icon at bounding box center [190, 235] width 5 height 6
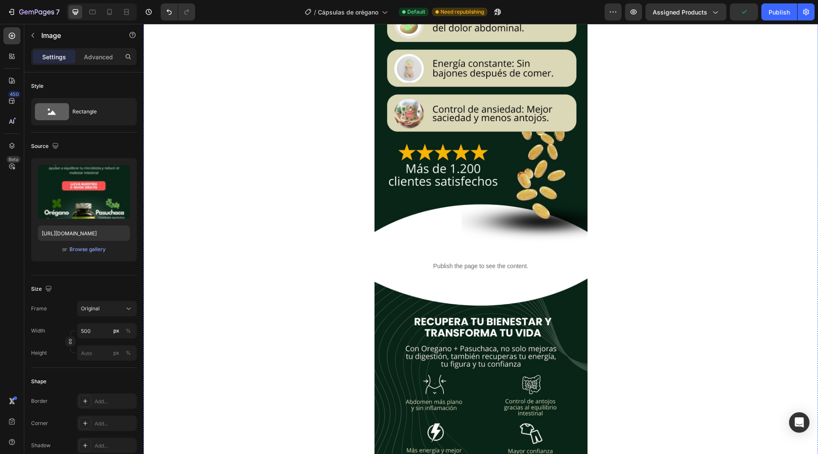
scroll to position [1335, 0]
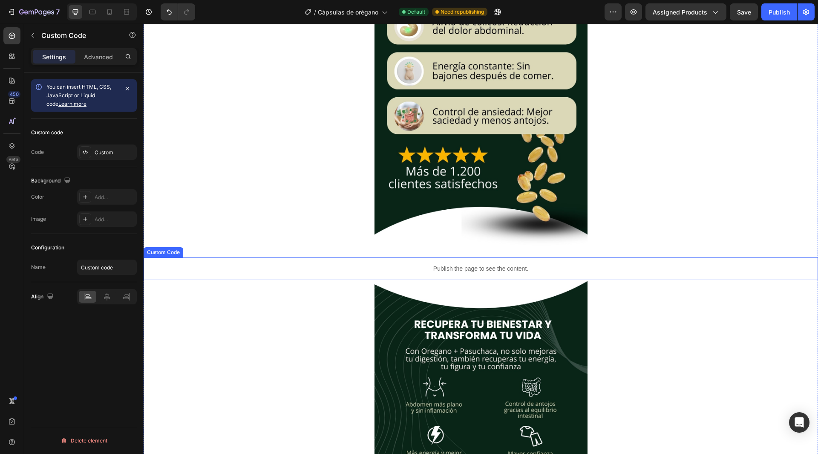
click at [465, 267] on p "Publish the page to see the content." at bounding box center [481, 268] width 674 height 9
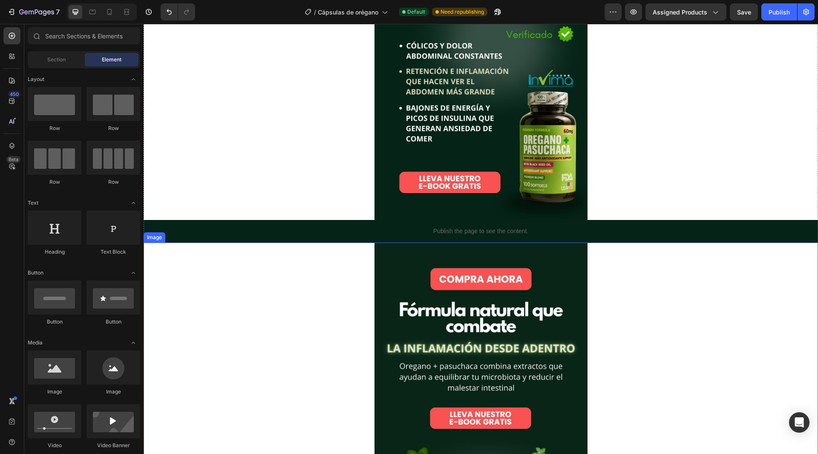
scroll to position [213, 0]
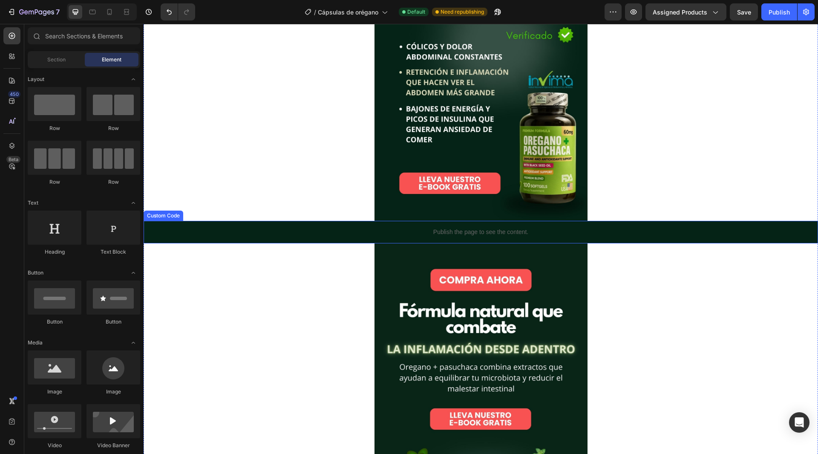
click at [395, 228] on p "Publish the page to see the content." at bounding box center [481, 232] width 674 height 9
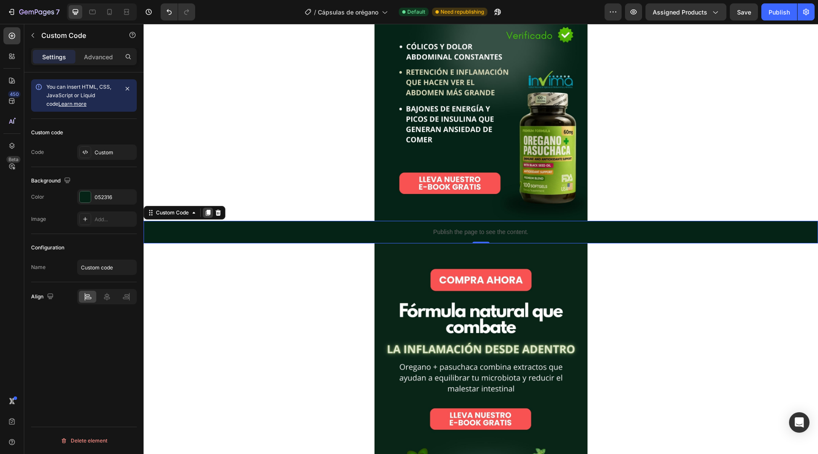
click at [206, 209] on icon at bounding box center [207, 212] width 7 height 7
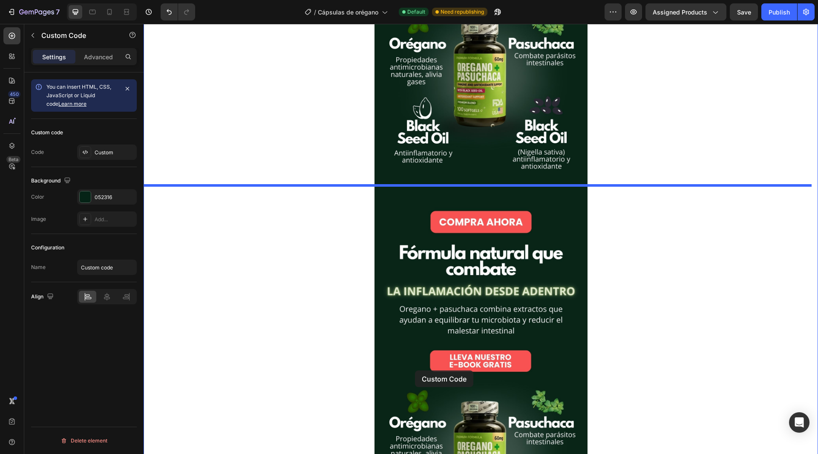
scroll to position [682, 0]
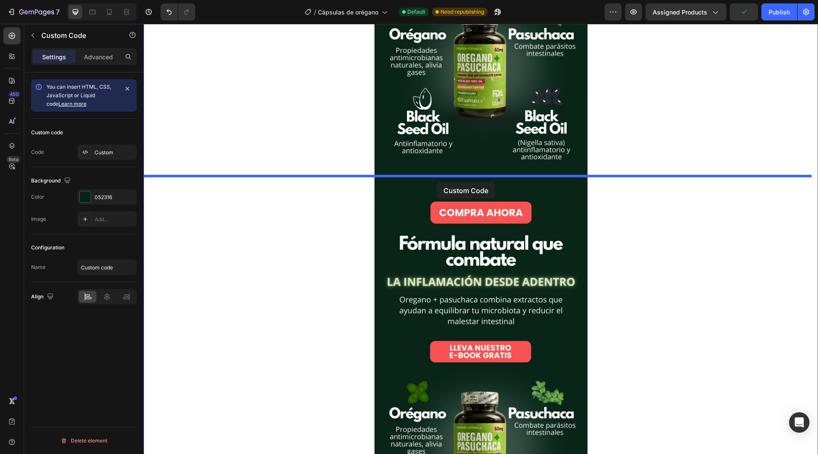
drag, startPoint x: 389, startPoint y: 261, endPoint x: 437, endPoint y: 182, distance: 92.5
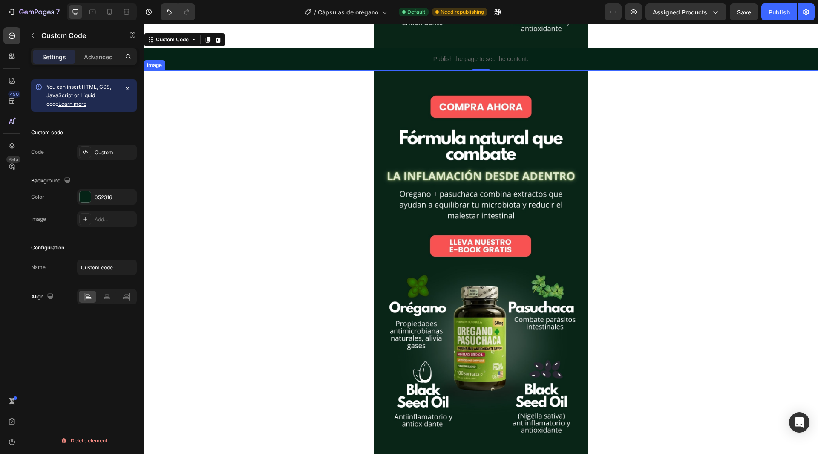
scroll to position [787, 0]
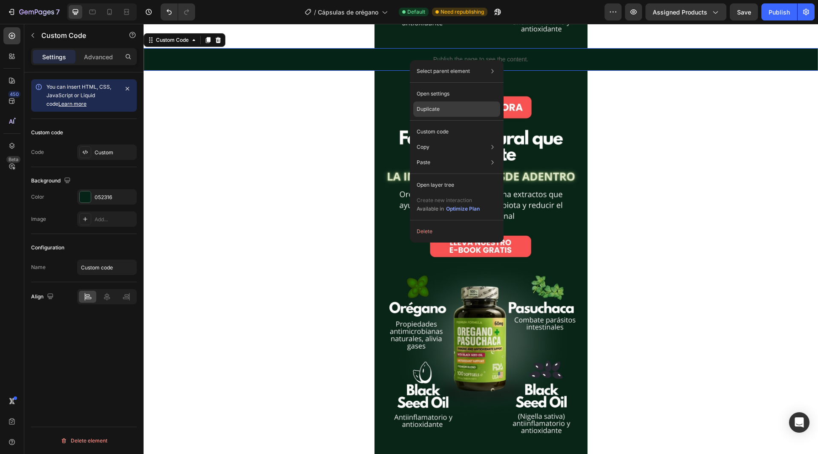
click at [438, 106] on p "Duplicate" at bounding box center [428, 109] width 23 height 8
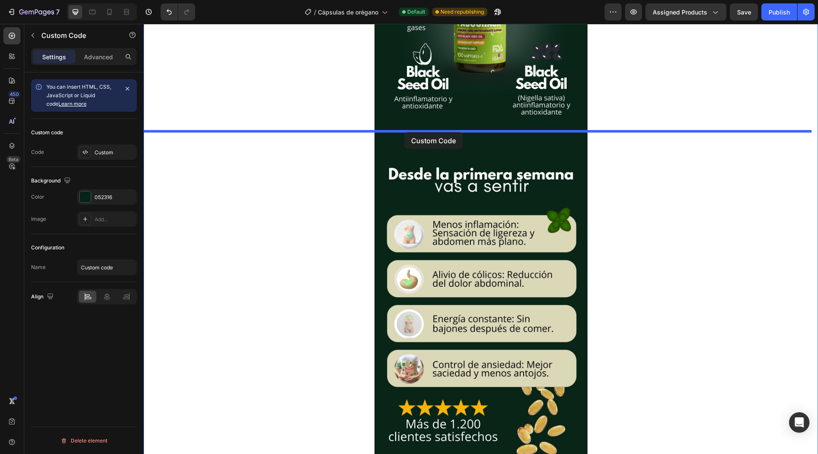
drag, startPoint x: 376, startPoint y: 80, endPoint x: 407, endPoint y: 131, distance: 60.4
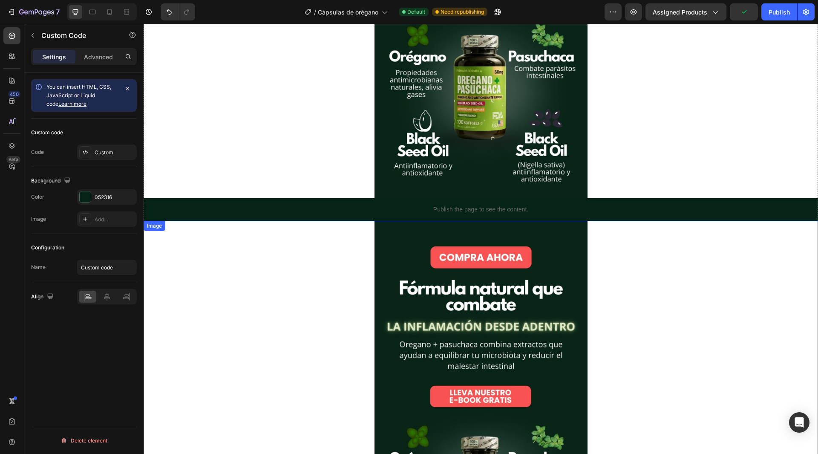
scroll to position [637, 0]
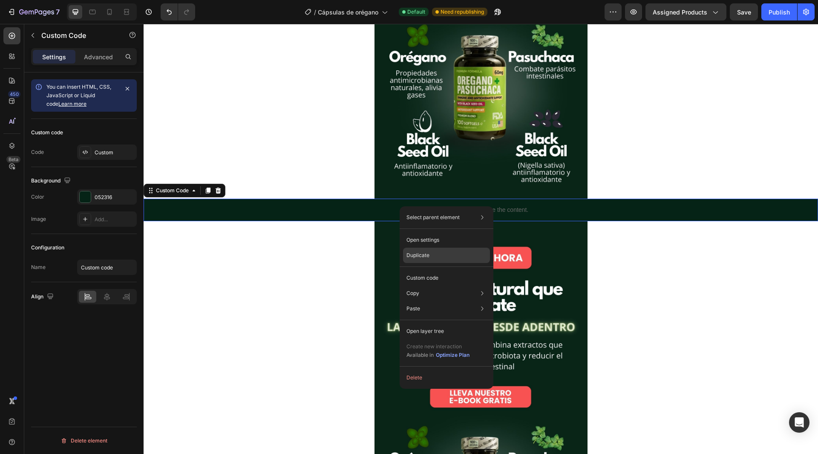
click at [436, 257] on div "Duplicate" at bounding box center [446, 255] width 87 height 15
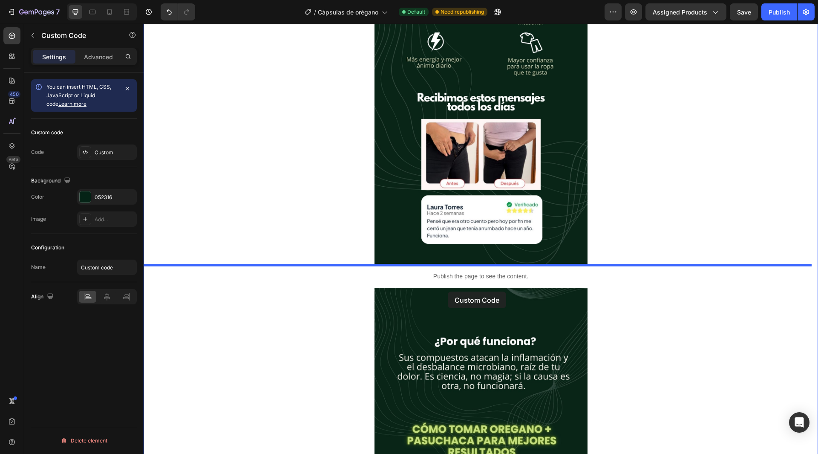
scroll to position [1787, 0]
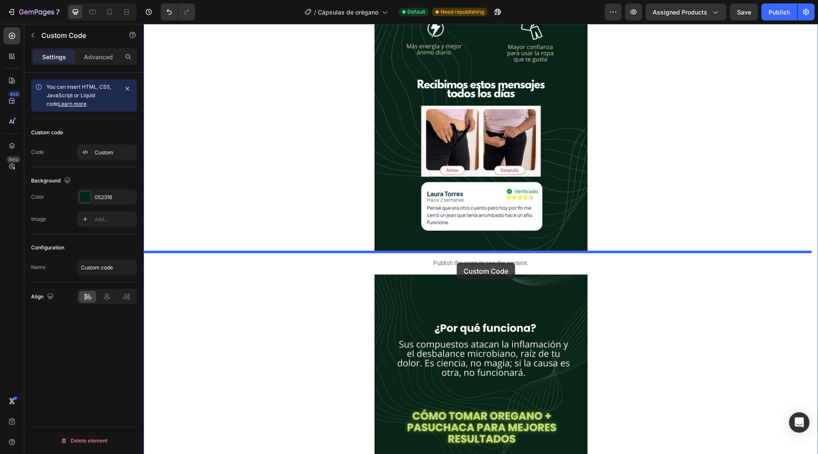
drag, startPoint x: 433, startPoint y: 231, endPoint x: 457, endPoint y: 262, distance: 39.3
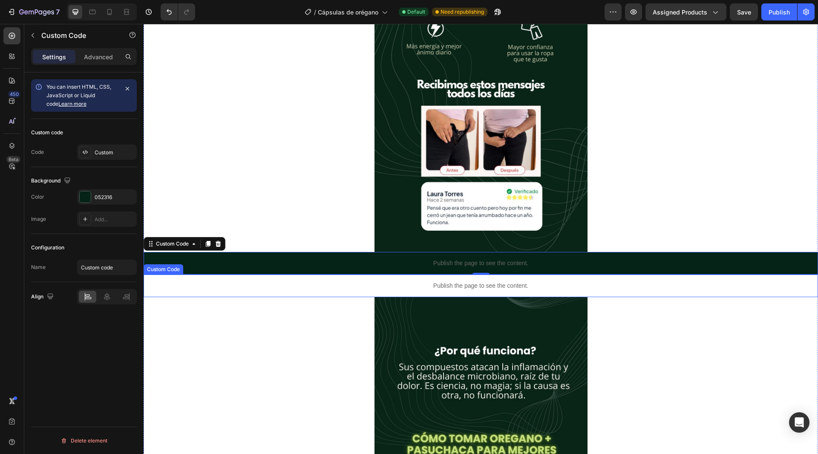
click at [465, 278] on div "Publish the page to see the content." at bounding box center [481, 285] width 674 height 23
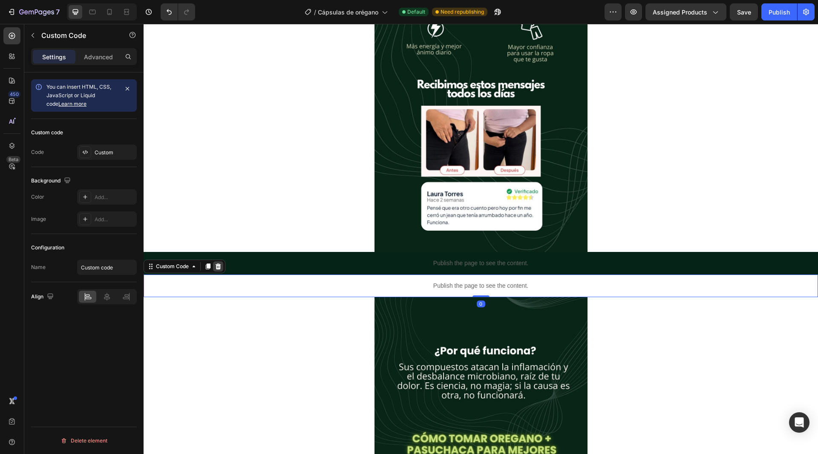
click at [215, 266] on div at bounding box center [218, 266] width 10 height 10
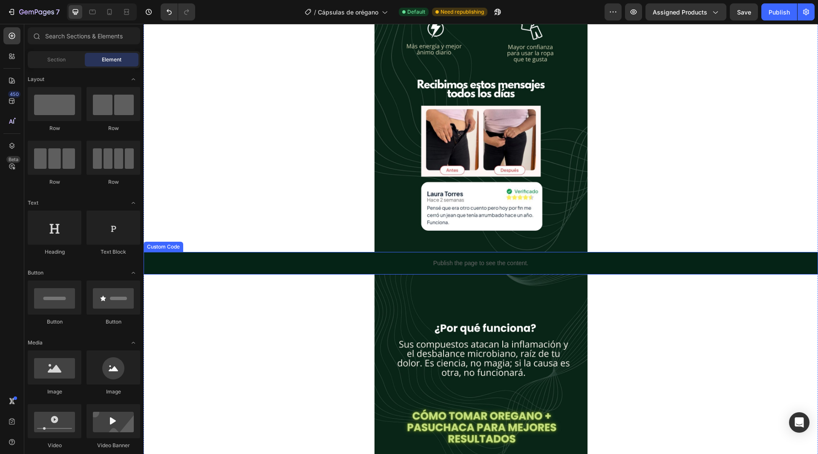
click at [524, 268] on div "Publish the page to see the content." at bounding box center [481, 263] width 674 height 23
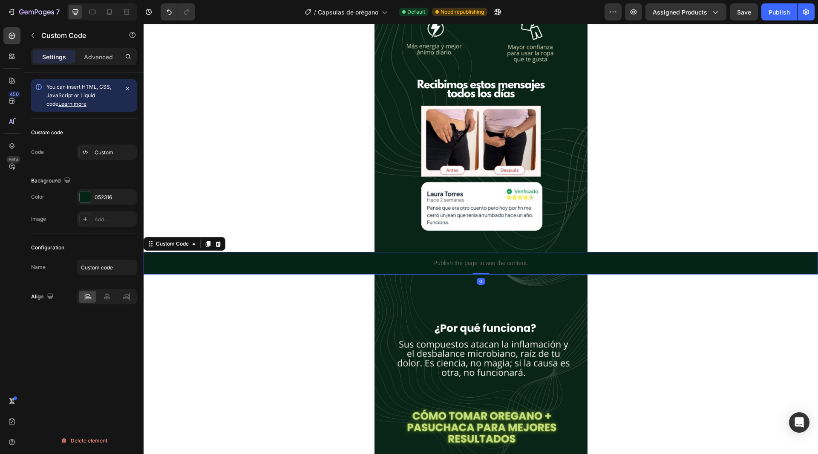
click at [649, 263] on p "Publish the page to see the content." at bounding box center [481, 263] width 674 height 9
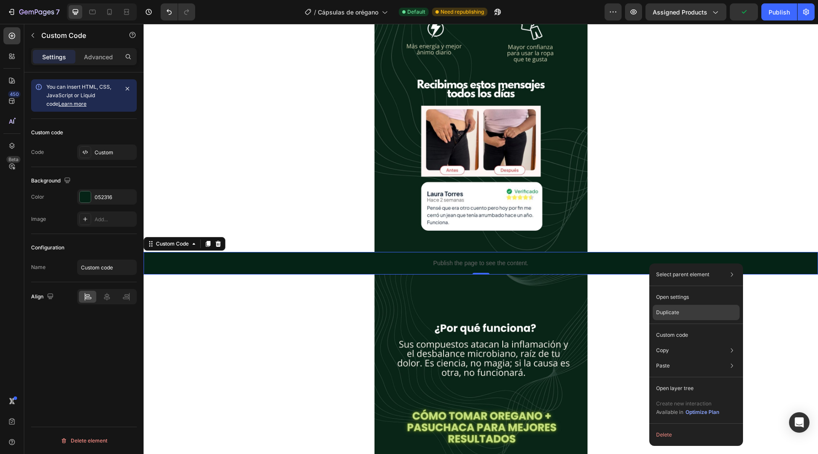
drag, startPoint x: 679, startPoint y: 311, endPoint x: 514, endPoint y: 275, distance: 168.7
click at [679, 311] on div "Duplicate" at bounding box center [696, 312] width 87 height 15
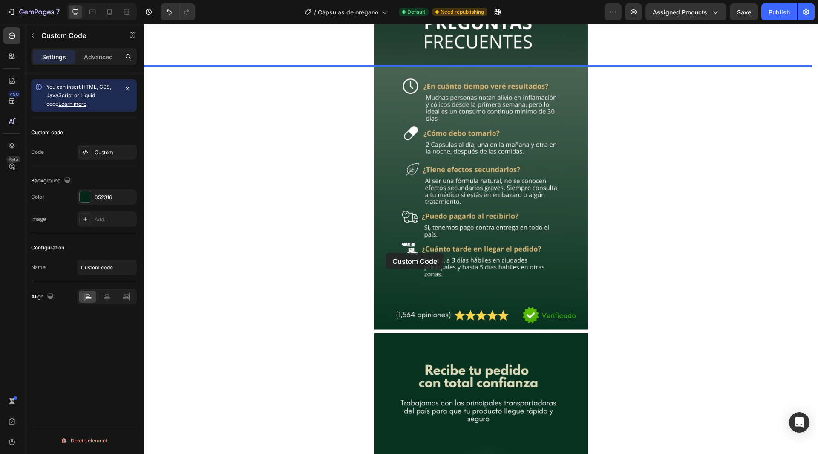
scroll to position [2829, 0]
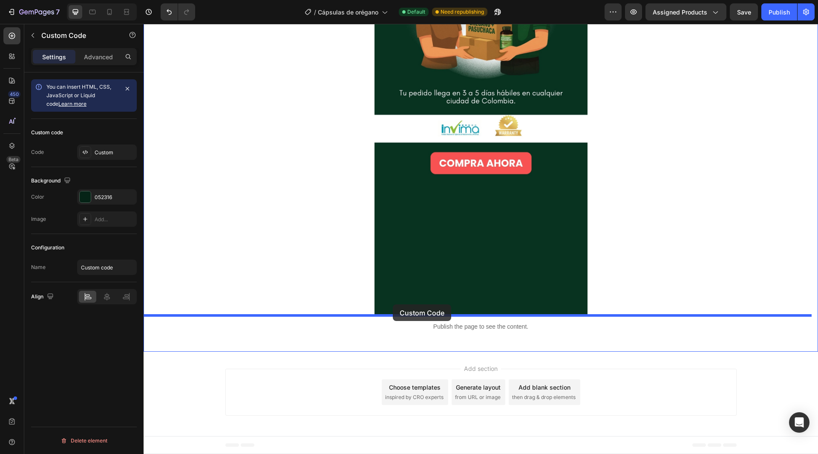
drag, startPoint x: 372, startPoint y: 160, endPoint x: 393, endPoint y: 304, distance: 145.5
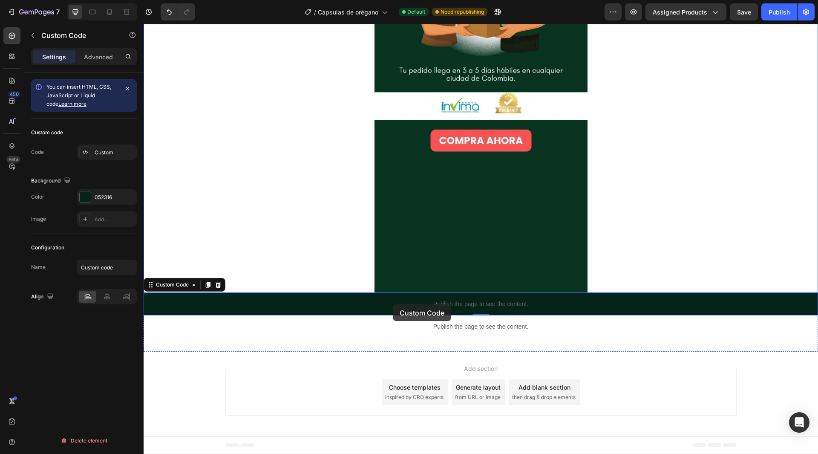
scroll to position [3238, 0]
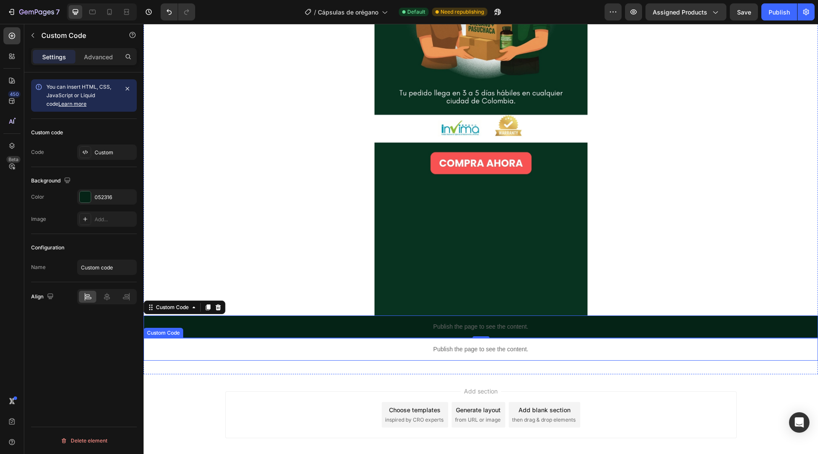
click at [449, 350] on p "Publish the page to see the content." at bounding box center [481, 349] width 674 height 9
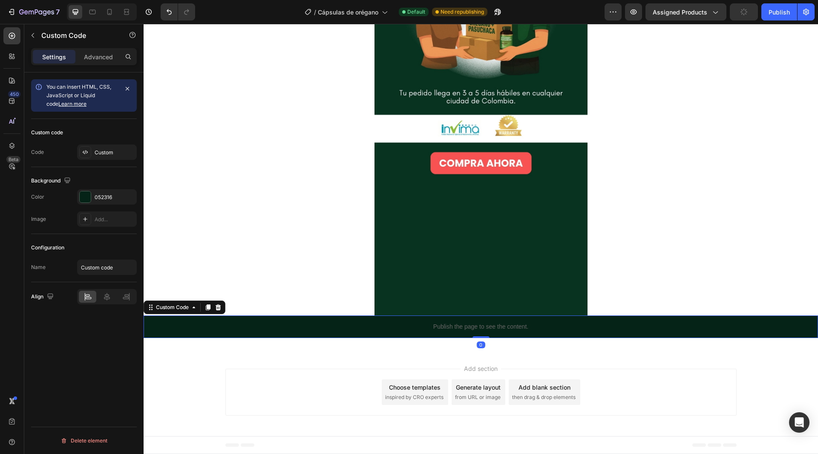
click at [476, 328] on p "Publish the page to see the content." at bounding box center [481, 326] width 674 height 9
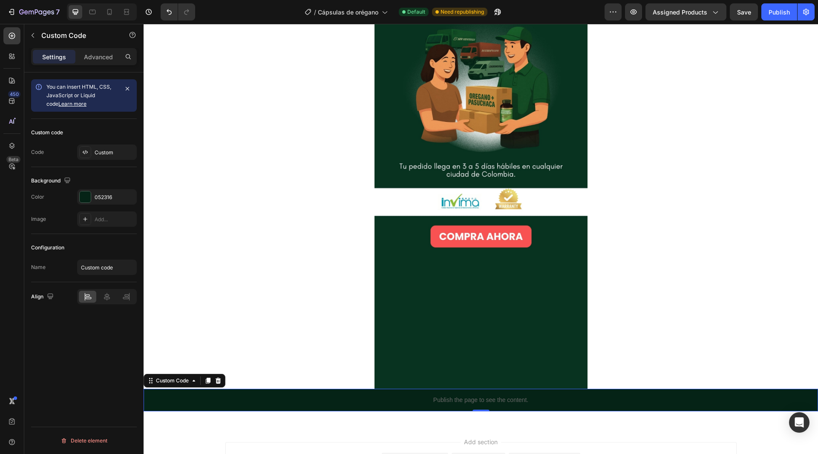
scroll to position [3196, 0]
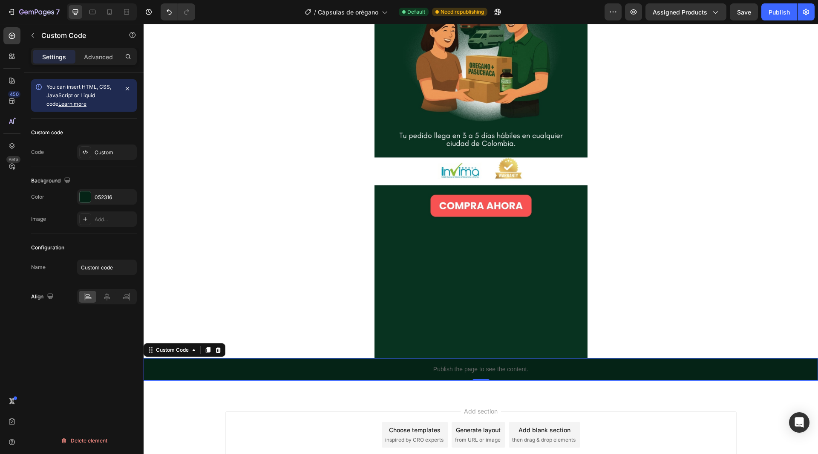
click at [504, 366] on p "Publish the page to see the content." at bounding box center [481, 369] width 674 height 9
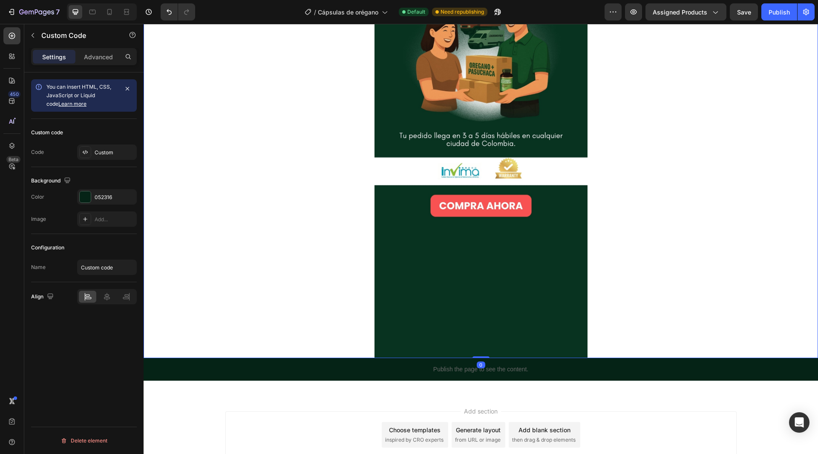
click at [663, 296] on div at bounding box center [481, 168] width 674 height 379
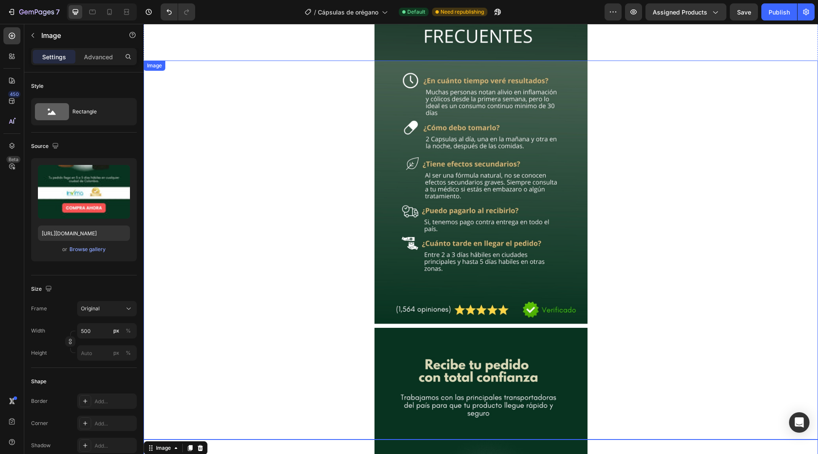
scroll to position [2599, 0]
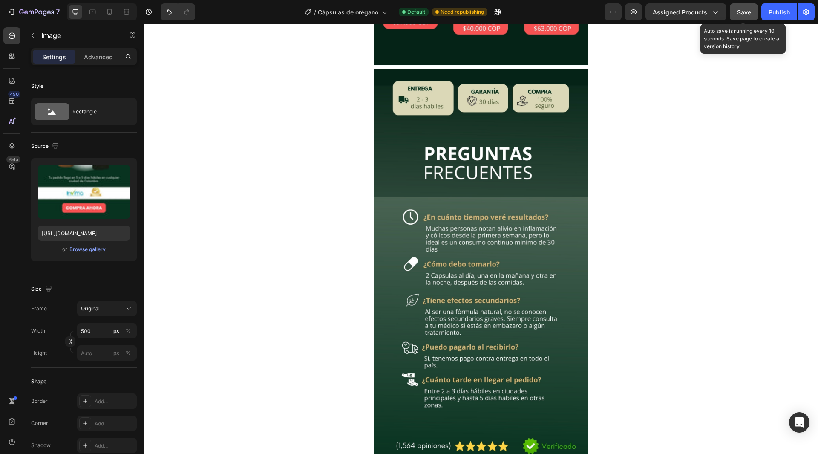
click at [752, 20] on button "Save" at bounding box center [744, 11] width 28 height 17
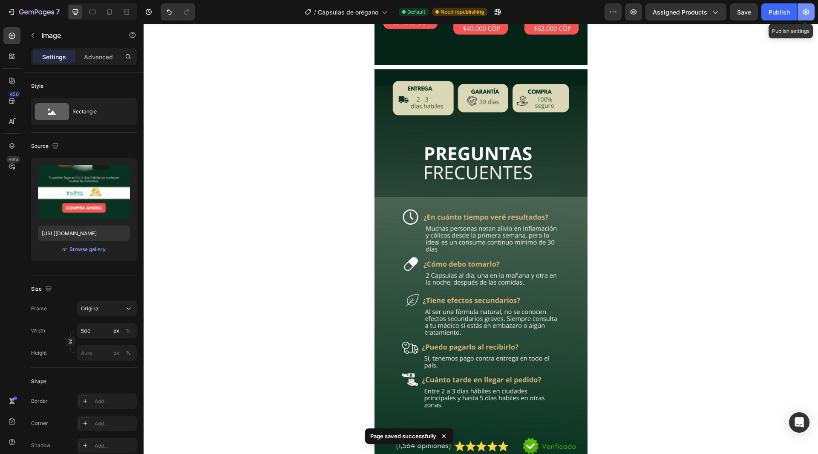
click at [802, 14] on icon "button" at bounding box center [806, 12] width 9 height 9
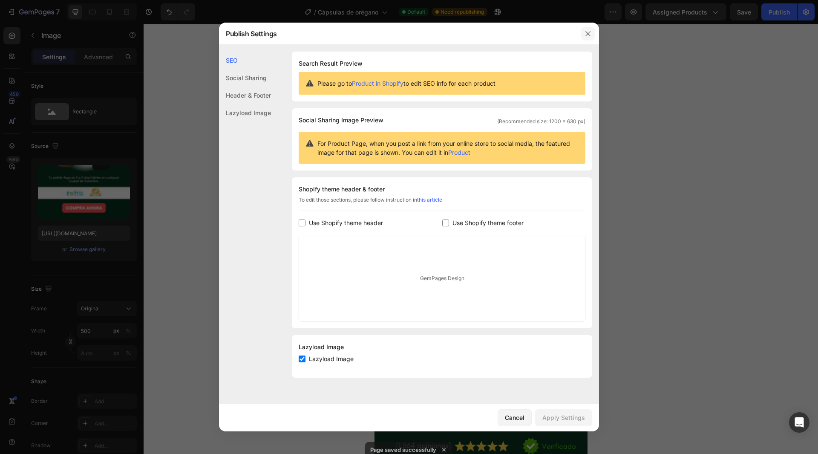
click at [586, 31] on icon "button" at bounding box center [588, 33] width 7 height 7
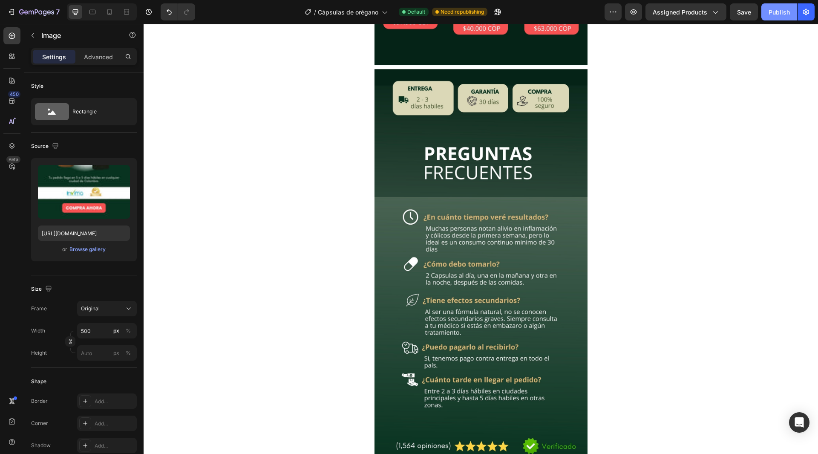
click at [786, 16] on div "Publish" at bounding box center [779, 12] width 21 height 9
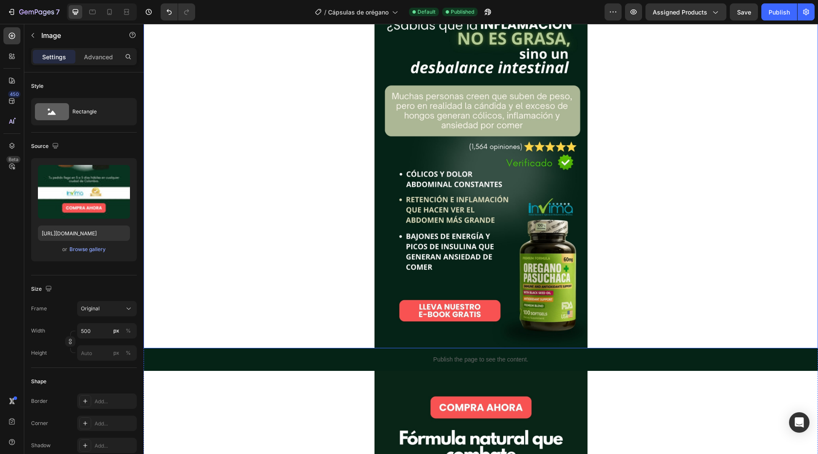
scroll to position [0, 0]
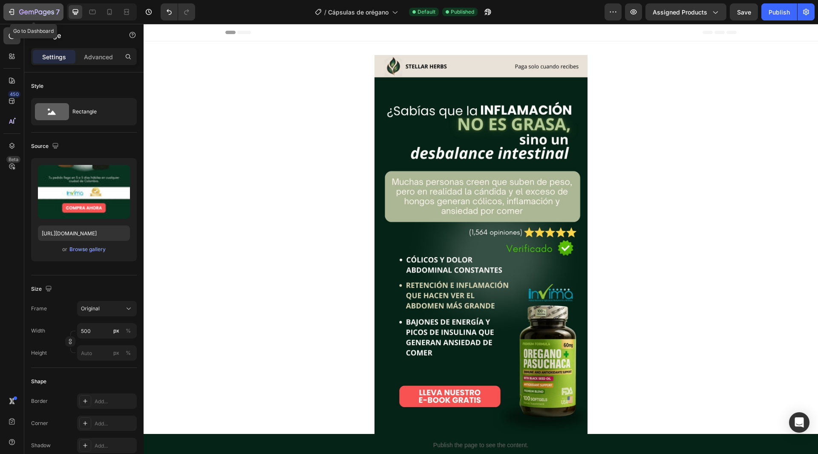
click at [17, 18] on button "7" at bounding box center [33, 11] width 60 height 17
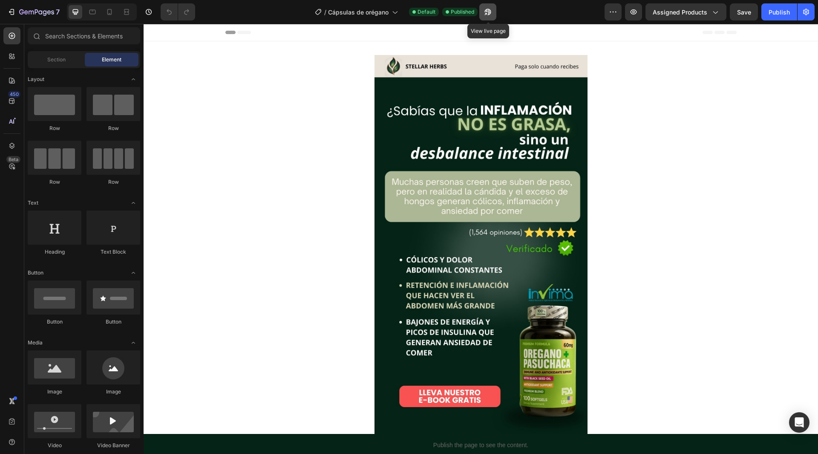
click at [490, 10] on icon "button" at bounding box center [487, 12] width 6 height 6
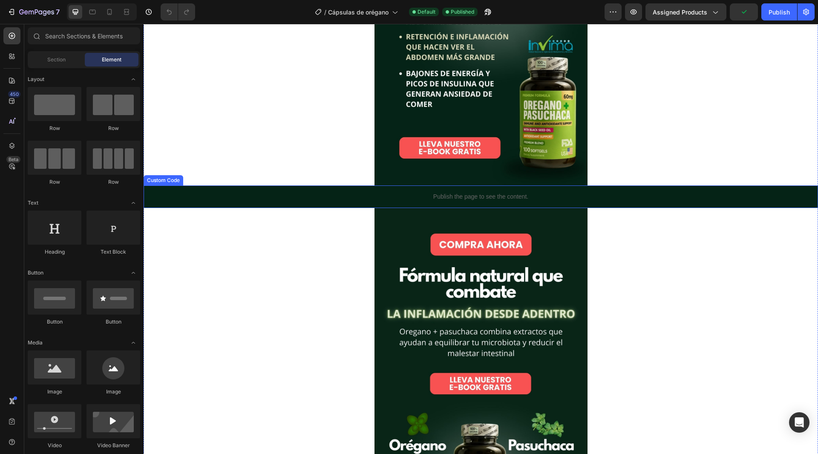
scroll to position [256, 0]
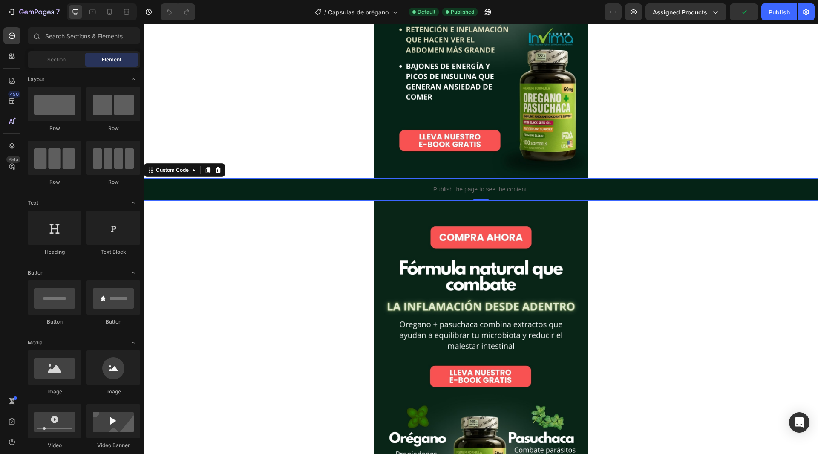
click at [496, 185] on p "Publish the page to see the content." at bounding box center [481, 189] width 674 height 9
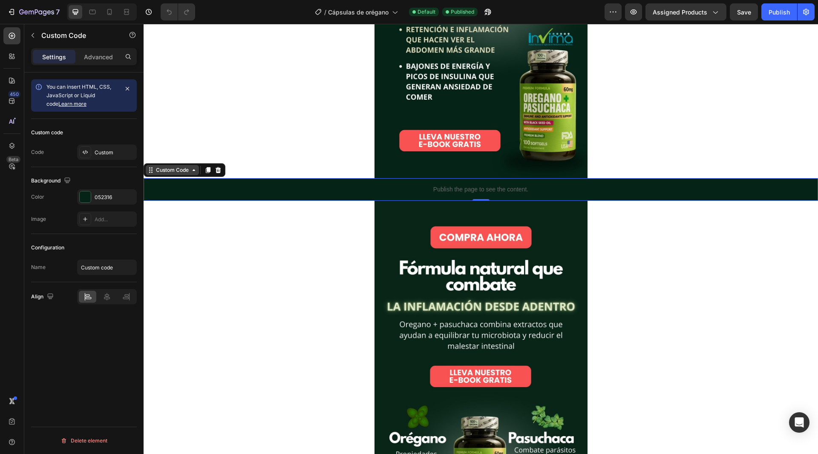
click at [197, 170] on icon at bounding box center [193, 170] width 7 height 7
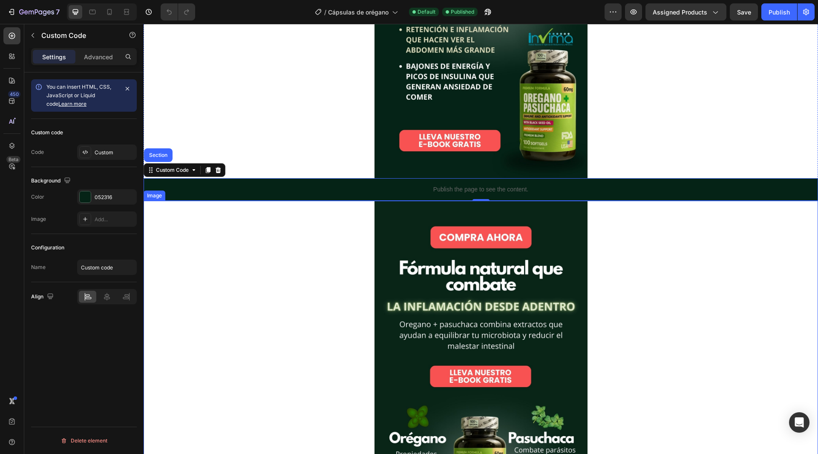
click at [280, 270] on div at bounding box center [481, 390] width 674 height 379
click at [365, 185] on p "Publish the page to see the content." at bounding box center [481, 189] width 674 height 9
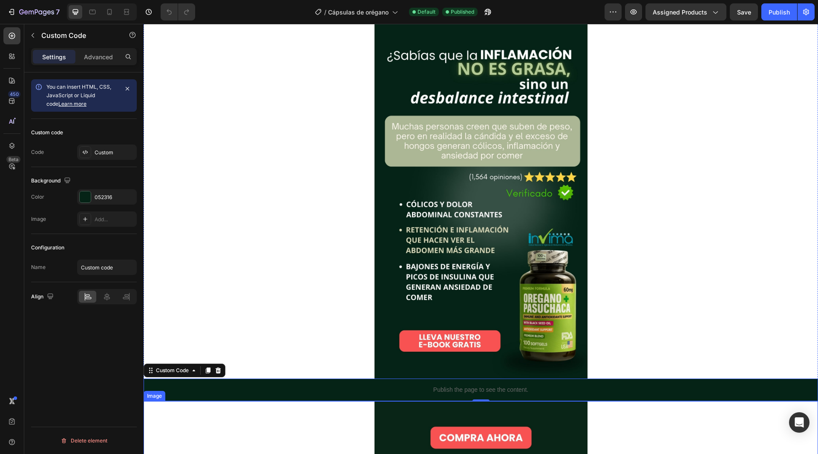
scroll to position [0, 0]
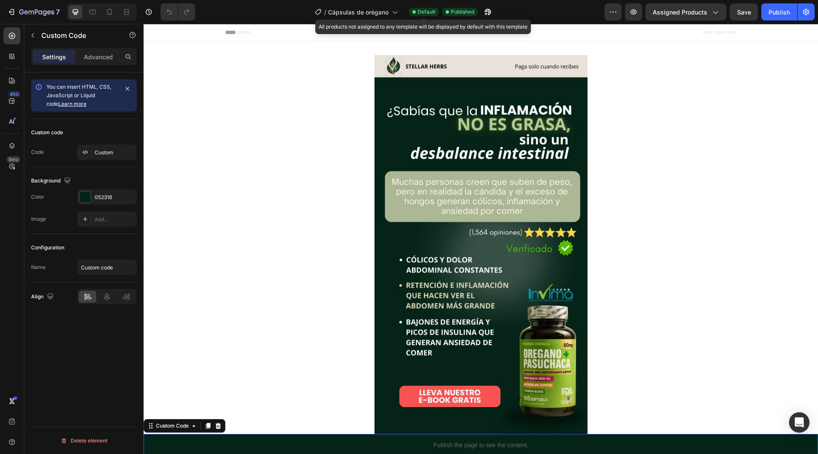
click at [424, 14] on span "Default" at bounding box center [427, 12] width 18 height 8
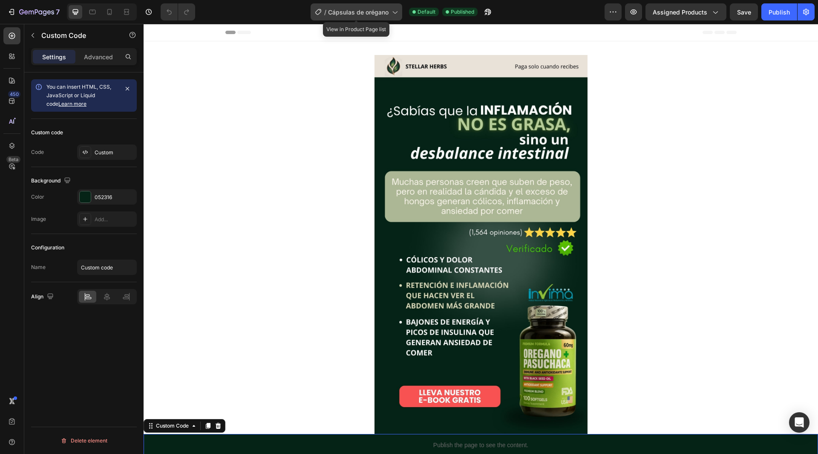
click at [385, 13] on span "Cápsulas de orégano" at bounding box center [358, 12] width 60 height 9
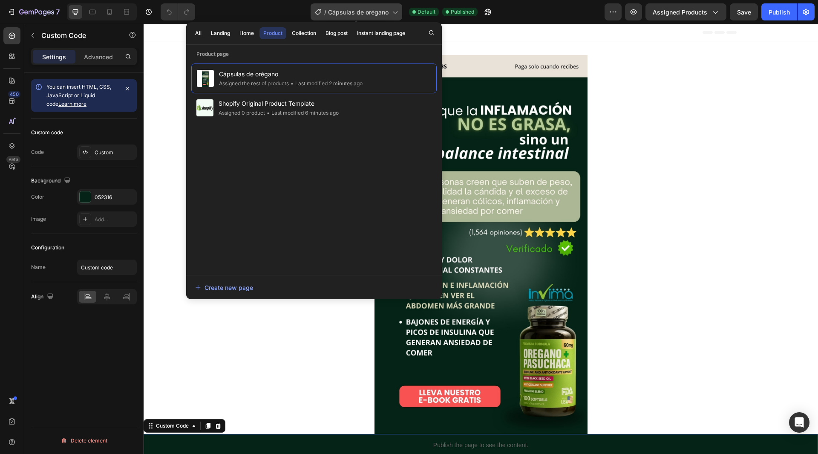
click at [385, 13] on span "Cápsulas de orégano" at bounding box center [358, 12] width 60 height 9
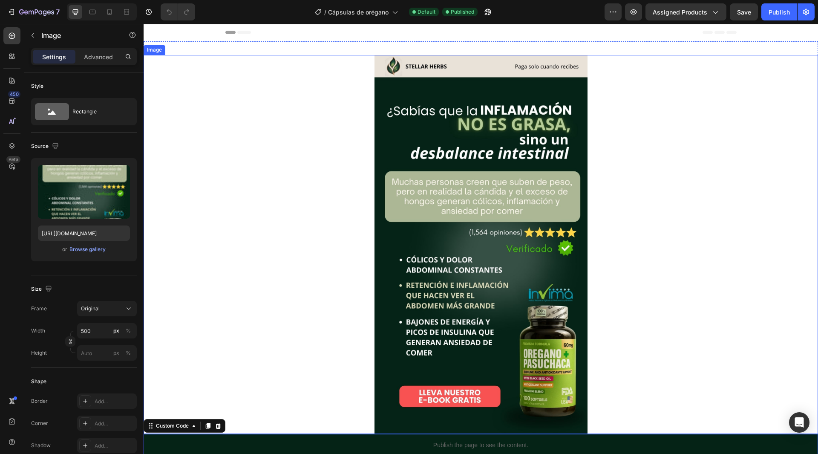
click at [339, 127] on div at bounding box center [481, 244] width 674 height 379
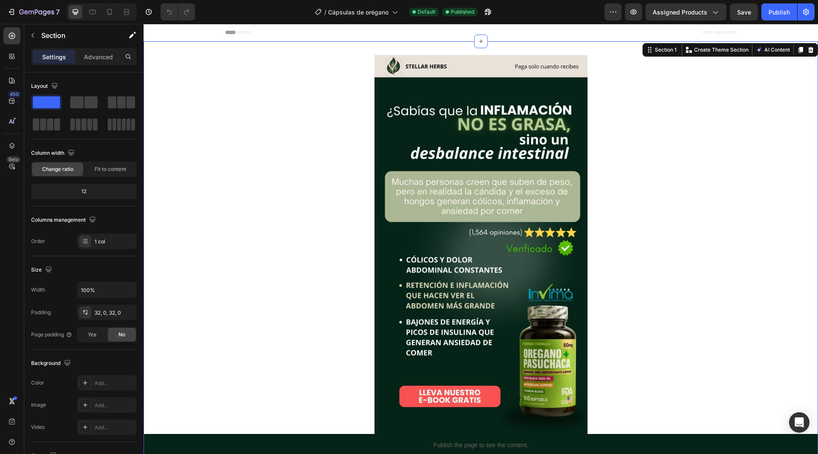
click at [807, 50] on icon at bounding box center [810, 49] width 7 height 7
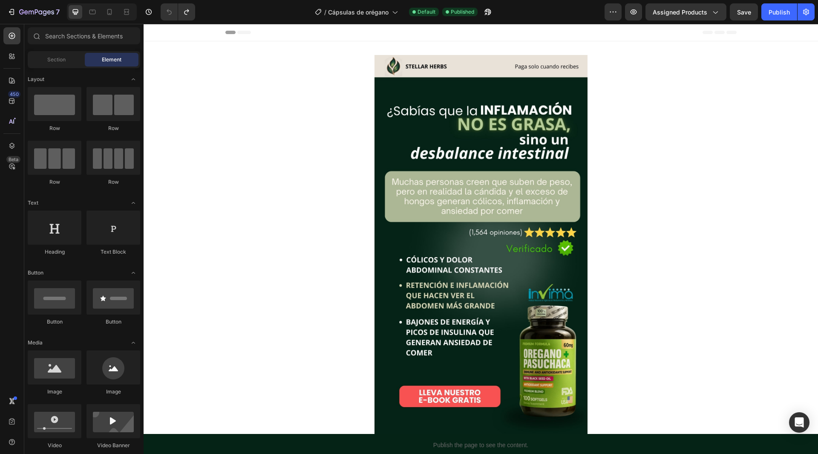
click at [257, 35] on div "Header" at bounding box center [480, 32] width 511 height 17
click at [212, 32] on div "Header" at bounding box center [481, 32] width 674 height 17
click at [158, 34] on div "Header" at bounding box center [165, 32] width 32 height 10
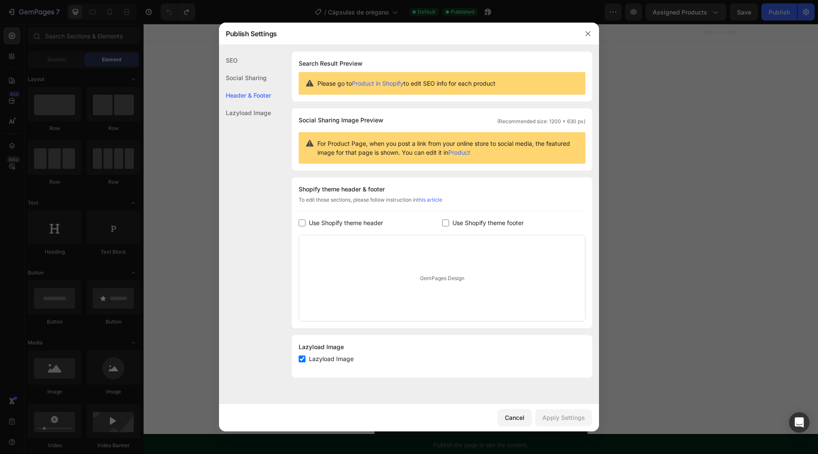
click at [173, 41] on div at bounding box center [409, 227] width 818 height 454
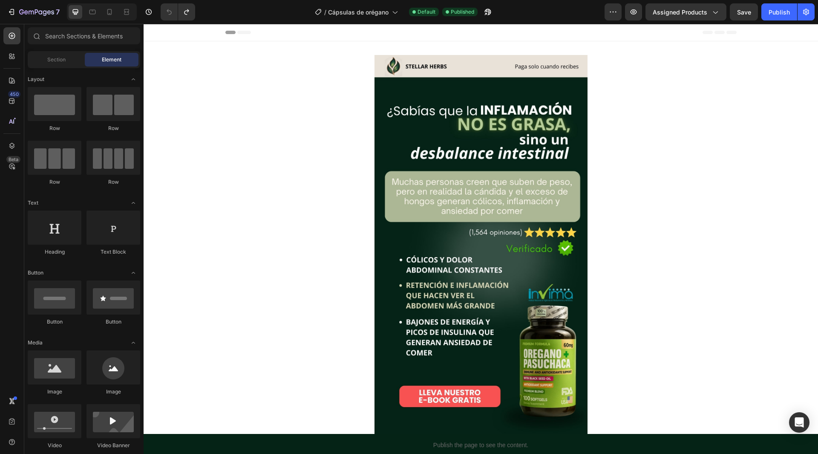
click at [767, 37] on div "Header" at bounding box center [481, 32] width 674 height 17
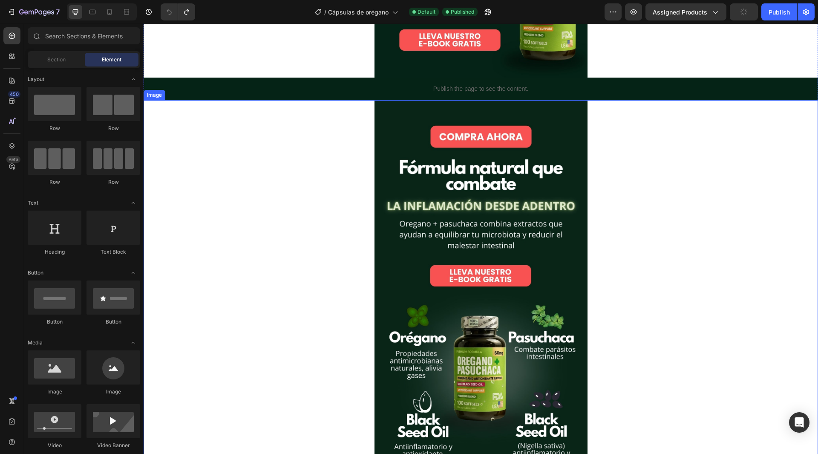
scroll to position [341, 0]
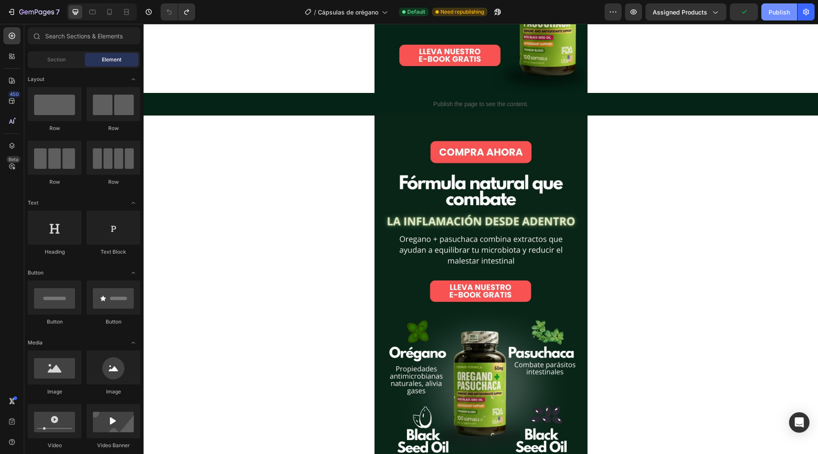
click at [778, 11] on div "Publish" at bounding box center [779, 12] width 21 height 9
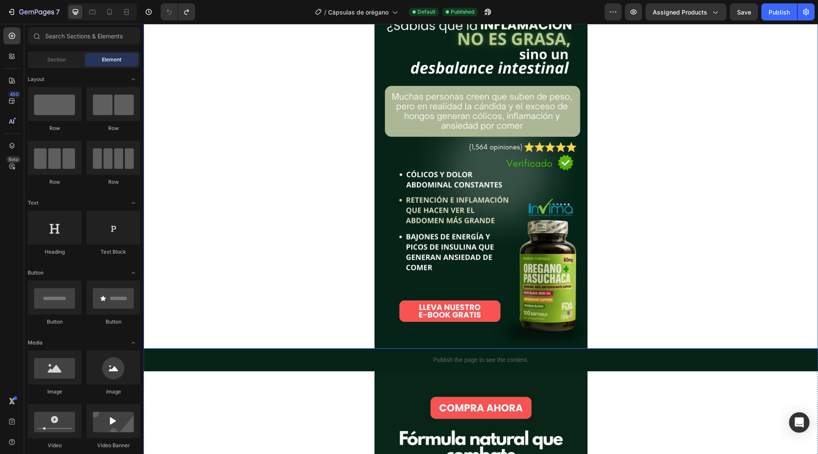
scroll to position [0, 0]
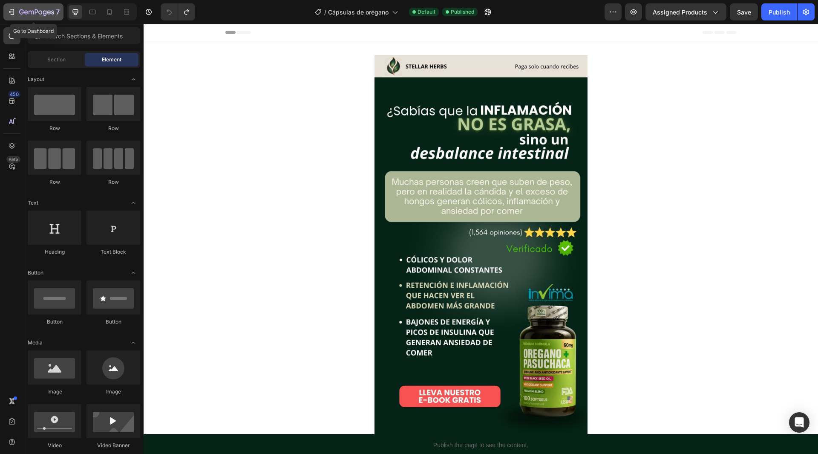
click at [15, 13] on icon "button" at bounding box center [11, 12] width 9 height 9
click at [16, 18] on button "7" at bounding box center [33, 11] width 60 height 17
